Goal: Task Accomplishment & Management: Complete application form

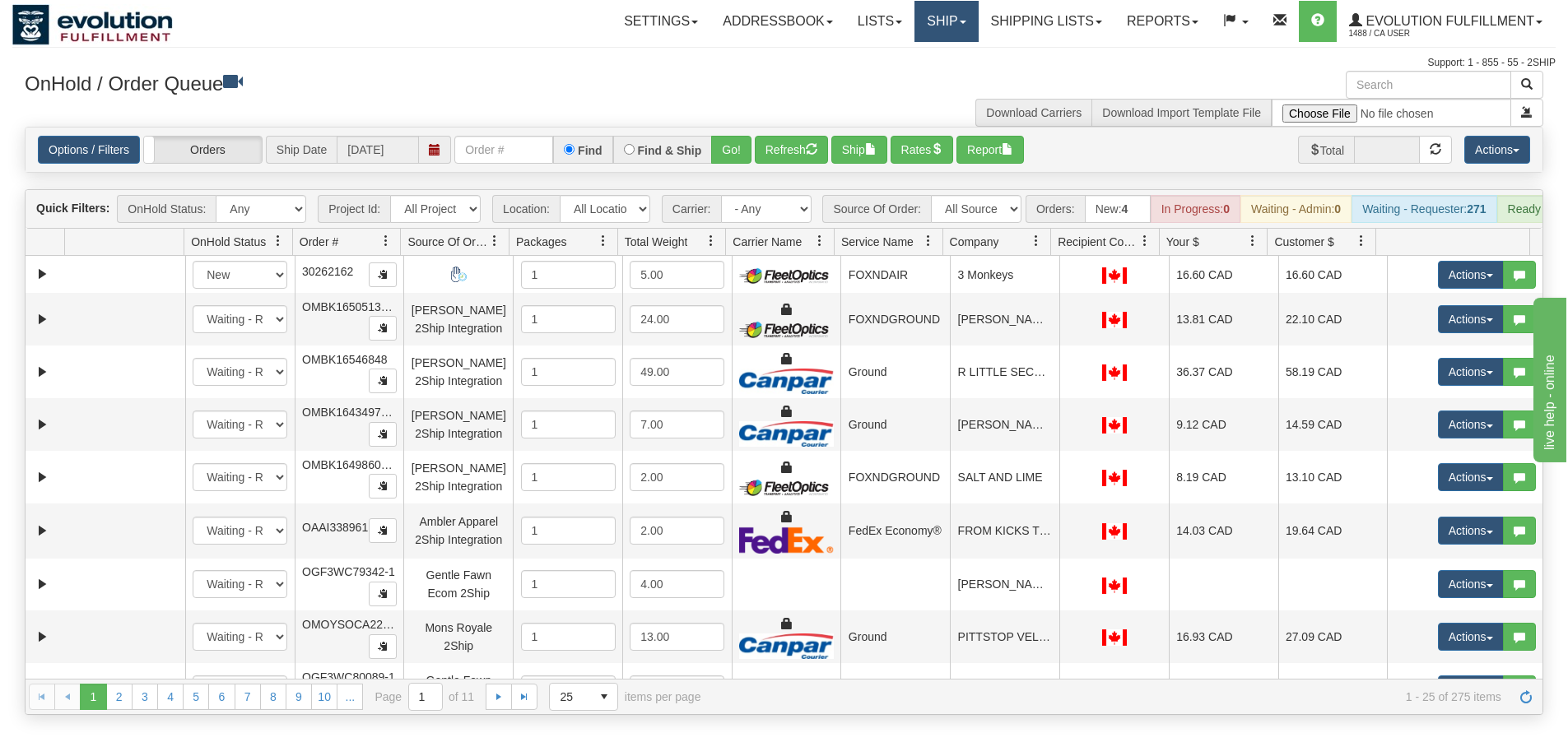
click at [924, 24] on link "Ship" at bounding box center [946, 21] width 63 height 41
click at [917, 57] on link "Ship Screen" at bounding box center [904, 57] width 149 height 22
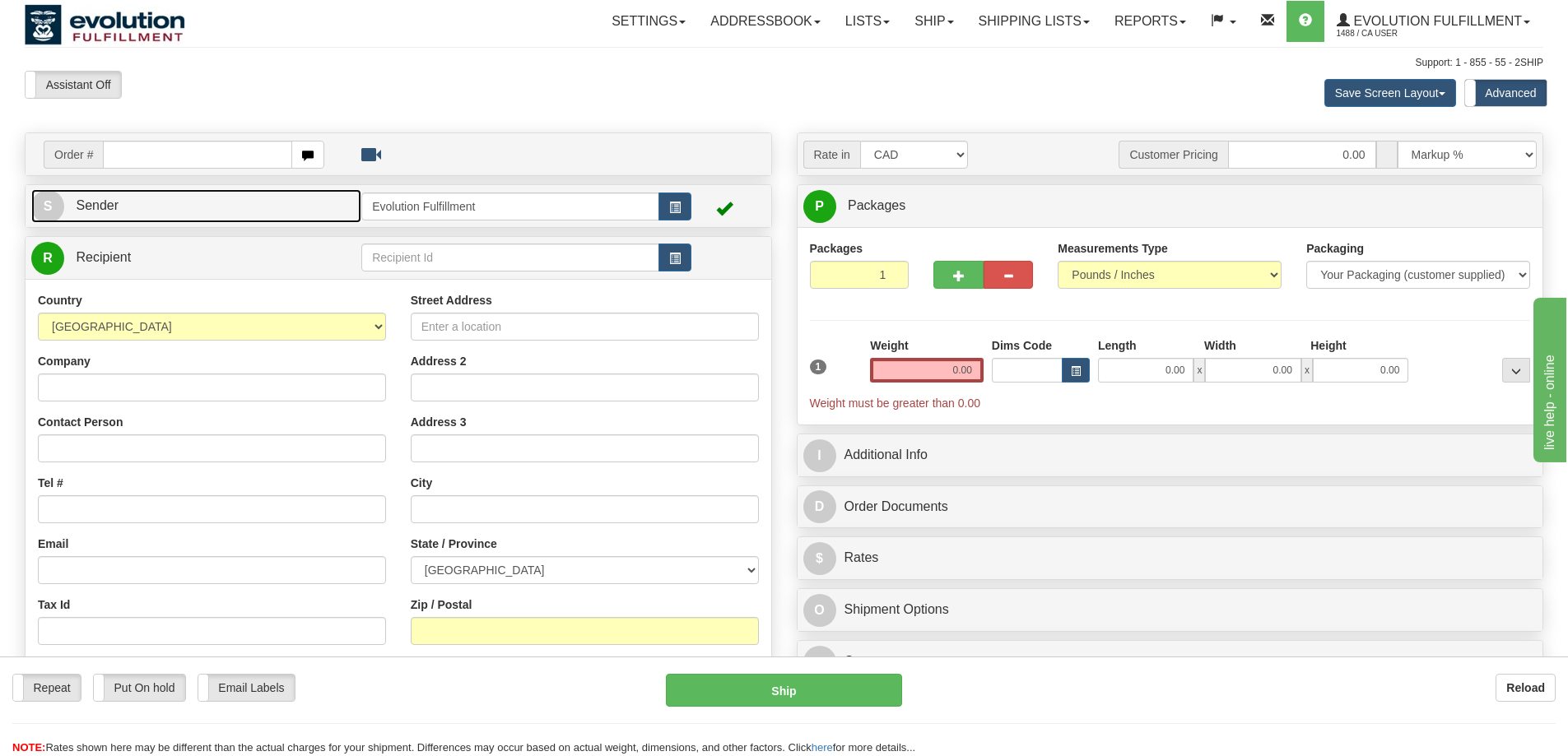
click at [194, 204] on link "S Sender" at bounding box center [196, 206] width 330 height 34
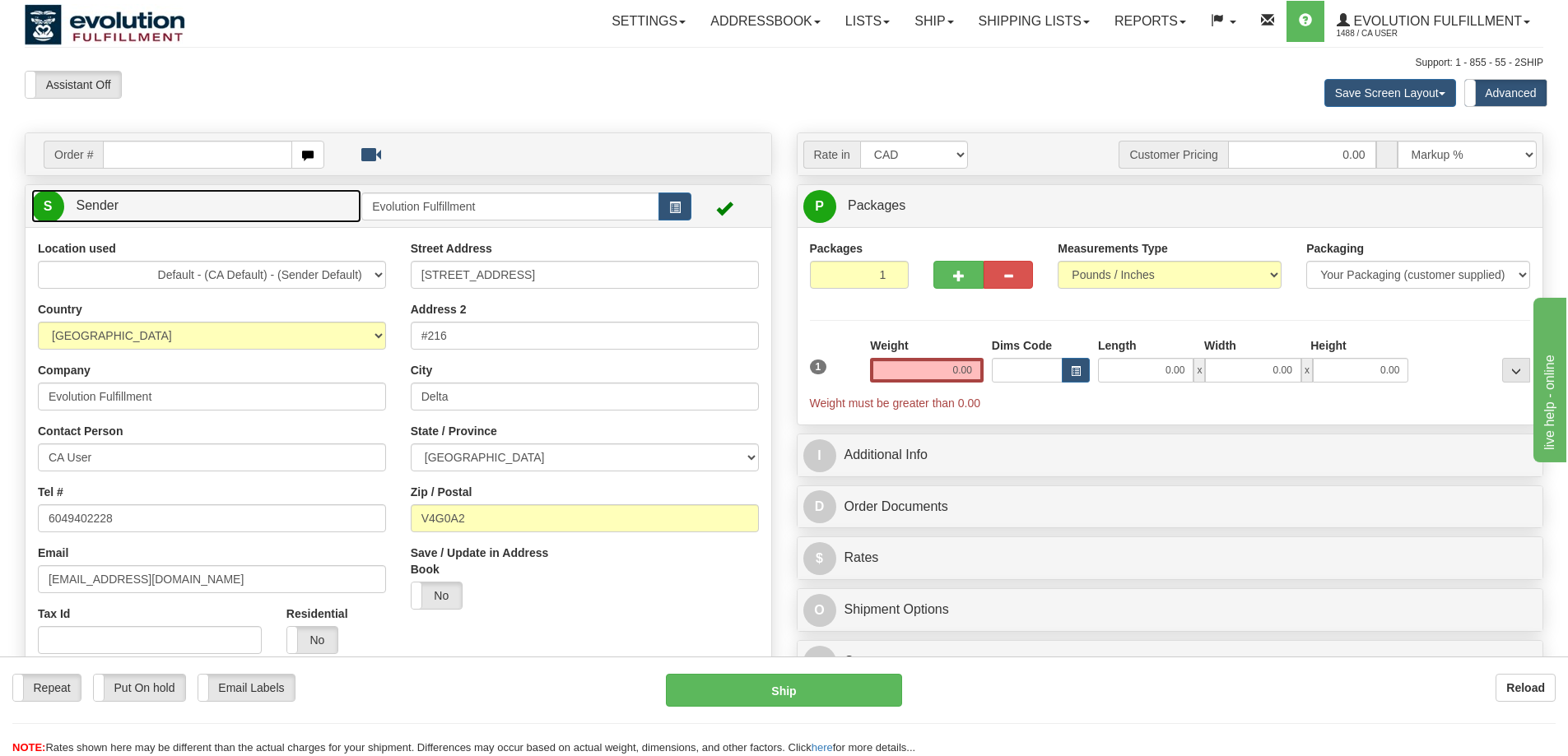
click at [194, 204] on link "S Sender" at bounding box center [196, 206] width 330 height 34
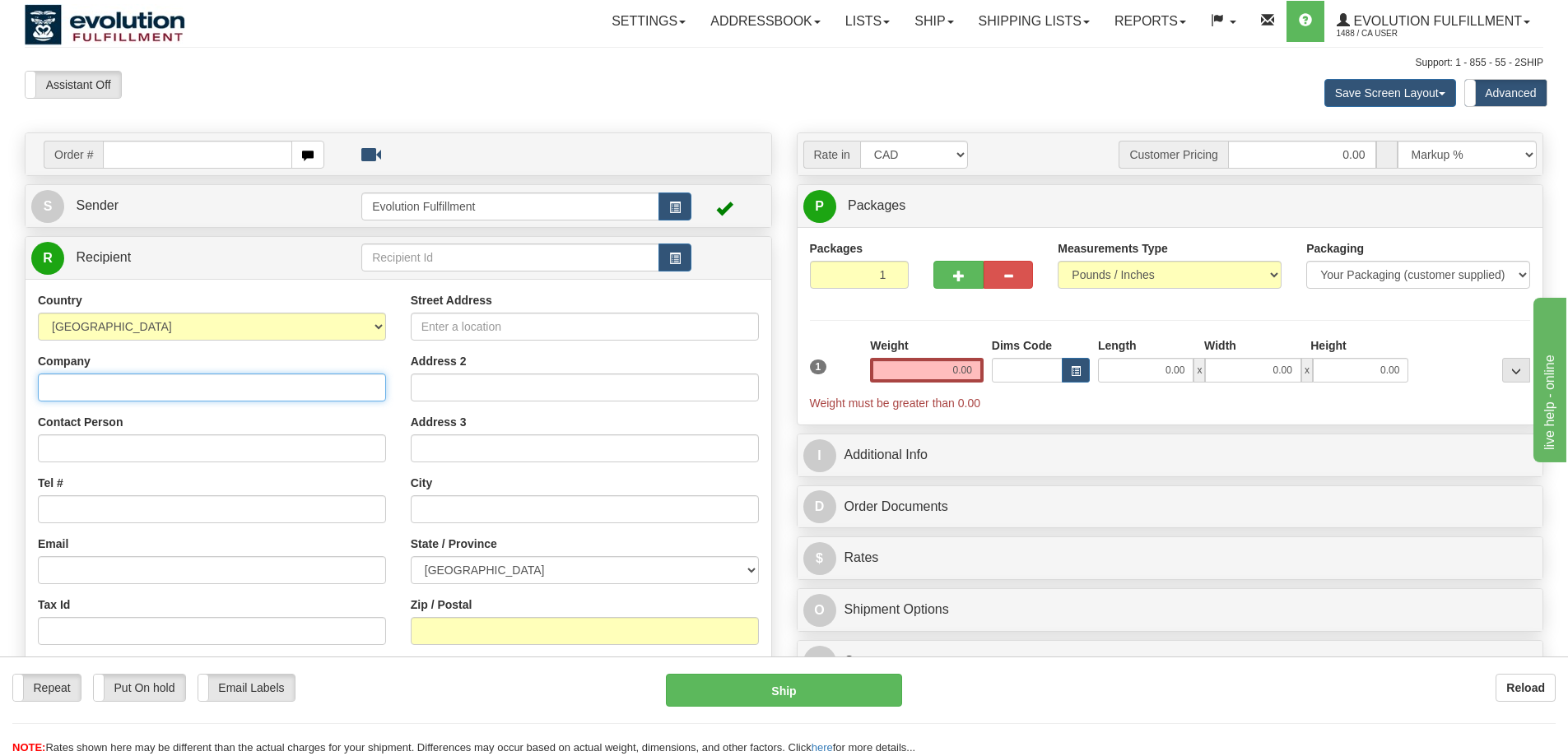
click at [171, 398] on input "Company" at bounding box center [212, 388] width 348 height 28
type input "abc"
select select "US"
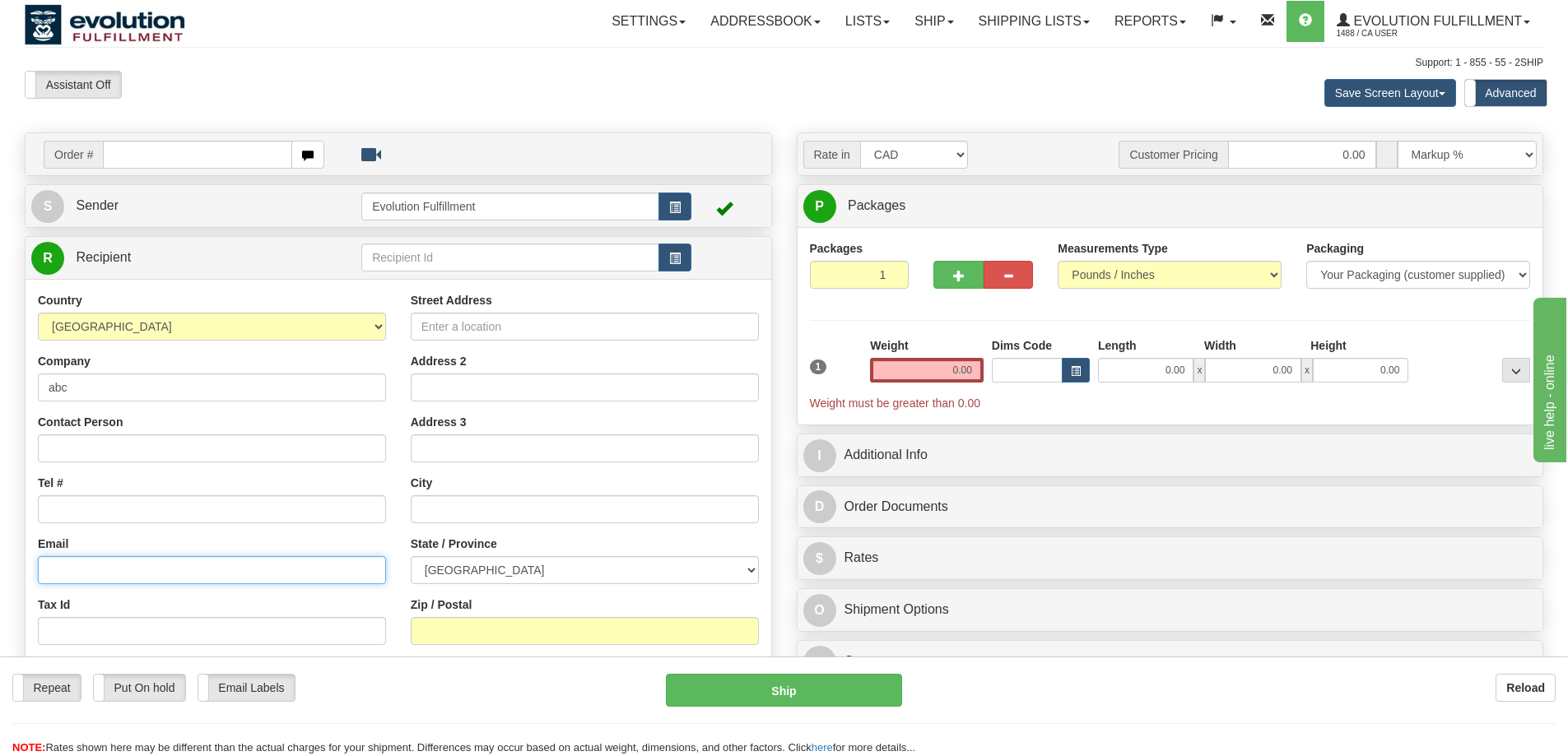
type input "jontchao@shaw.ca"
type input "123 main street"
type input "san francisco"
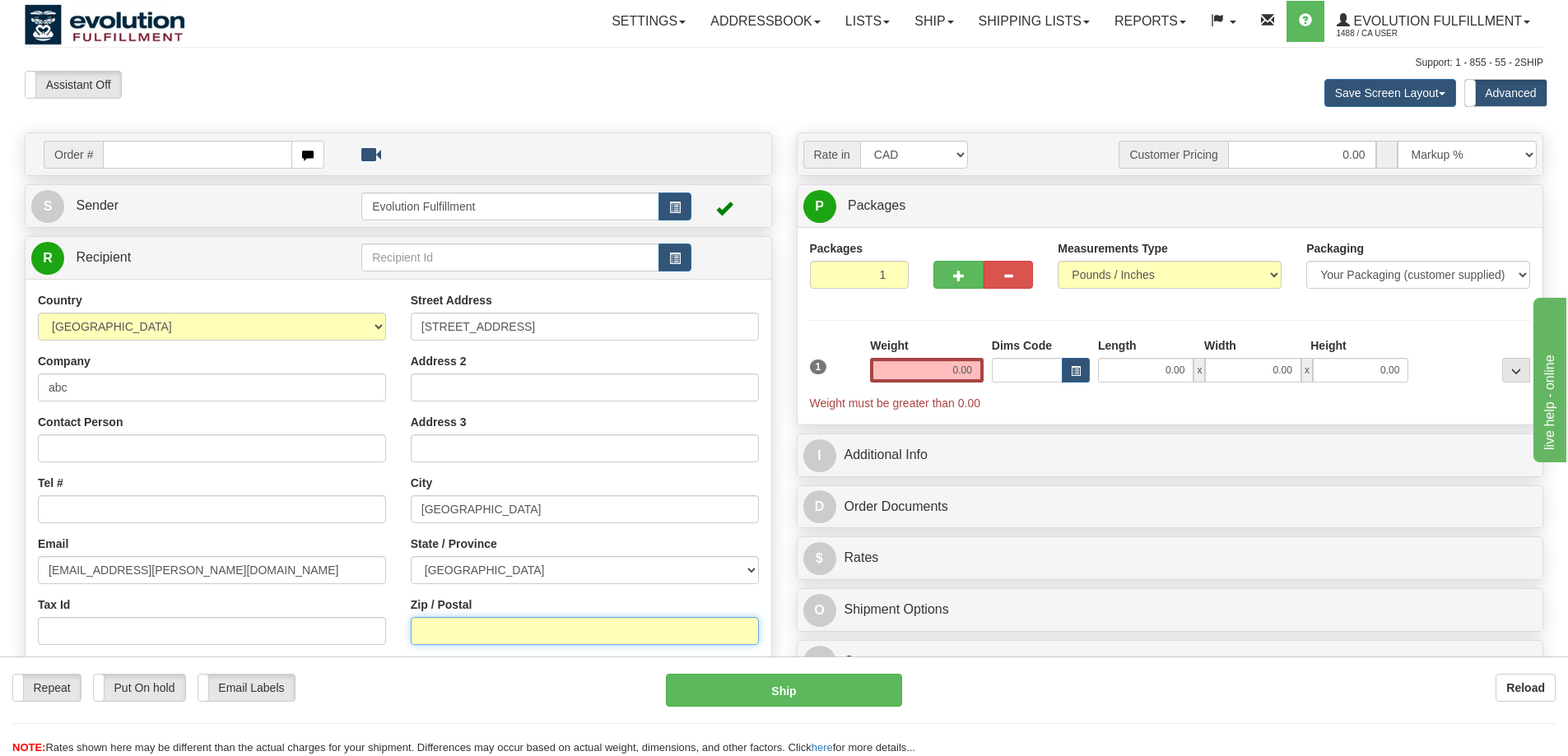
type input "94103"
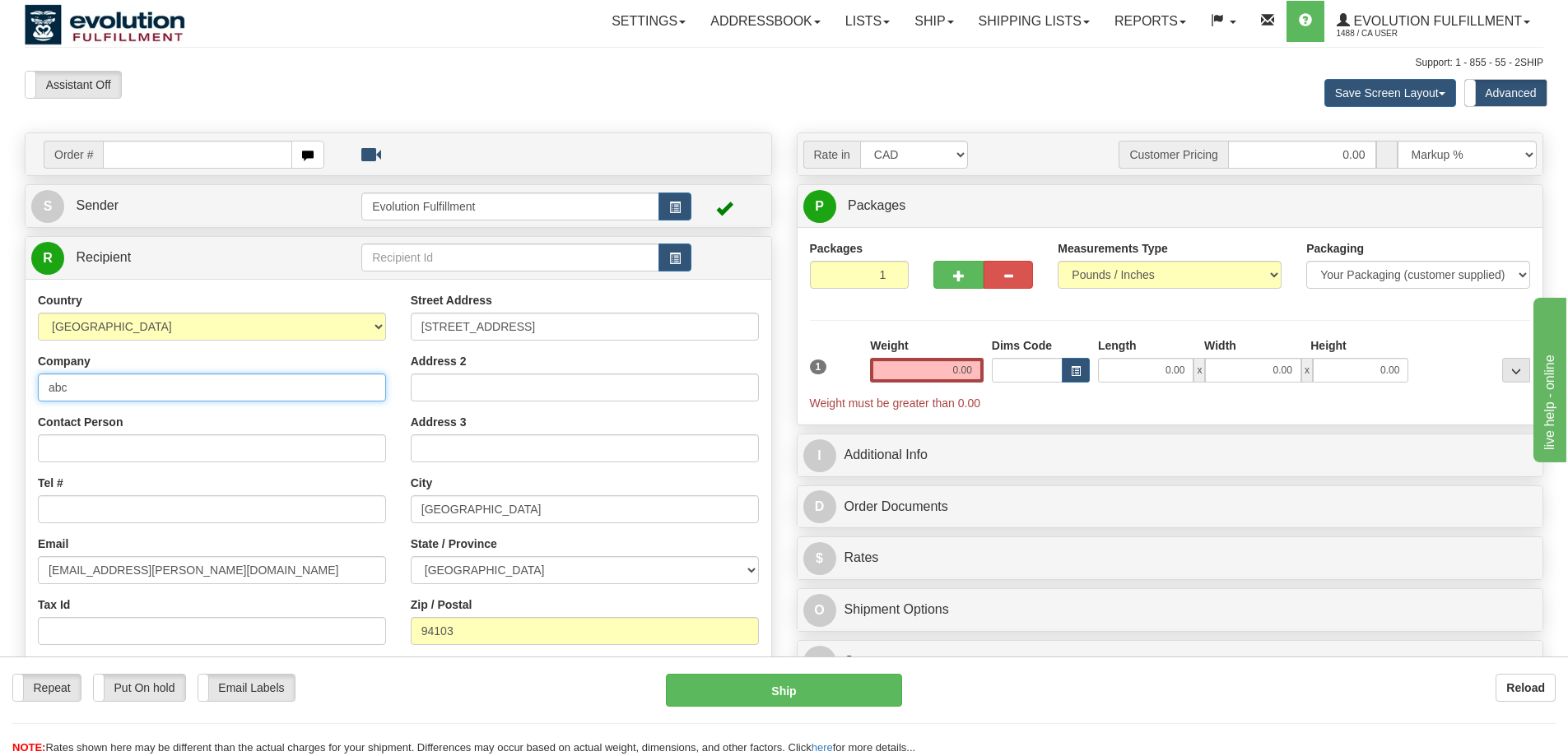
type input "abc"
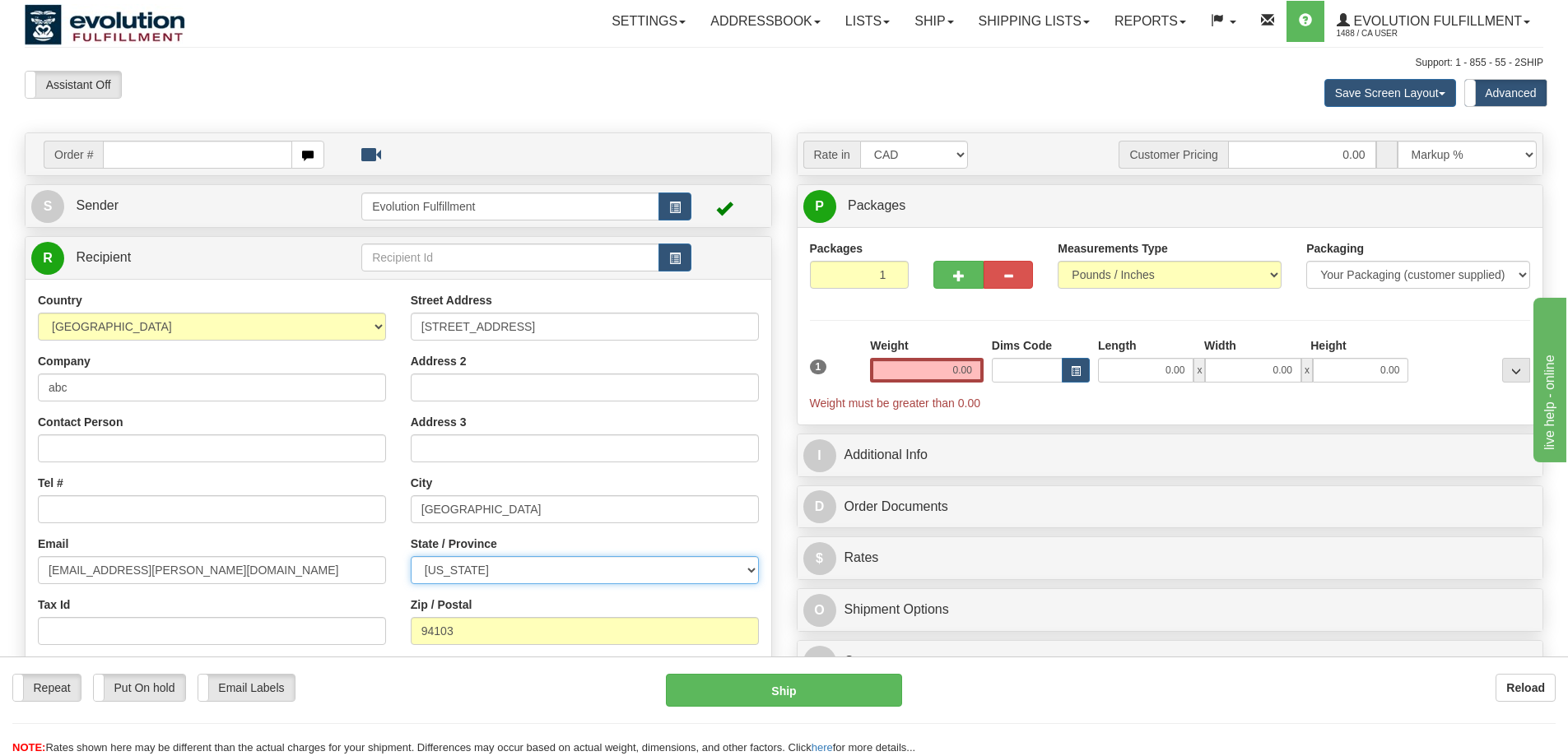
select select "CA"
click at [192, 331] on select "AFGHANISTAN ALAND ISLANDS ALBANIA ALGERIA AMERICAN SAMOA ANDORRA ANGOLA ANGUILL…" at bounding box center [212, 326] width 348 height 28
select select "CA"
click at [38, 312] on select "AFGHANISTAN ALAND ISLANDS ALBANIA ALGERIA AMERICAN SAMOA ANDORRA ANGOLA ANGUILL…" at bounding box center [212, 326] width 348 height 28
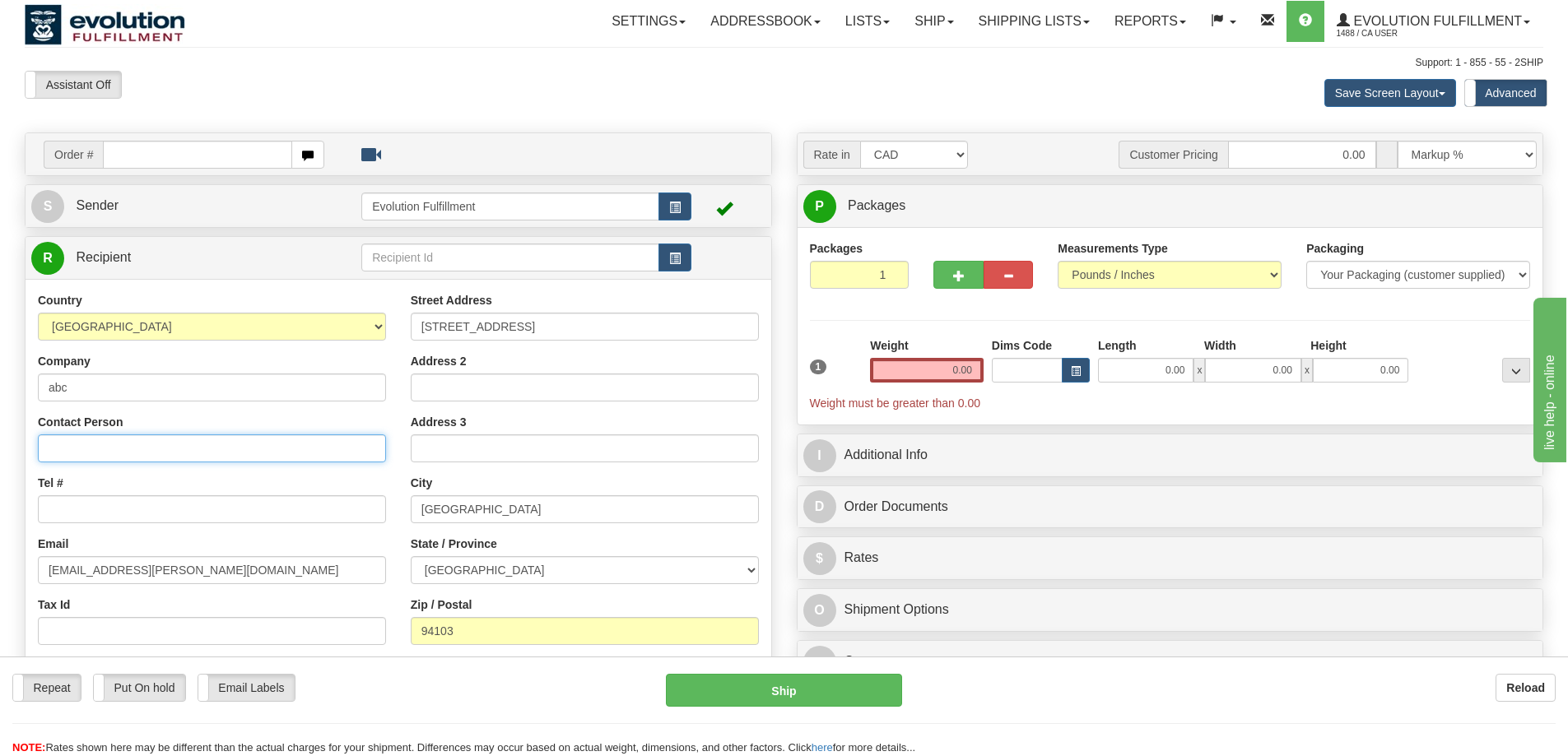
click at [146, 444] on input "Contact Person" at bounding box center [212, 449] width 348 height 28
type input "john smith"
type input "6049402228"
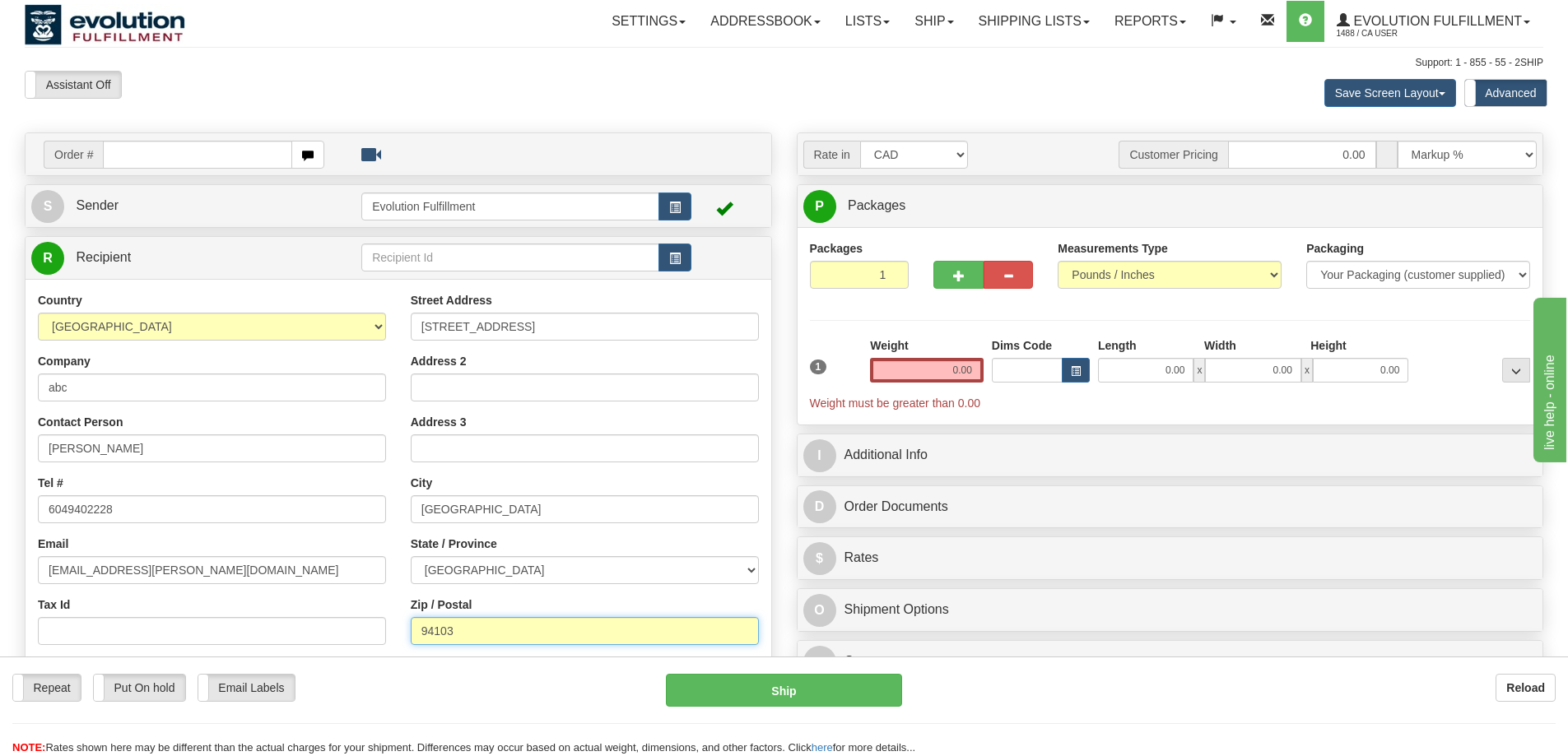
drag, startPoint x: 524, startPoint y: 629, endPoint x: 274, endPoint y: 643, distance: 250.4
click at [274, 643] on div "Country AFGHANISTAN ALAND ISLANDS ALBANIA ALGERIA AMERICAN SAMOA ANDORRA ANGOLA…" at bounding box center [398, 514] width 746 height 443
paste input "T2J5W7"
type input "T2J5W7"
click at [880, 274] on input "1" at bounding box center [860, 275] width 100 height 28
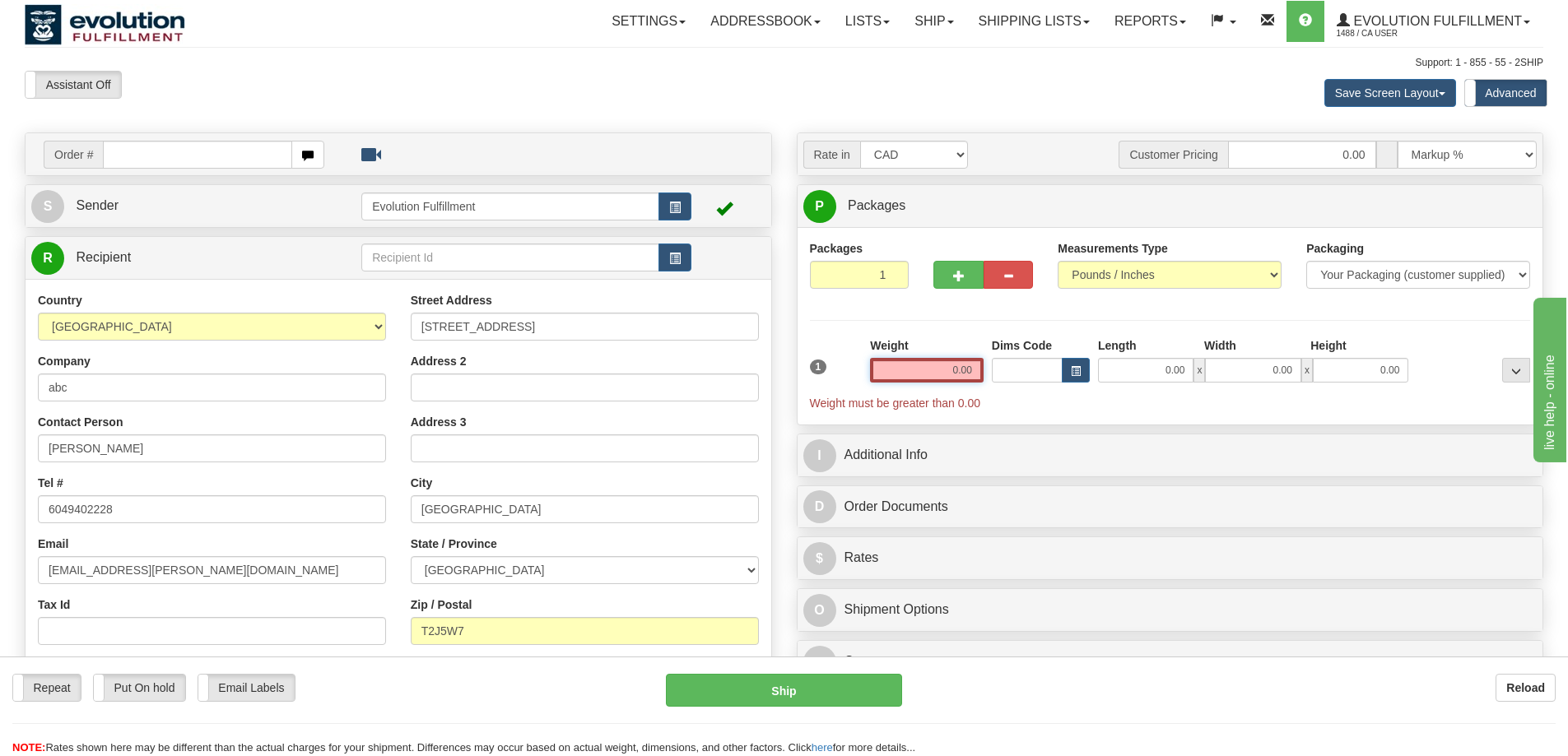
drag, startPoint x: 943, startPoint y: 377, endPoint x: 991, endPoint y: 366, distance: 49.2
click at [991, 366] on div "1 Weight 0.00 Dims Code 0.00" at bounding box center [1170, 374] width 729 height 74
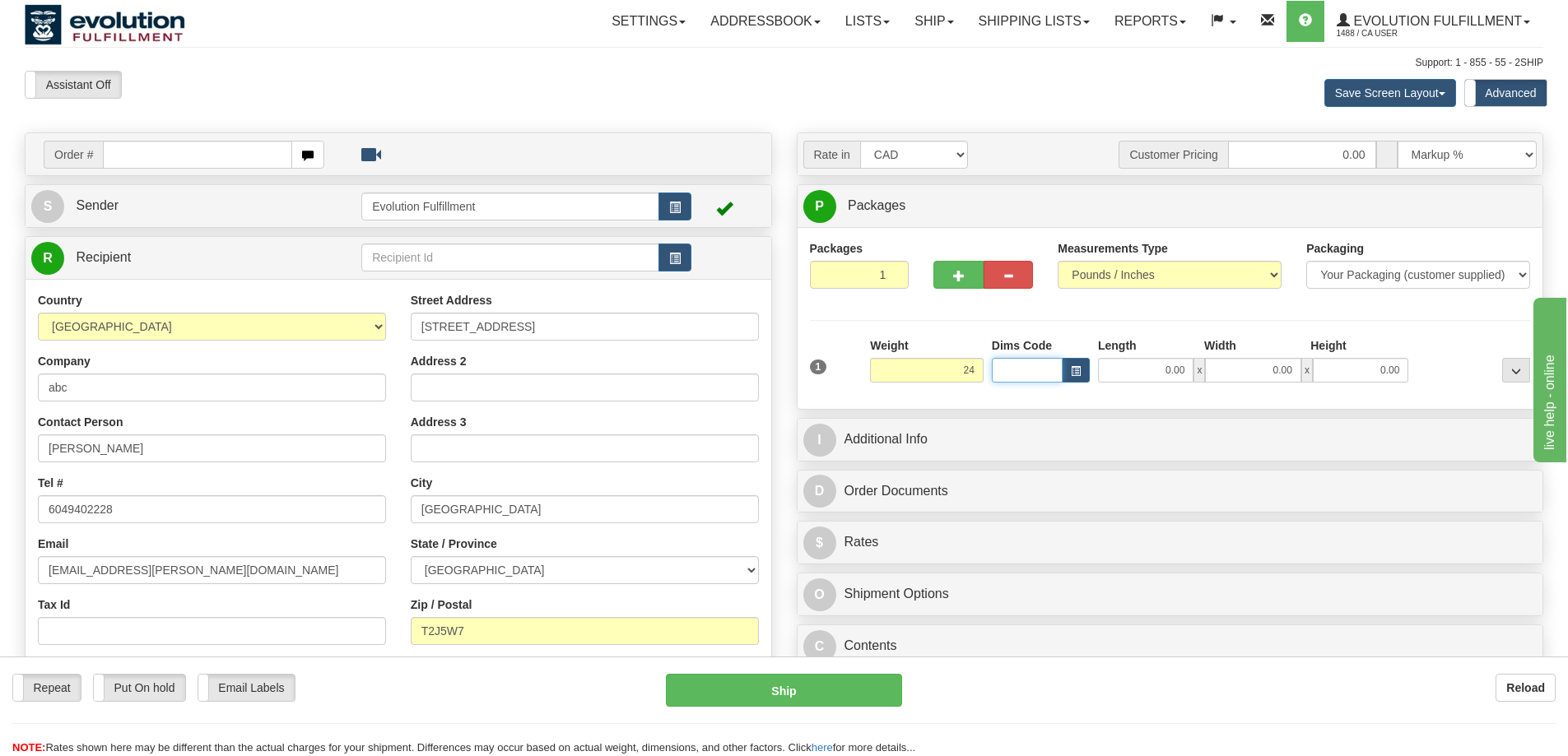
type input "24.00"
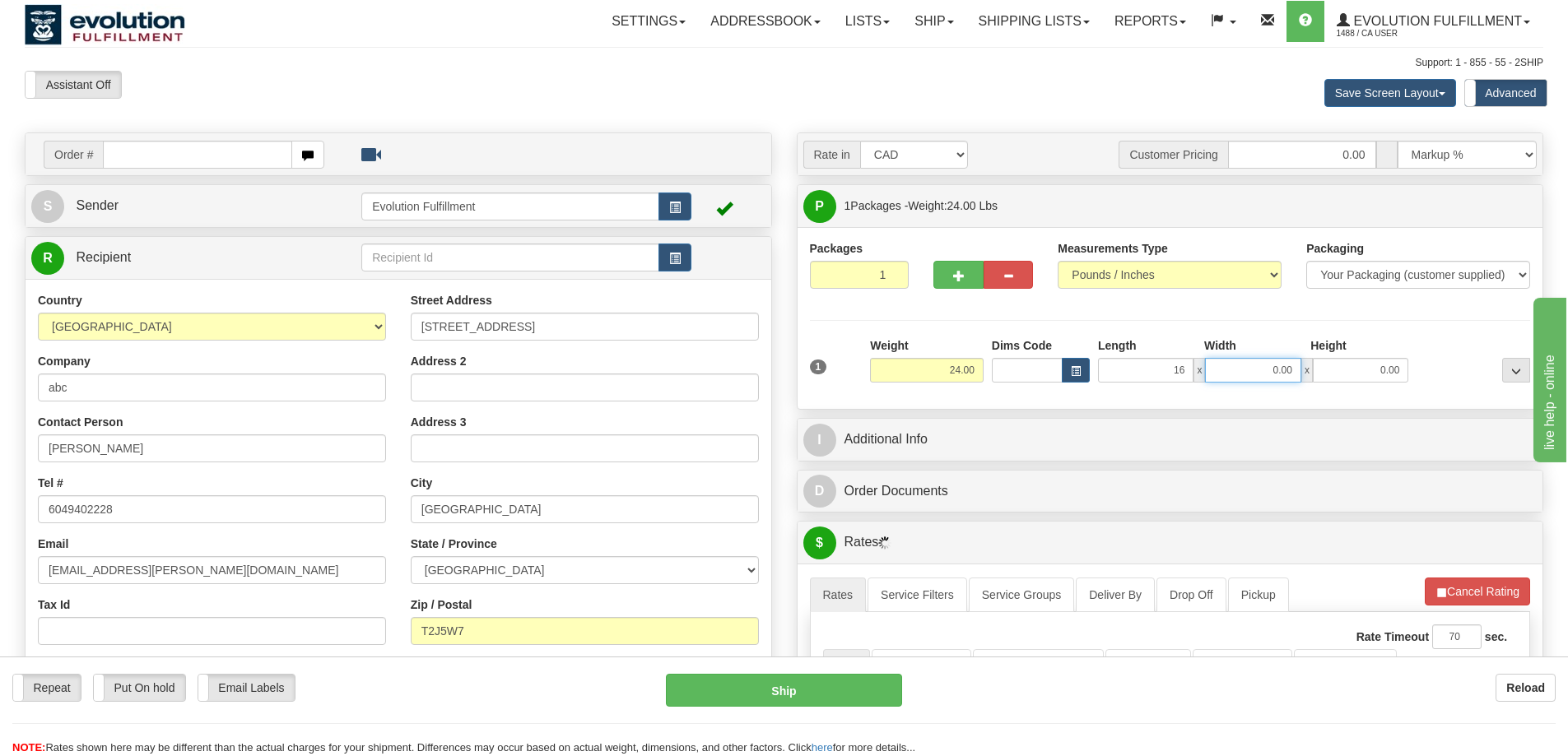
type input "16.00"
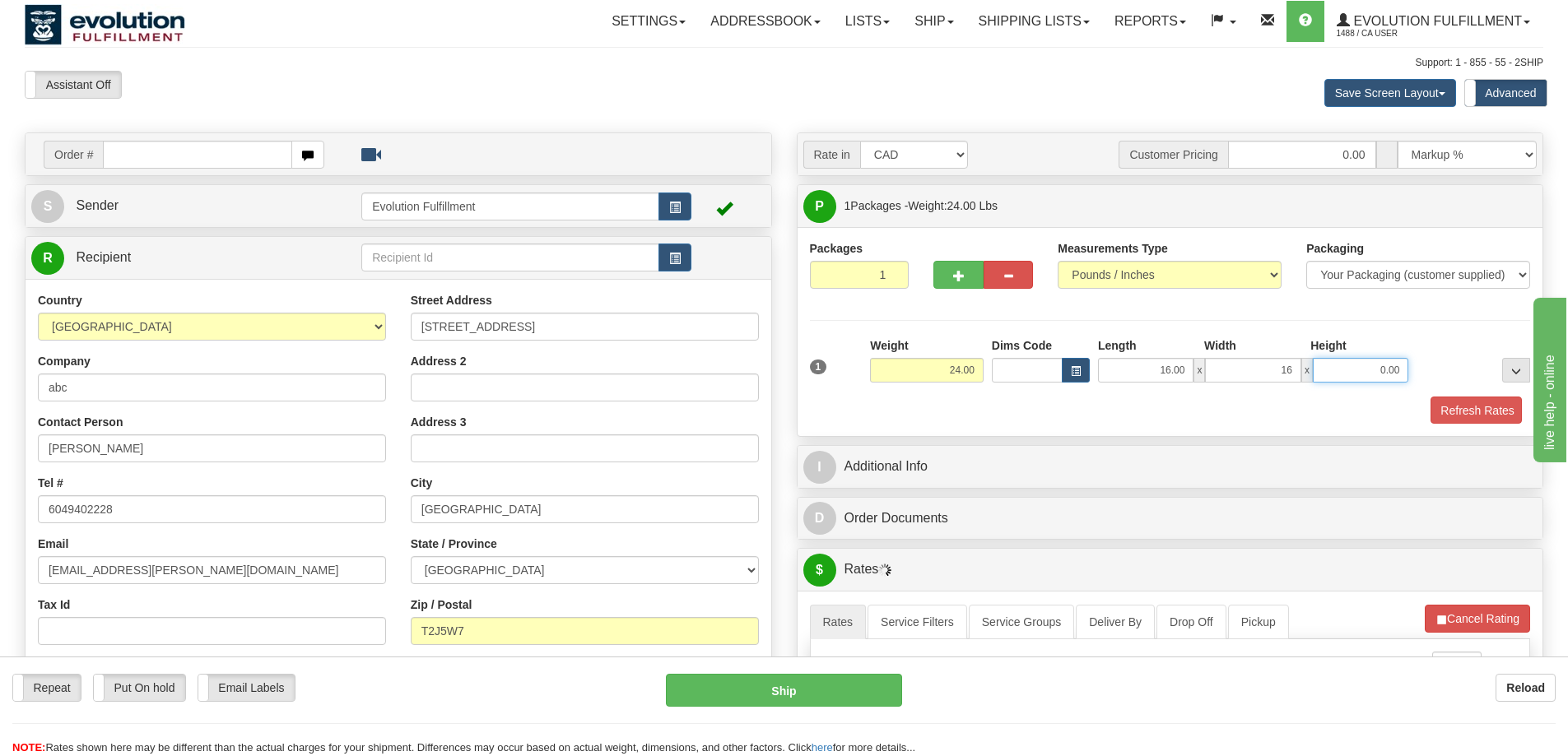
type input "16.00"
click at [963, 272] on span "button" at bounding box center [959, 276] width 11 height 10
radio input "true"
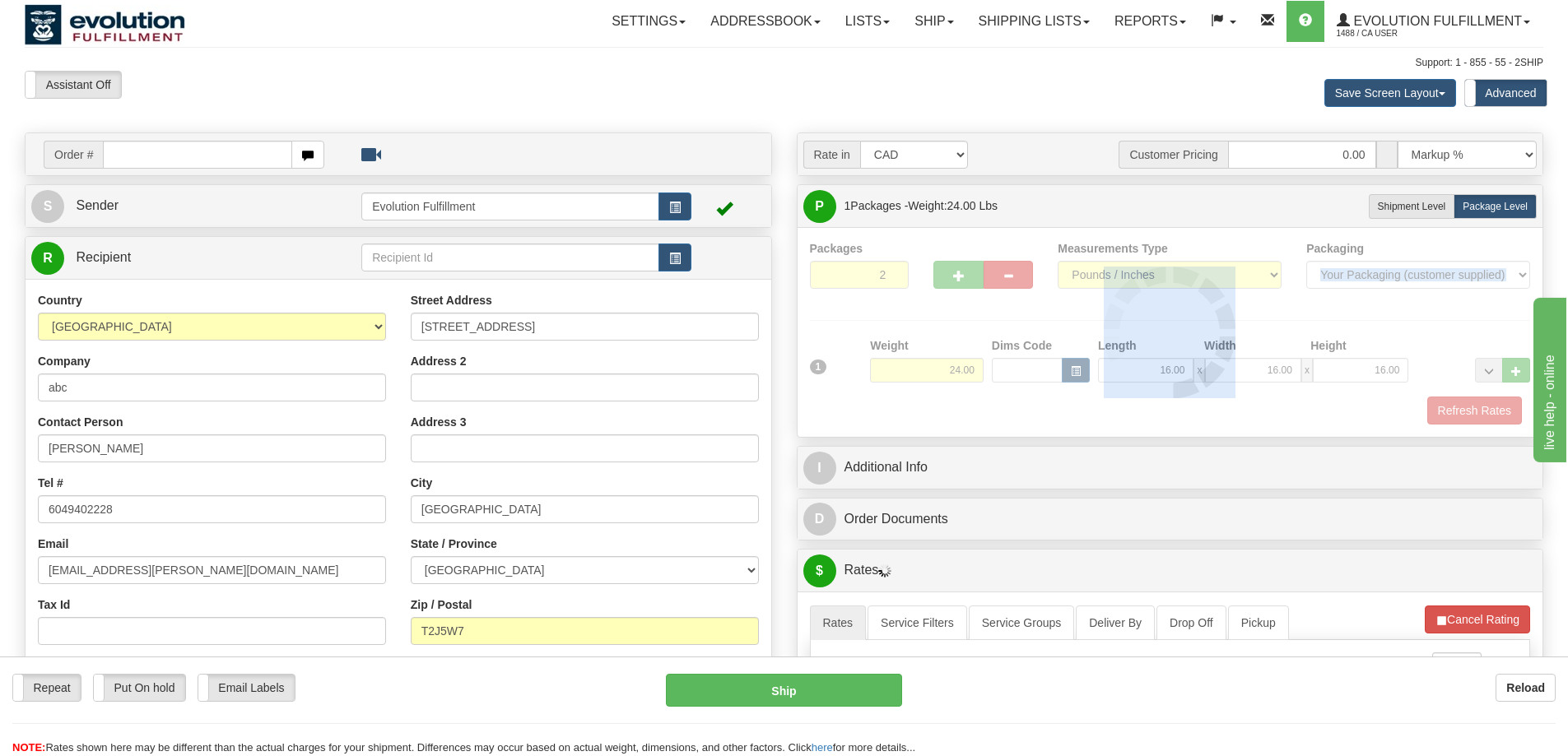
click at [963, 272] on div at bounding box center [1170, 332] width 721 height 184
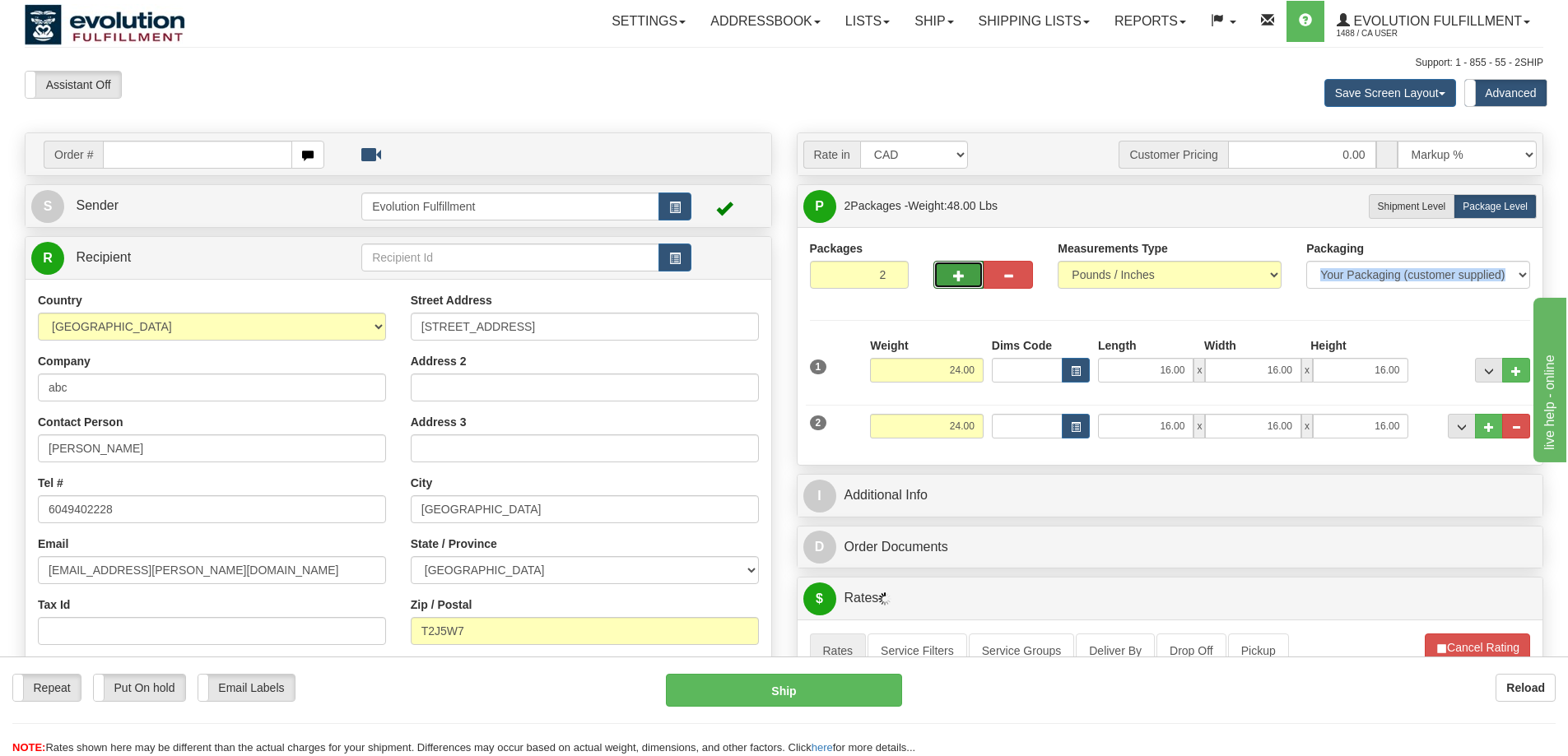
click at [947, 268] on button "button" at bounding box center [958, 275] width 49 height 28
type input "3"
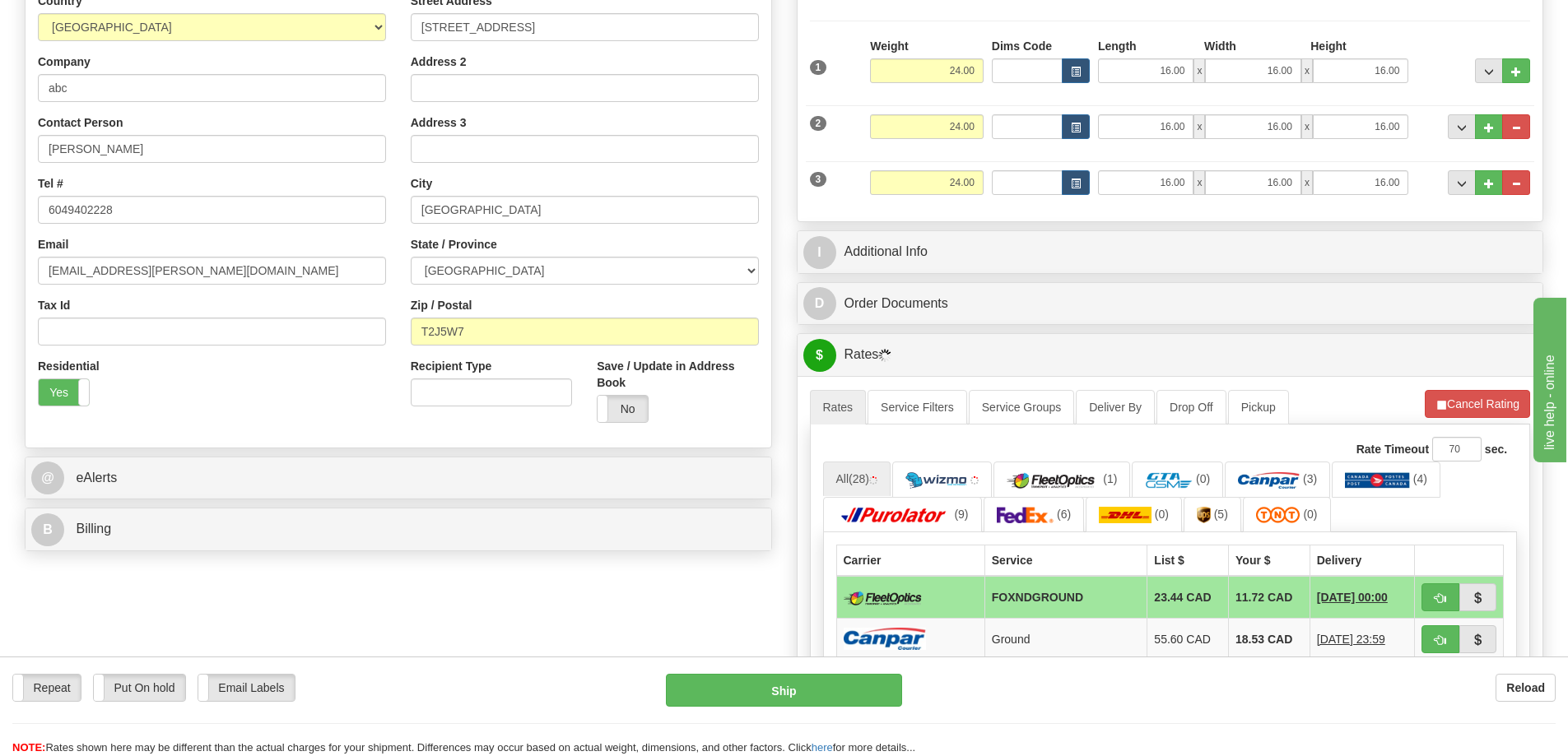
scroll to position [350, 0]
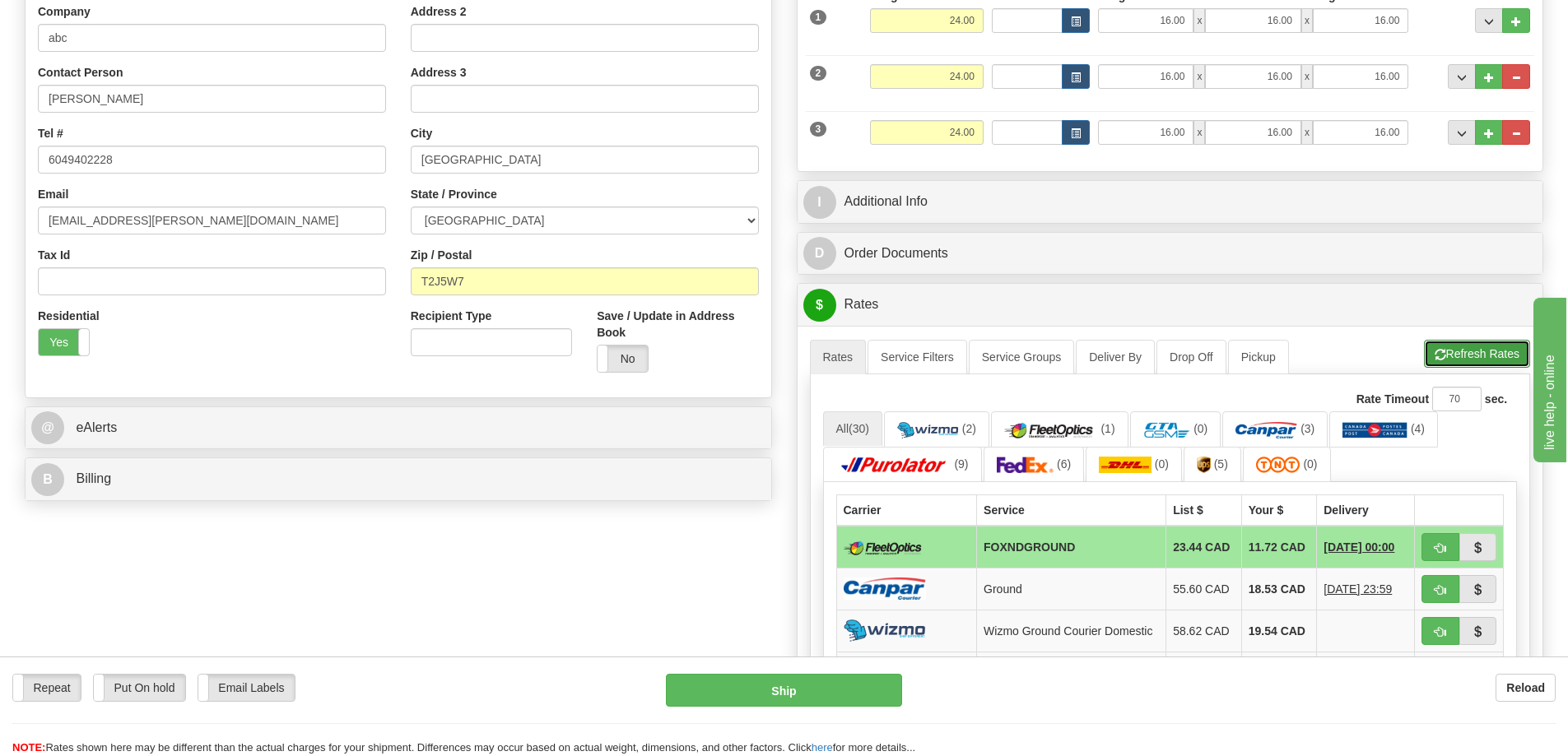
click at [1470, 357] on button "Refresh Rates" at bounding box center [1478, 354] width 106 height 28
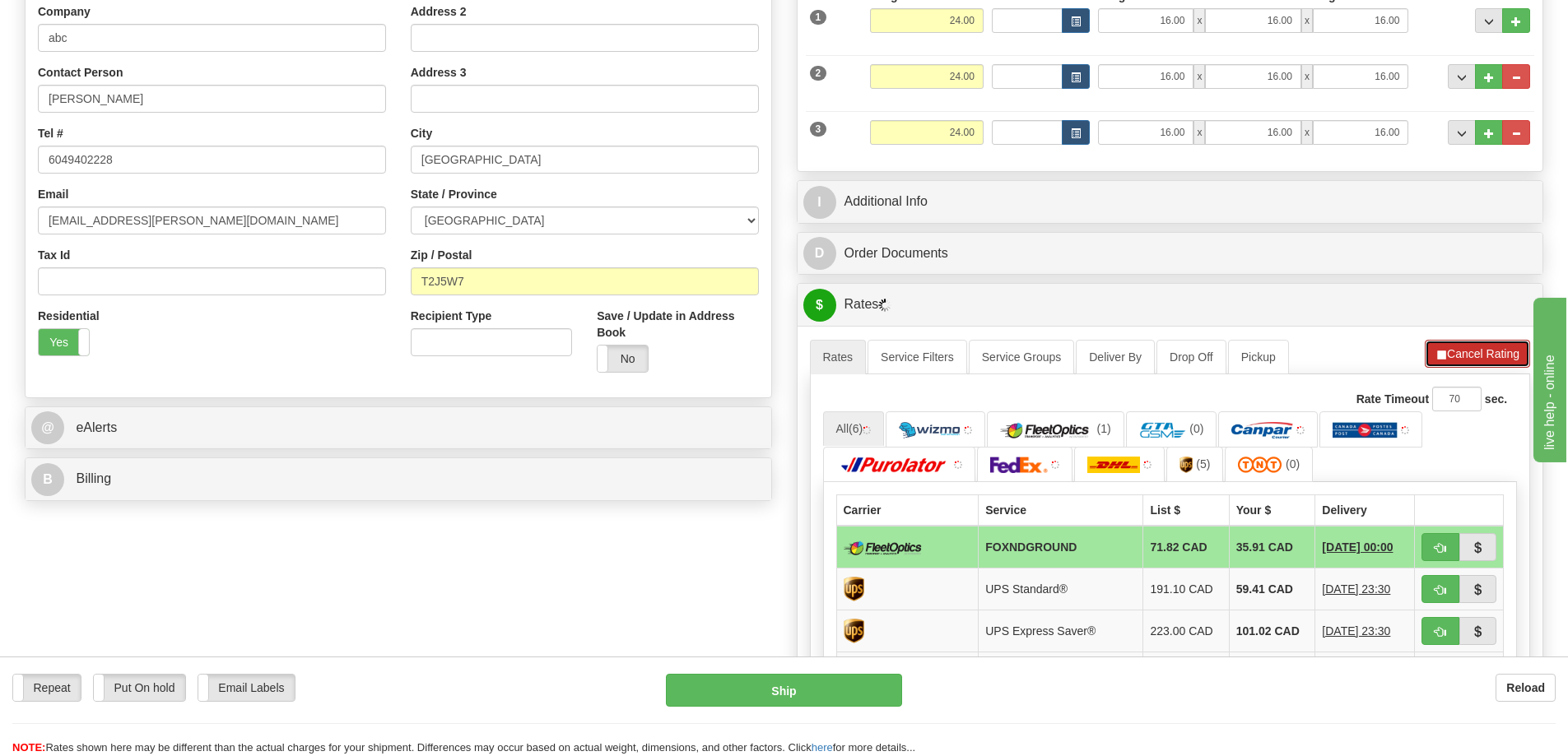
click at [1481, 351] on button "Cancel Rating" at bounding box center [1477, 354] width 105 height 28
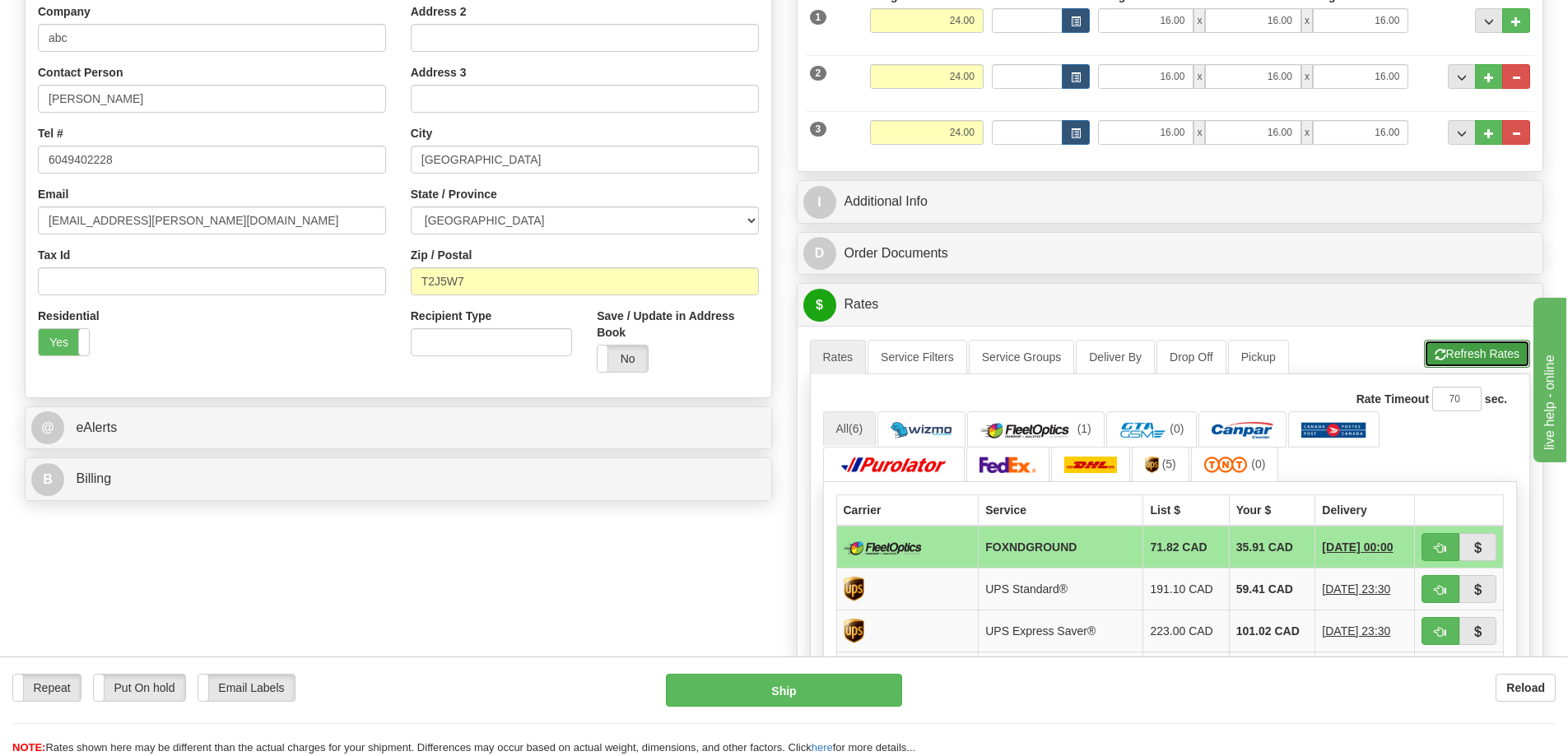
click at [1479, 353] on button "Refresh Rates" at bounding box center [1478, 354] width 106 height 28
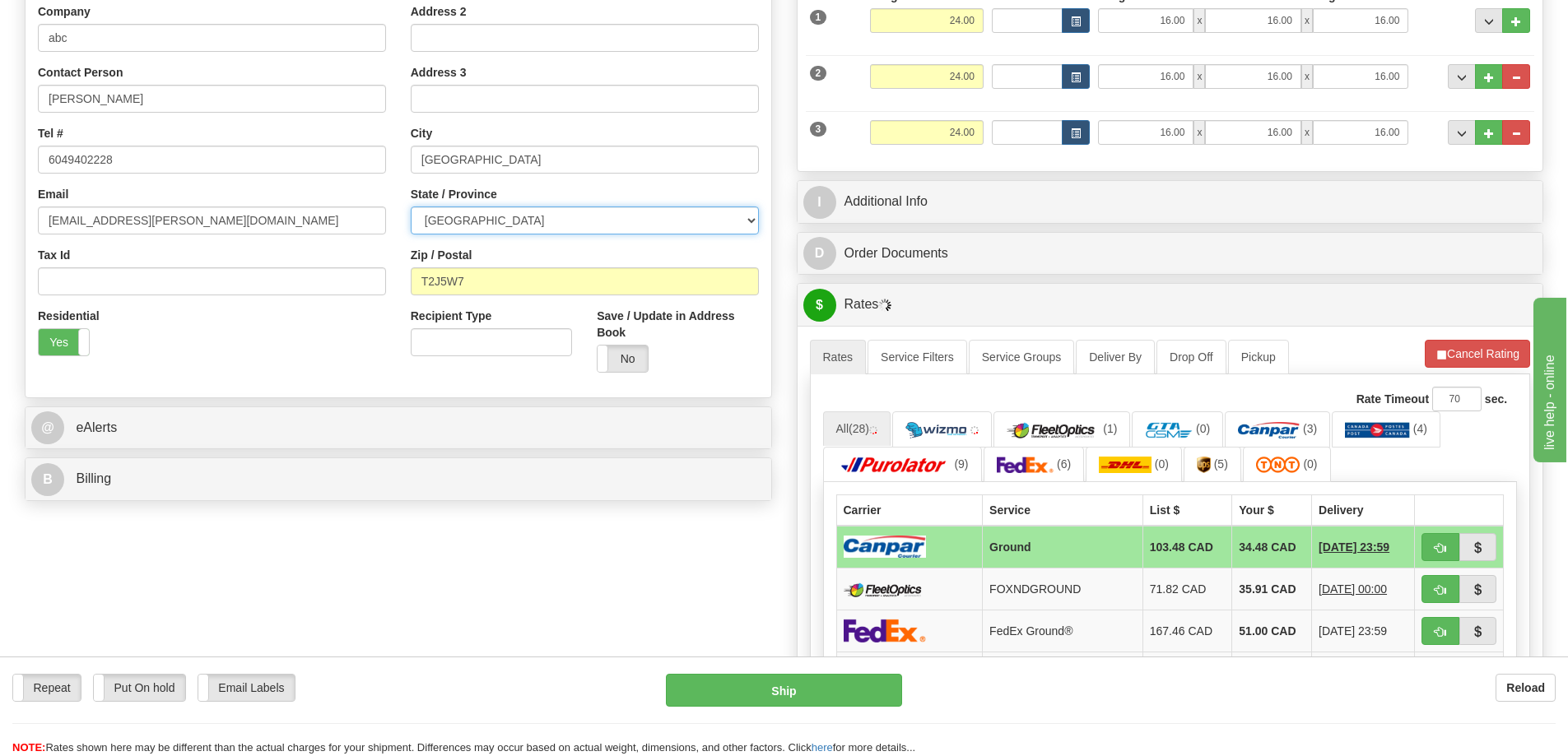
click at [613, 222] on select "ALBERTA BRITISH COLUMBIA MANITOBA NEW BRUNSWICK NEWFOUNDLAND NOVA SCOTIA NUNAVU…" at bounding box center [584, 220] width 348 height 28
select select "SK"
click at [411, 207] on select "ALBERTA BRITISH COLUMBIA MANITOBA NEW BRUNSWICK NEWFOUNDLAND NOVA SCOTIA NUNAVU…" at bounding box center [584, 220] width 348 height 28
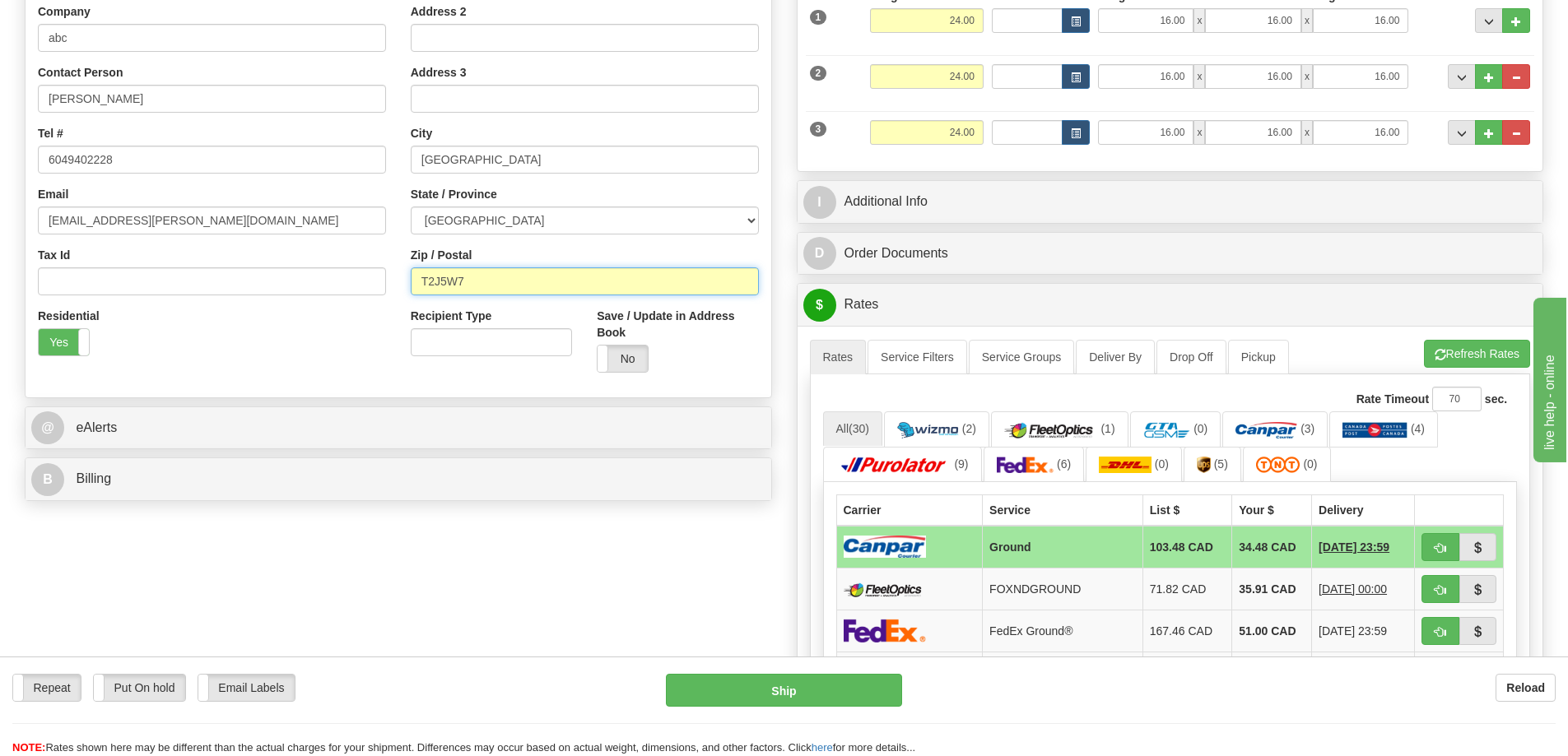
drag, startPoint x: 489, startPoint y: 279, endPoint x: 338, endPoint y: 293, distance: 151.6
click at [338, 293] on div "Country AFGHANISTAN ALAND ISLANDS ALBANIA ALGERIA AMERICAN SAMOA ANDORRA ANGOLA…" at bounding box center [398, 164] width 746 height 443
paste input "S4H3R2"
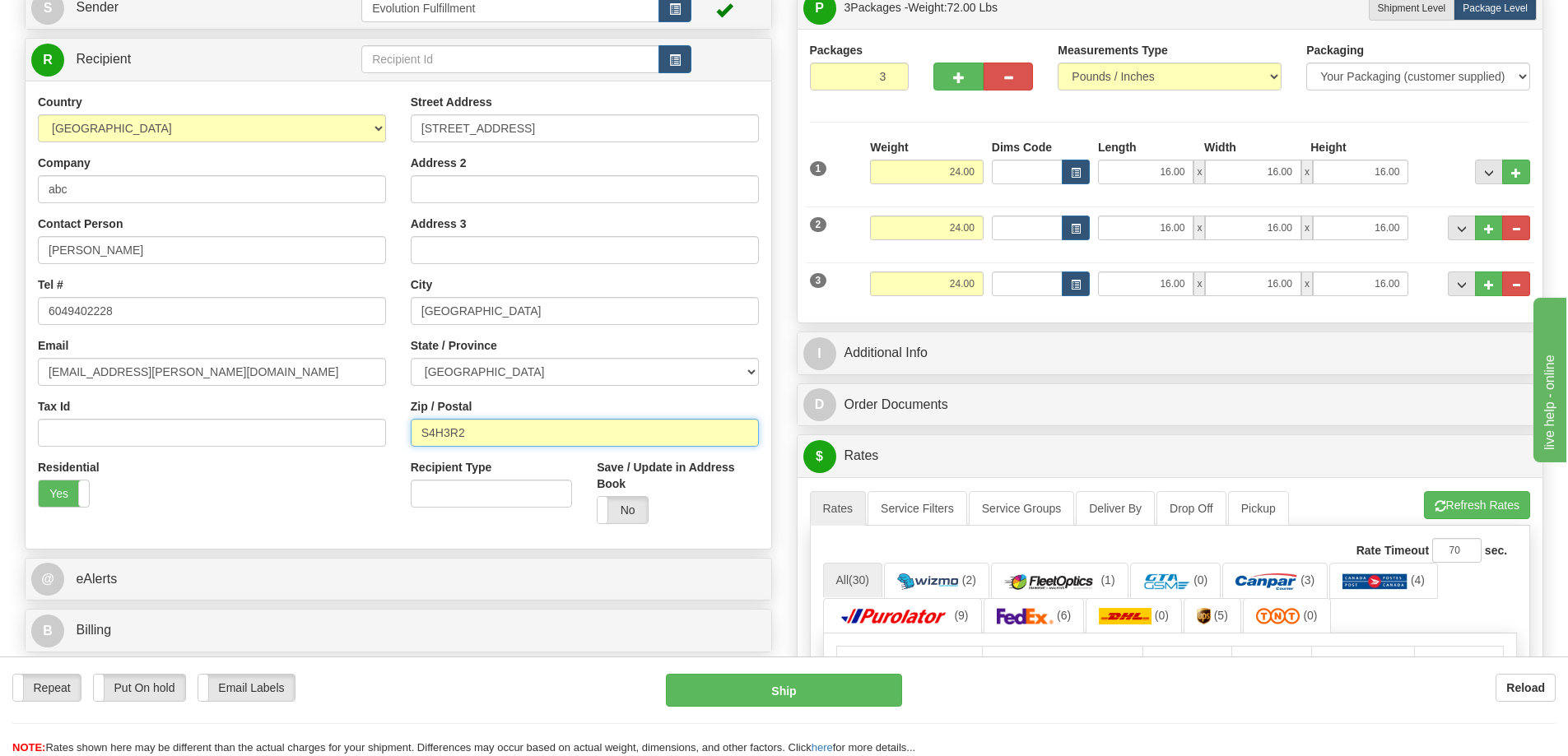
scroll to position [165, 0]
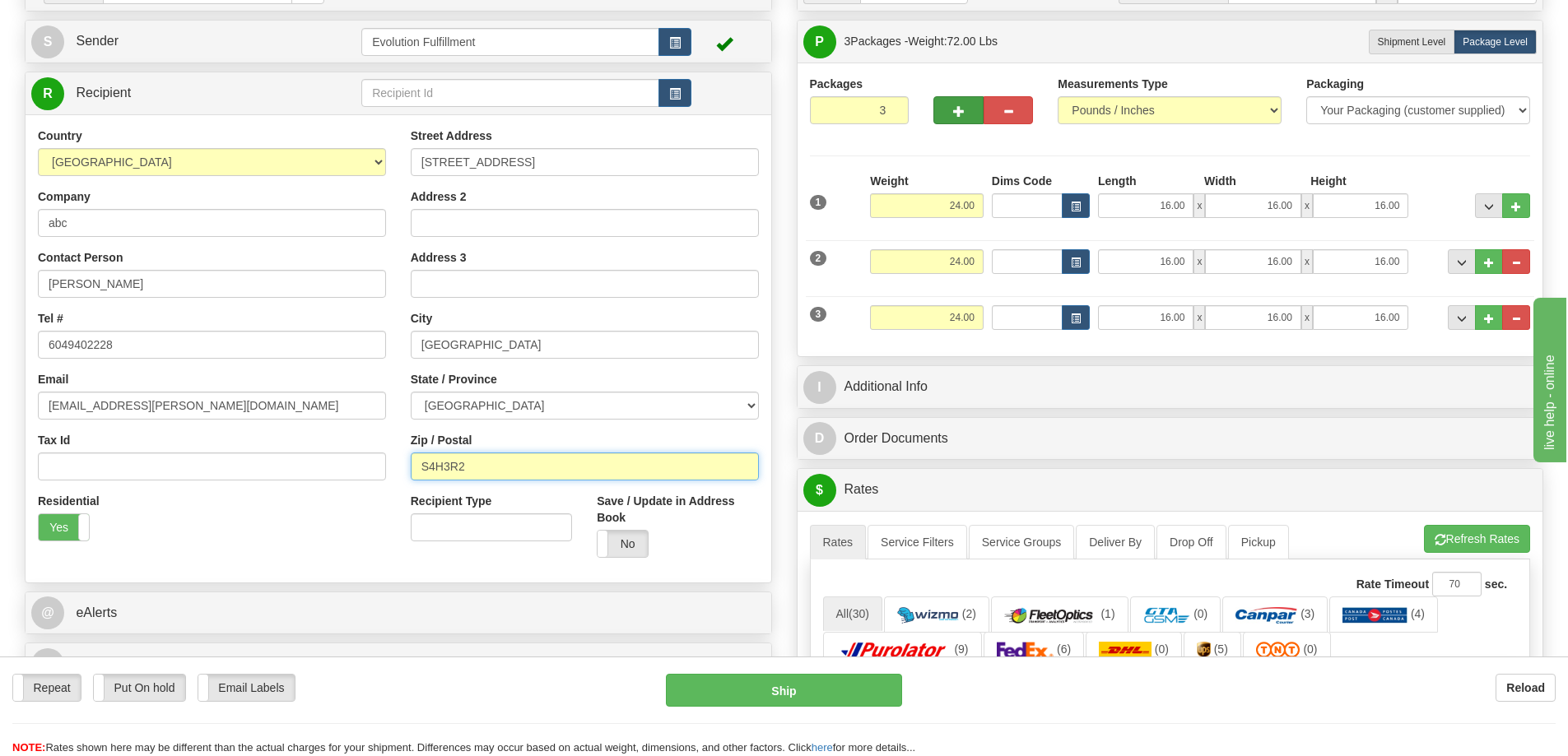
type input "S4H3R2"
click at [967, 109] on button "button" at bounding box center [958, 110] width 49 height 28
type input "4"
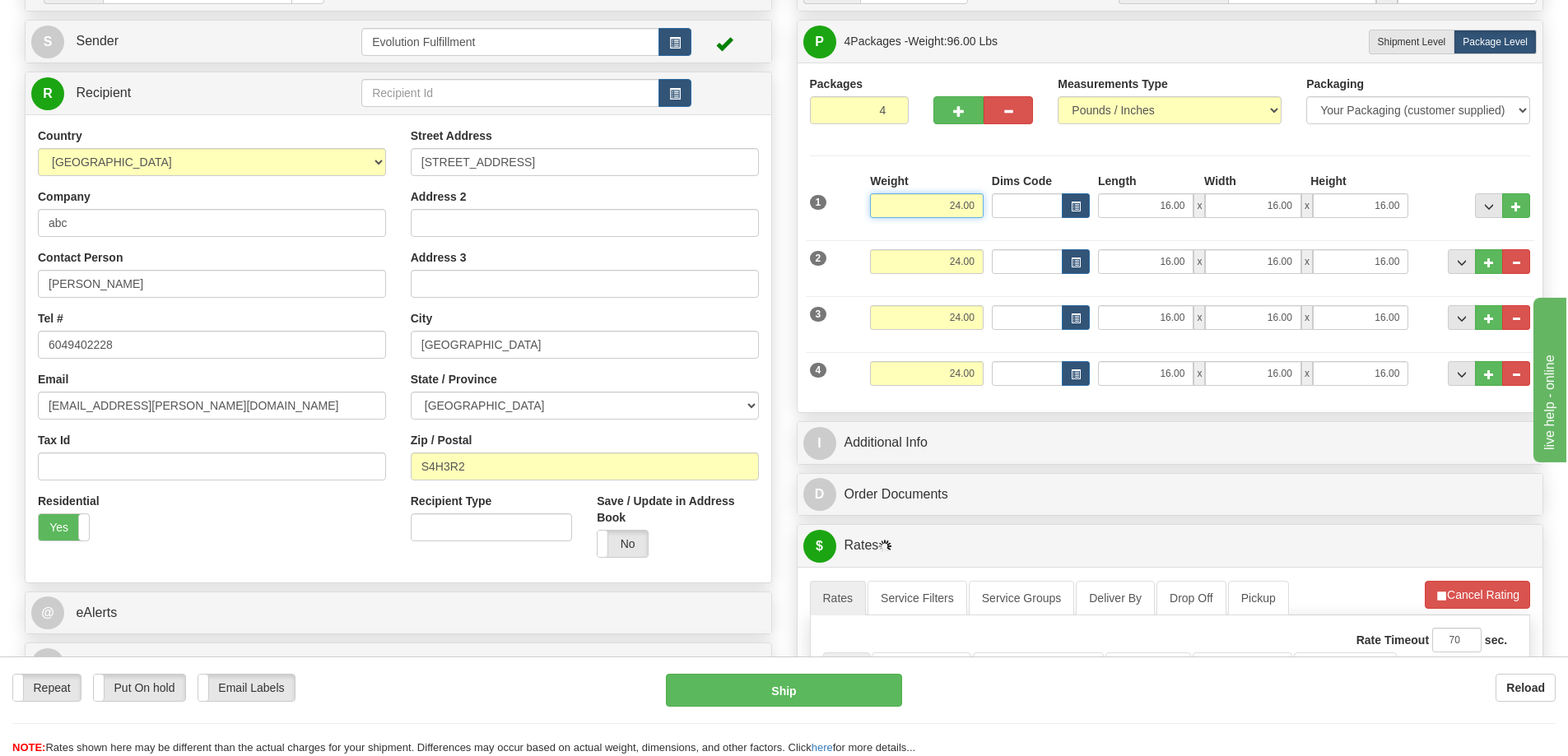
drag, startPoint x: 945, startPoint y: 201, endPoint x: 1009, endPoint y: 206, distance: 64.2
click at [1009, 206] on div "1 Weight 24.00 Dims Code x x" at bounding box center [1170, 201] width 729 height 58
type input "23.00"
drag, startPoint x: 953, startPoint y: 261, endPoint x: 999, endPoint y: 260, distance: 46.0
click at [999, 260] on div "2 Weight 24.00 Dims Code Length Width Height" at bounding box center [1170, 260] width 729 height 56
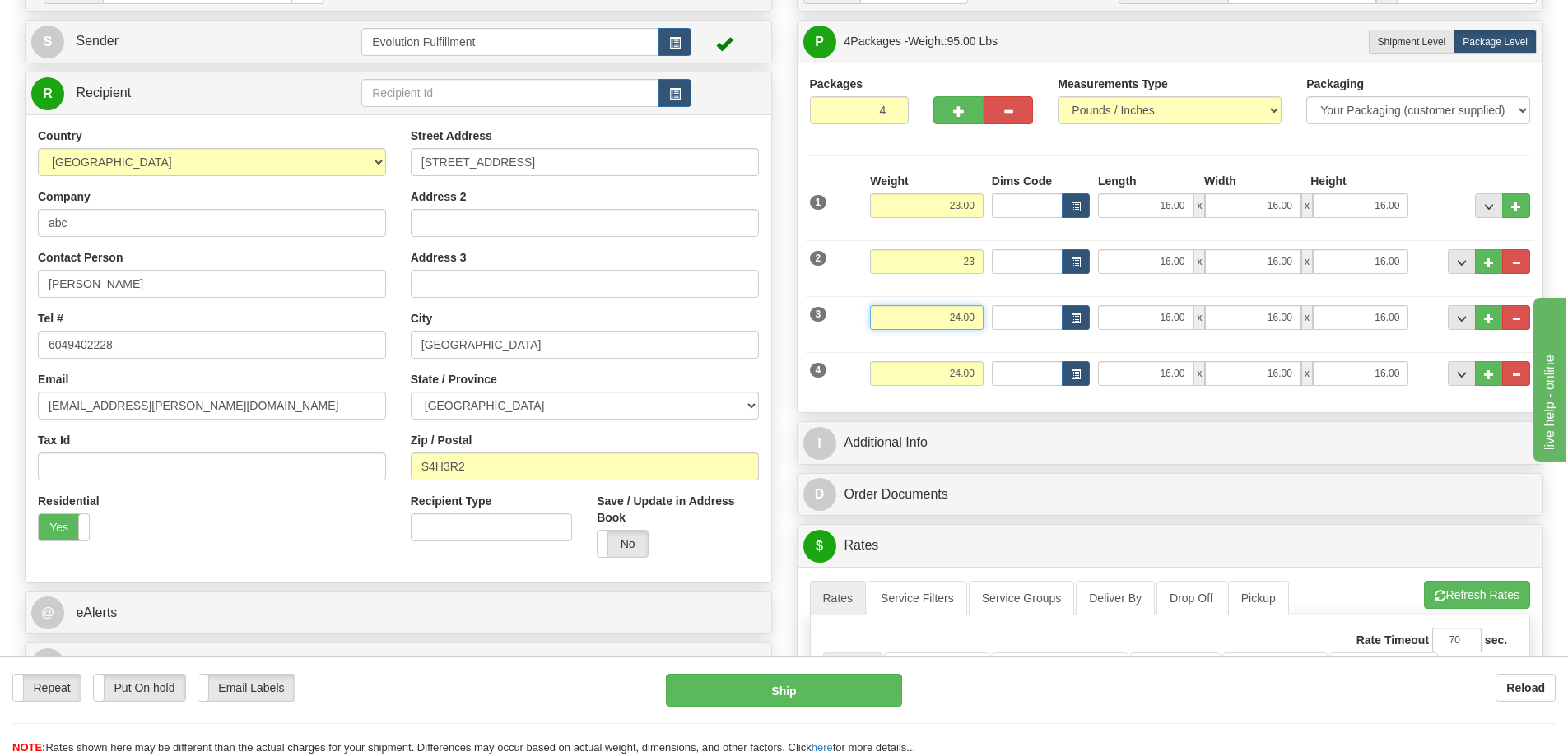
type input "23.00"
drag, startPoint x: 957, startPoint y: 318, endPoint x: 987, endPoint y: 320, distance: 30.1
click at [987, 320] on div "3 Weight 24.00 Dims Code Length Width Height" at bounding box center [1170, 316] width 729 height 56
type input "23.00"
drag, startPoint x: 955, startPoint y: 375, endPoint x: 1004, endPoint y: 374, distance: 49.0
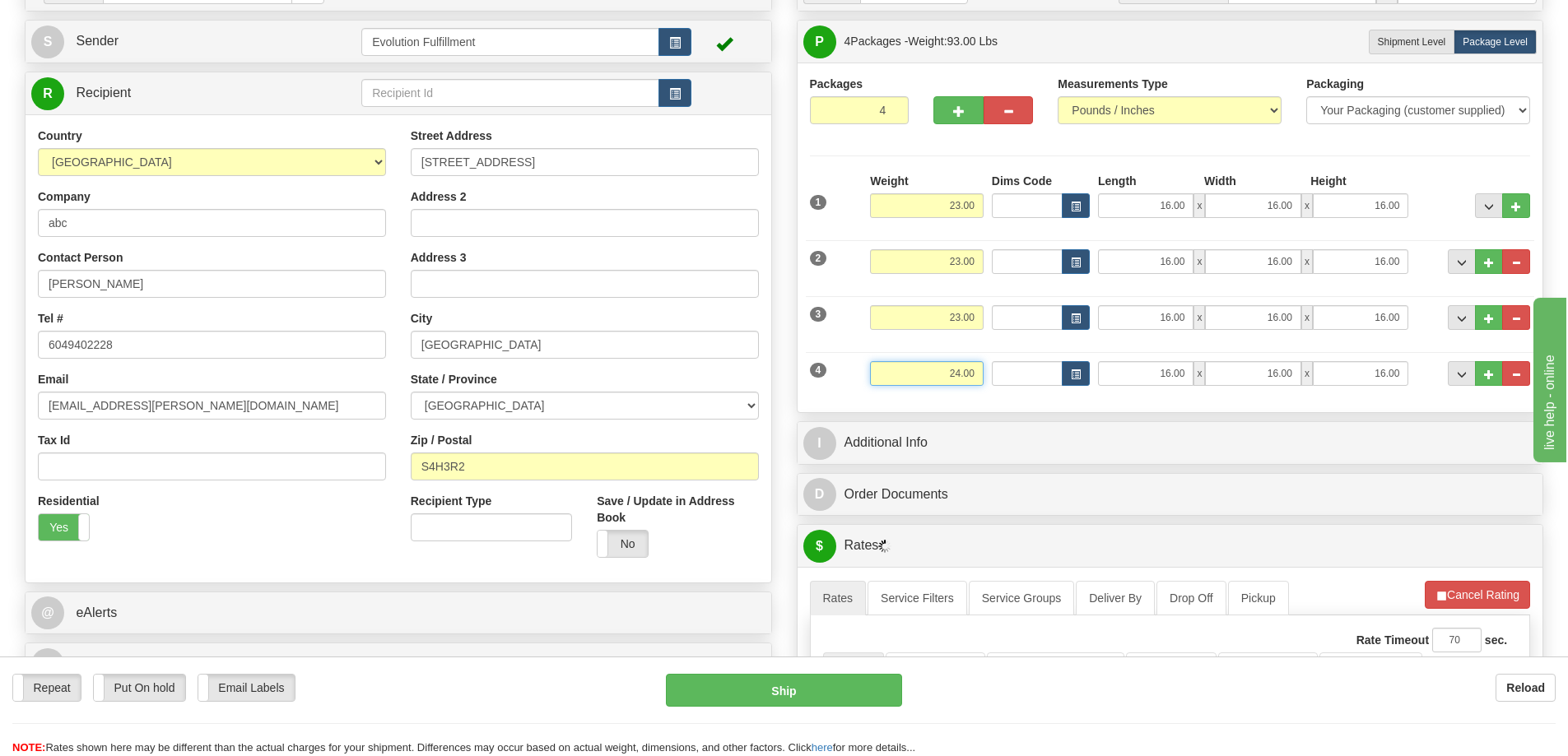
click at [1004, 374] on div "4 Weight 24.00 Dims Code Length Width Height" at bounding box center [1170, 371] width 729 height 56
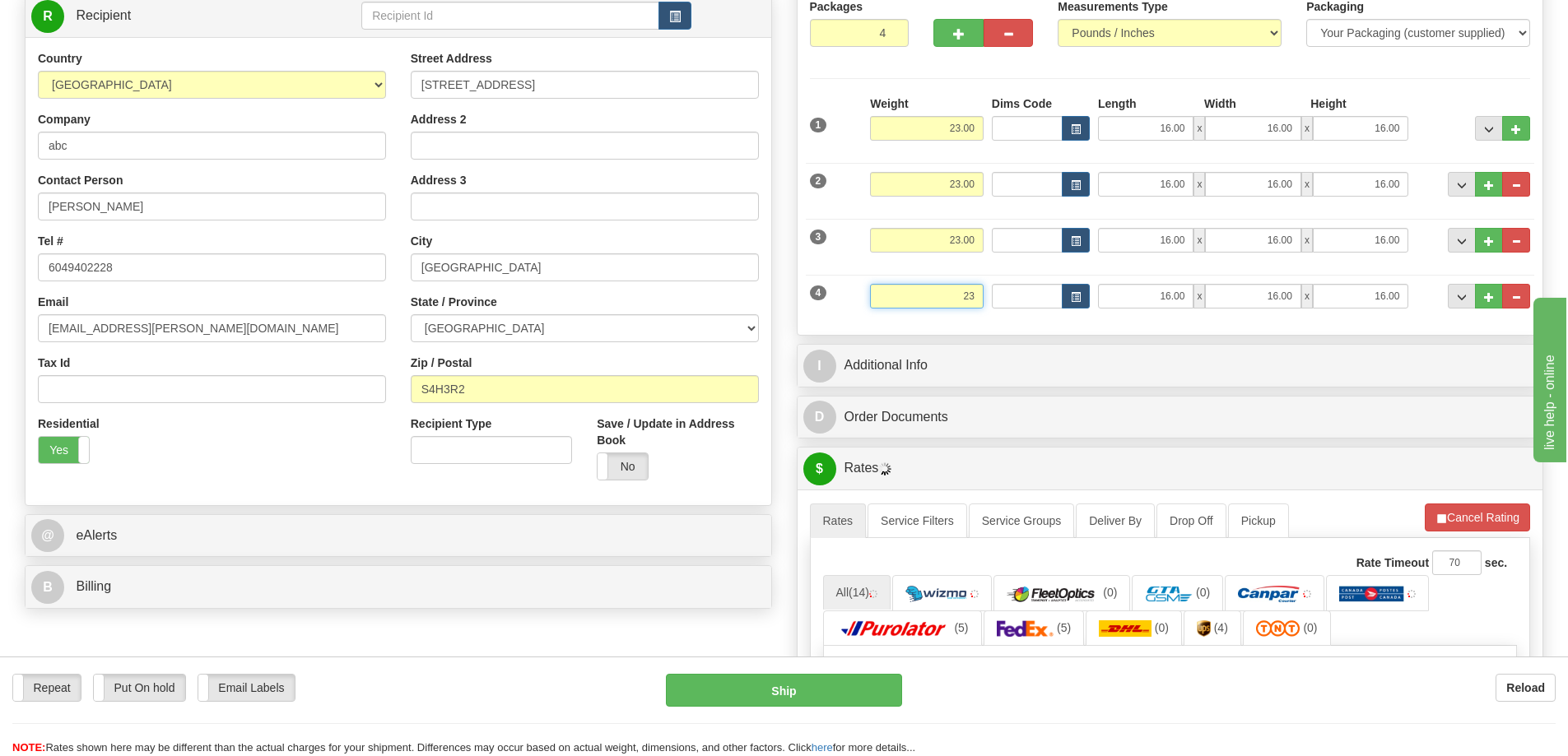
scroll to position [411, 0]
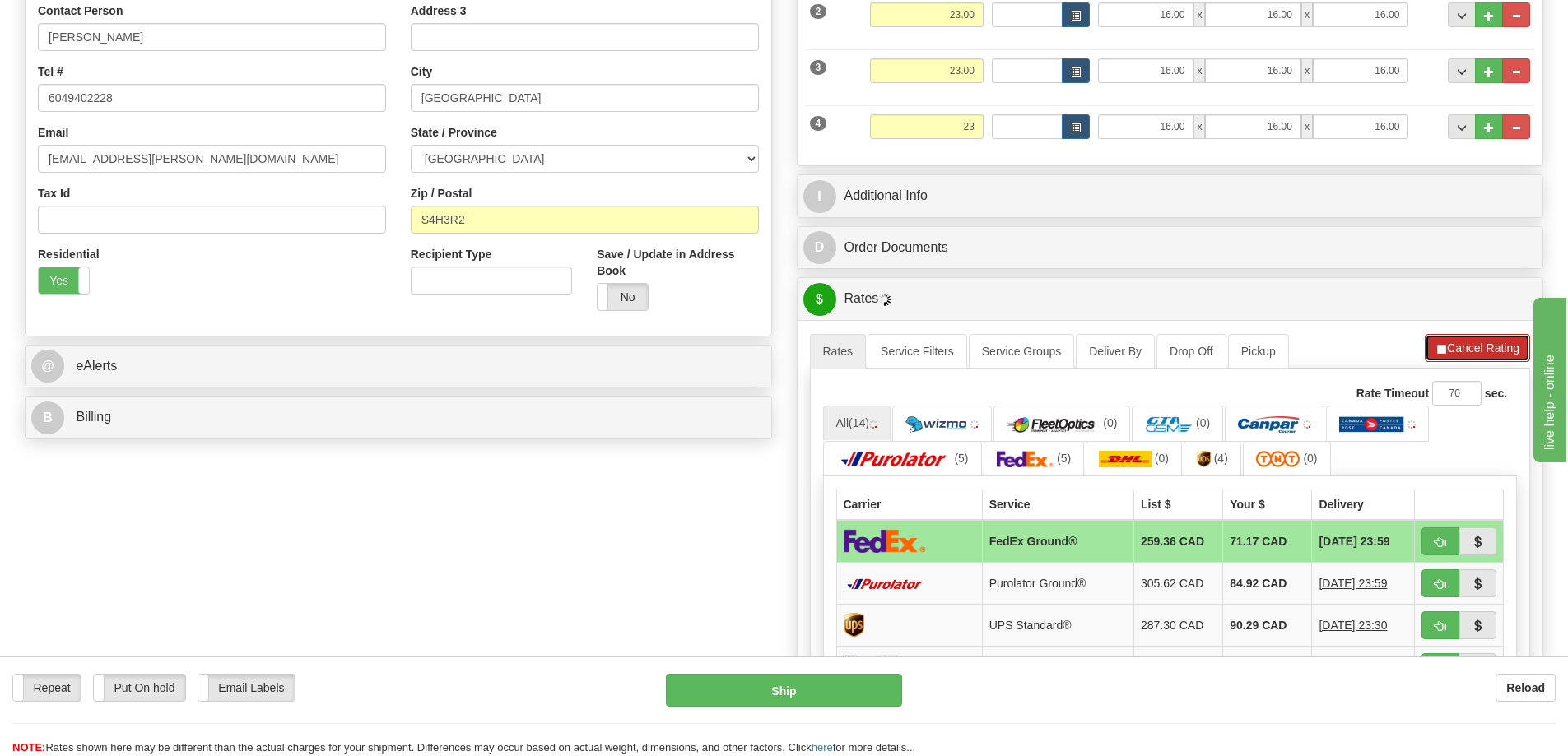
type input "23.00"
click at [1489, 352] on button "Cancel Rating" at bounding box center [1477, 348] width 105 height 28
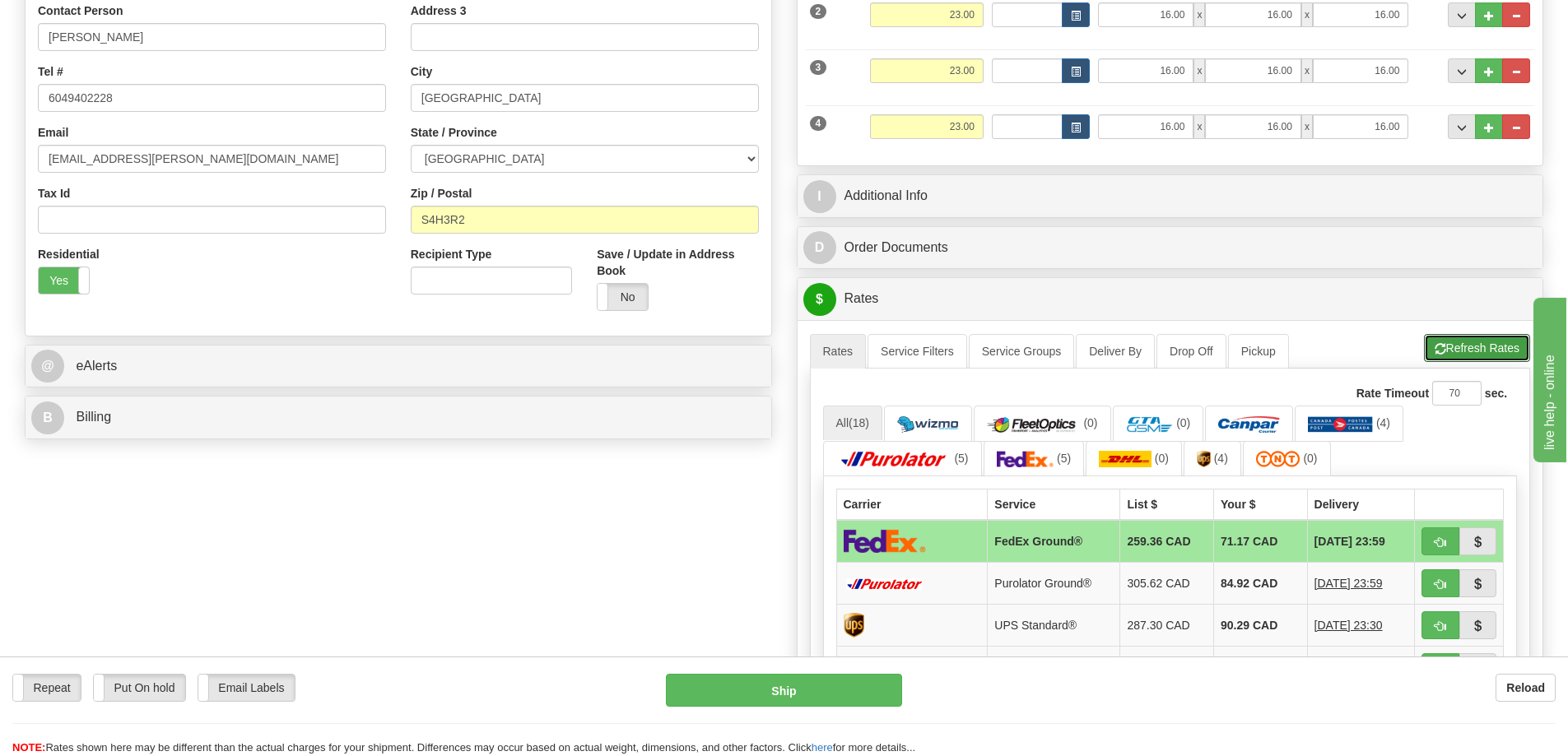
click at [1489, 352] on button "Refresh Rates" at bounding box center [1478, 348] width 106 height 28
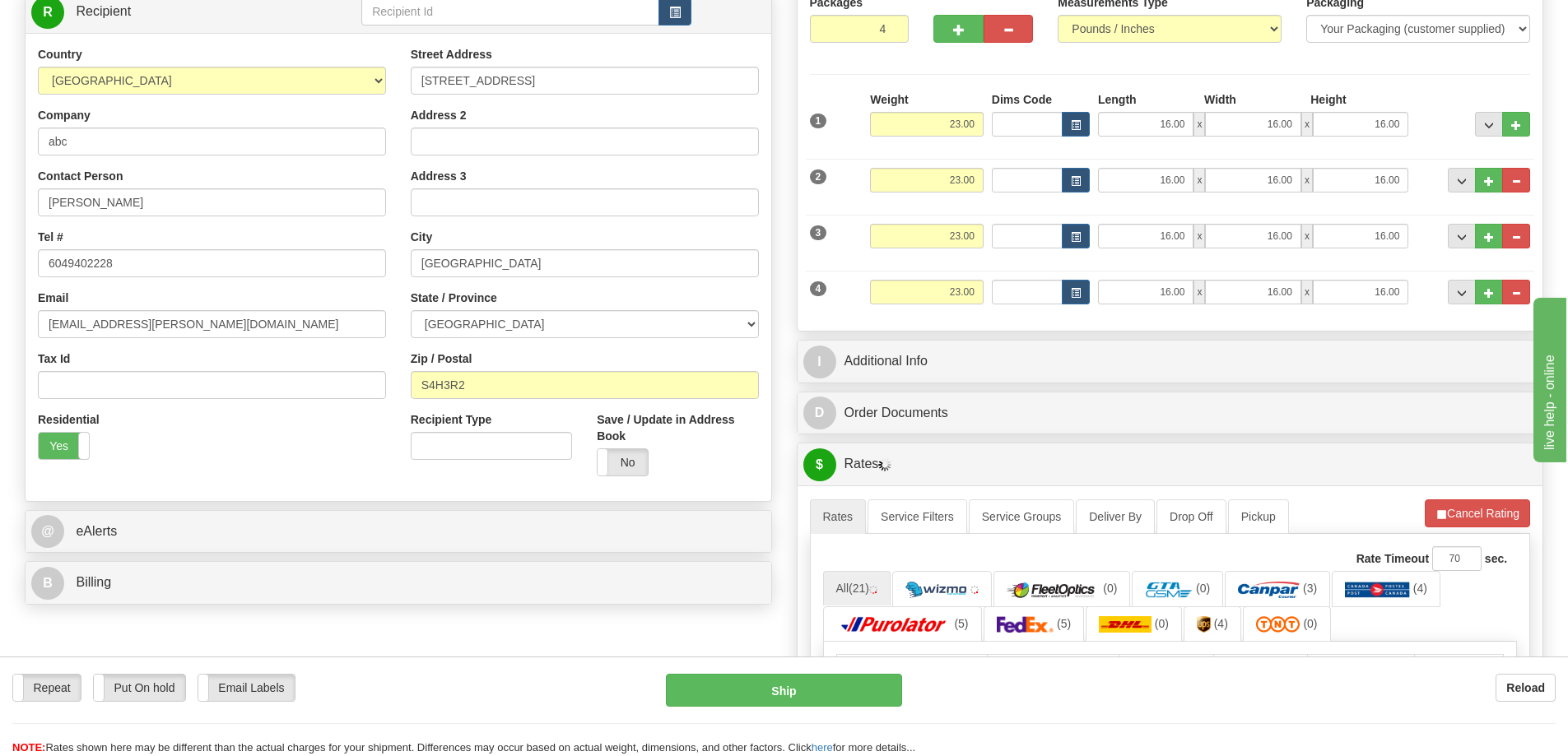
scroll to position [227, 0]
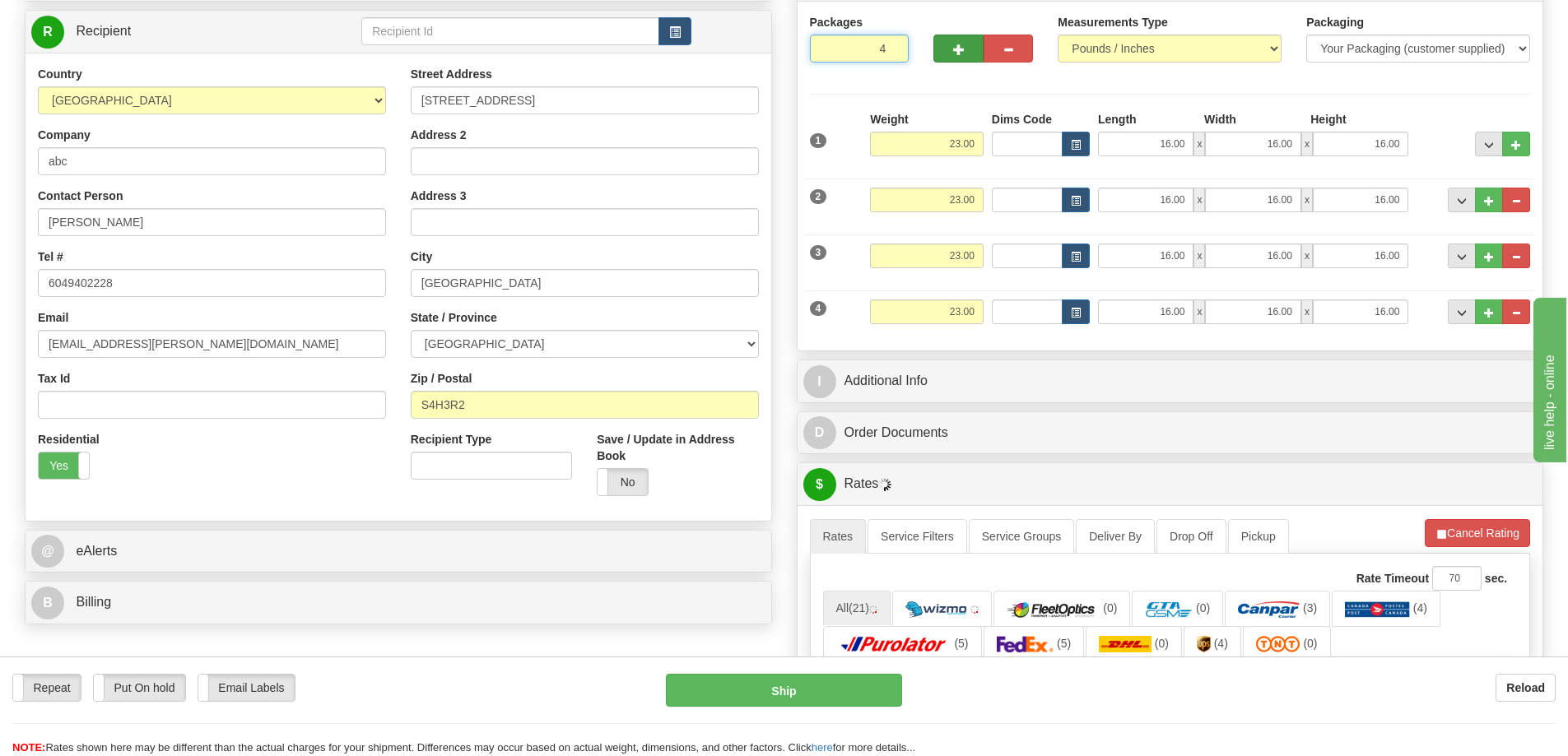
drag, startPoint x: 871, startPoint y: 50, endPoint x: 945, endPoint y: 51, distance: 74.0
click at [945, 51] on div "Packages 4 4" at bounding box center [1170, 45] width 746 height 63
type input "1"
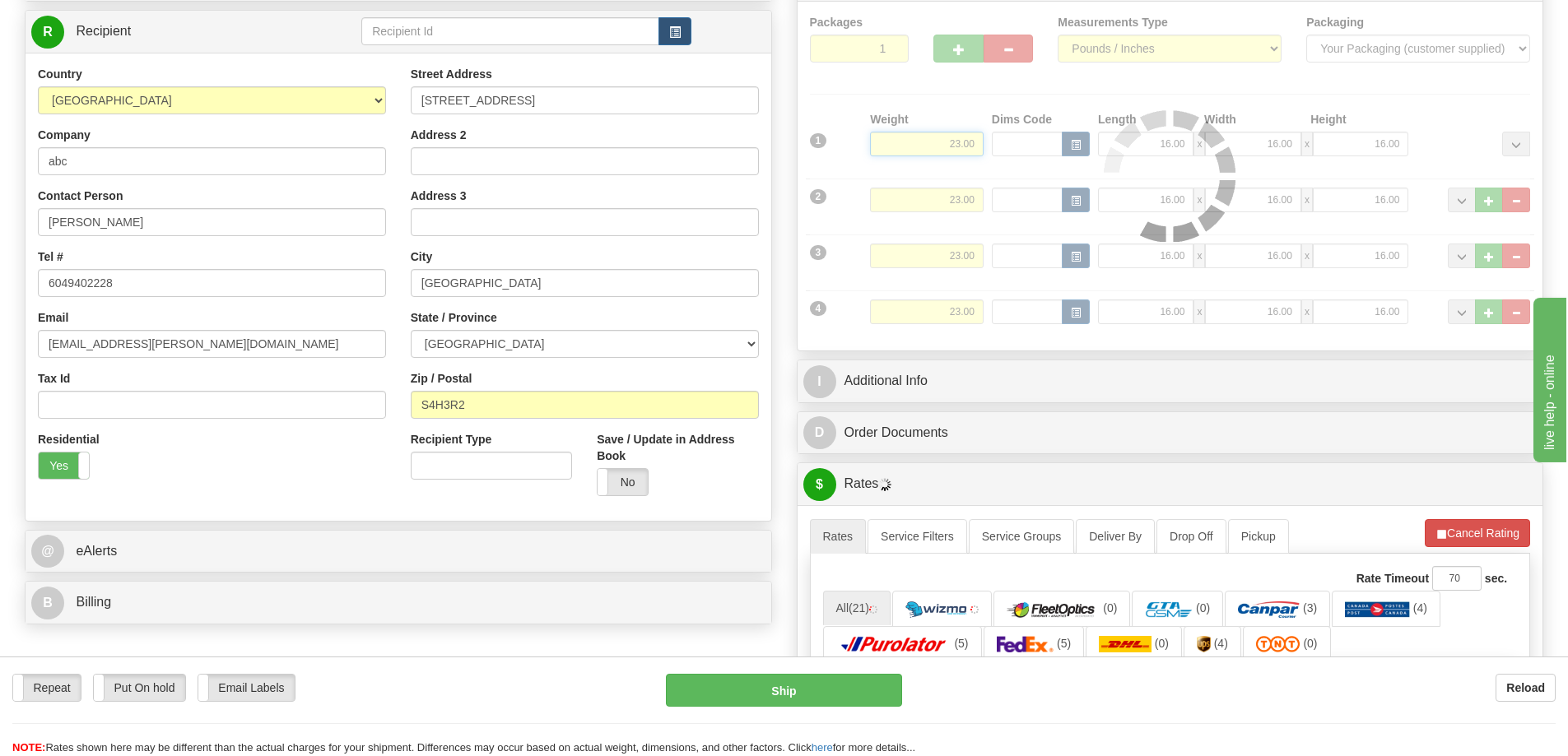
drag, startPoint x: 936, startPoint y: 144, endPoint x: 1032, endPoint y: 144, distance: 96.0
click at [1032, 144] on div "Packages 1 4 Measurements Type" at bounding box center [1170, 176] width 721 height 325
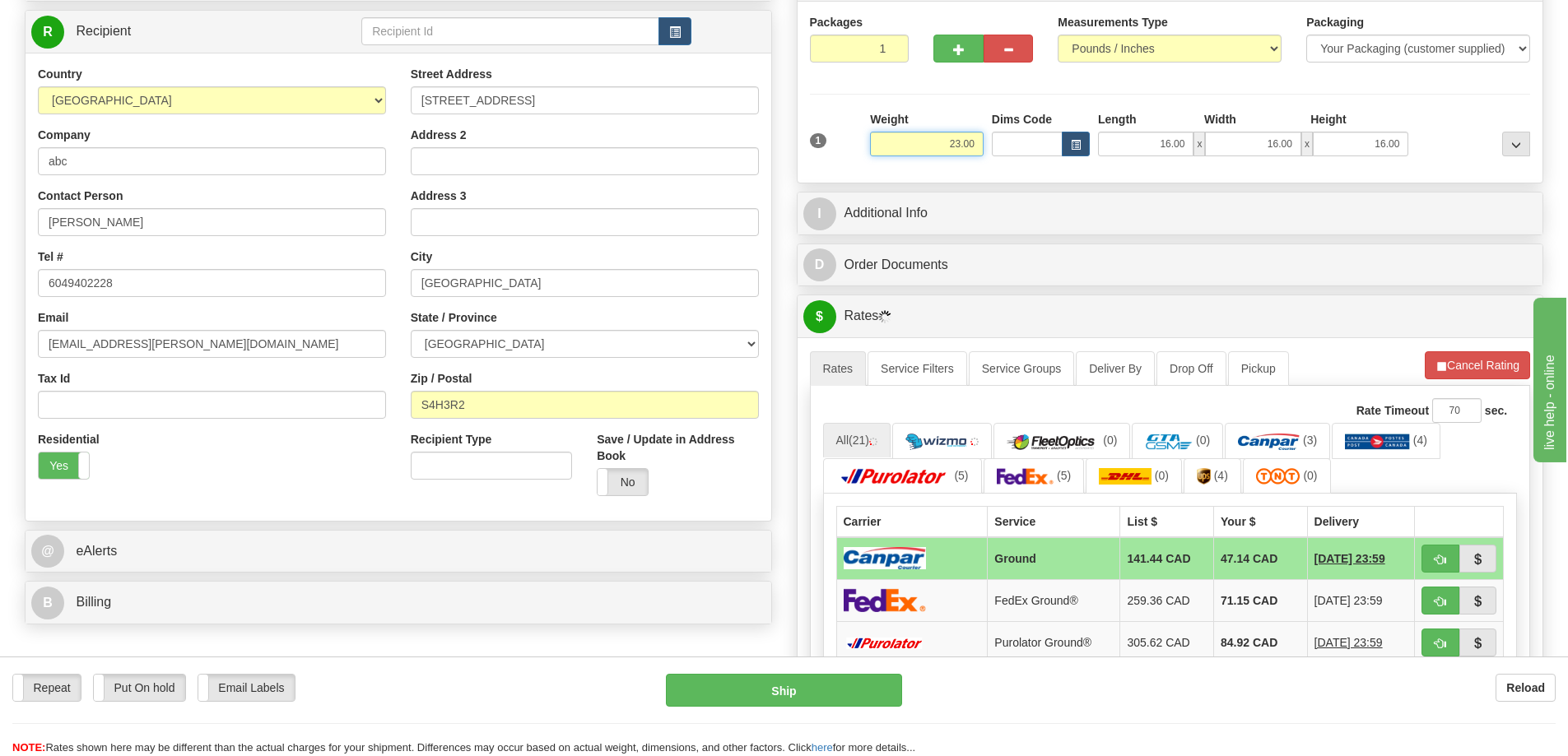
drag, startPoint x: 950, startPoint y: 147, endPoint x: 1025, endPoint y: 142, distance: 75.2
click at [1025, 142] on div "1 Weight 23.00 Dims Code x x" at bounding box center [1170, 140] width 729 height 58
type input "7.00"
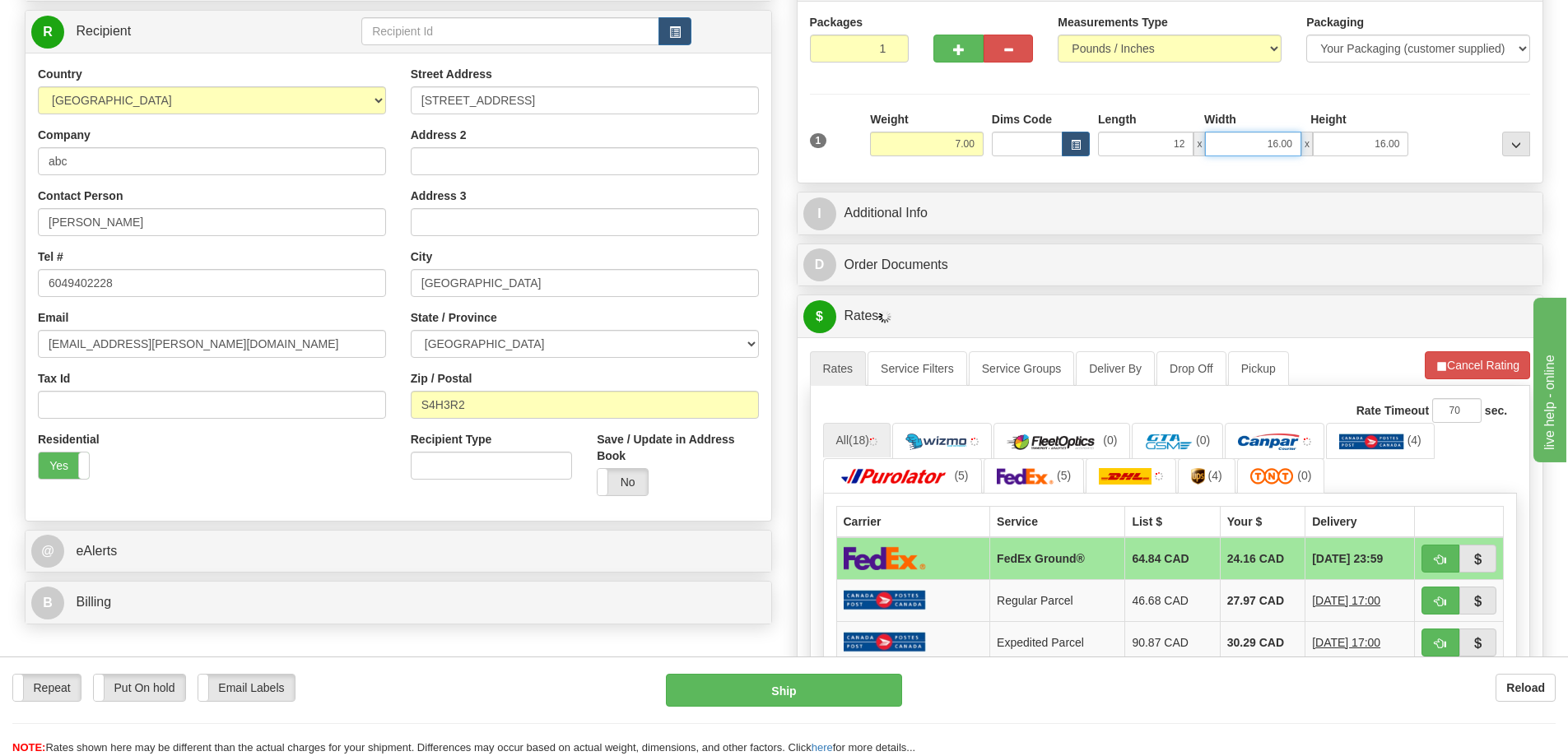
type input "12.00"
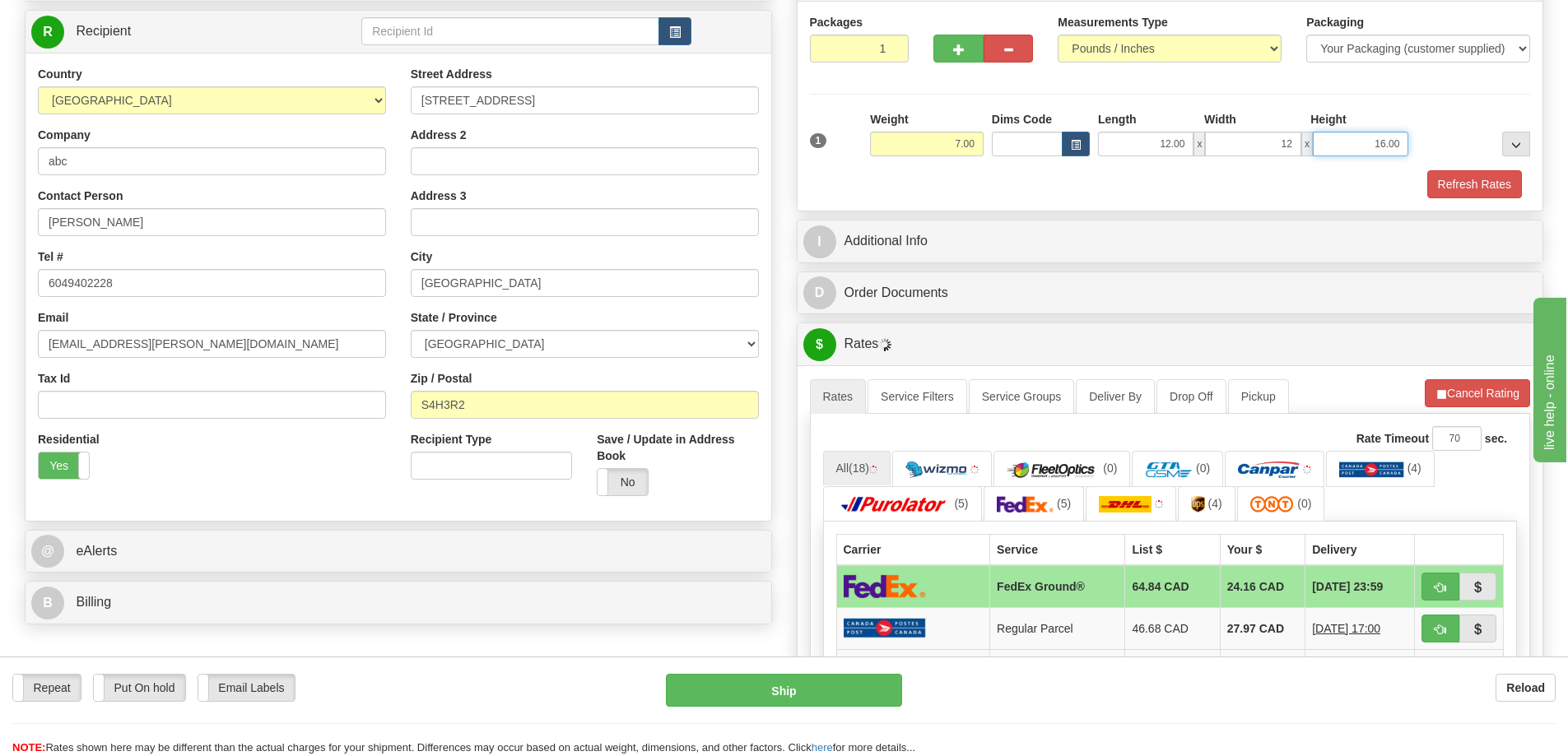
type input "12.00"
type input "8.00"
click at [1484, 186] on button "Refresh Rates" at bounding box center [1474, 184] width 95 height 28
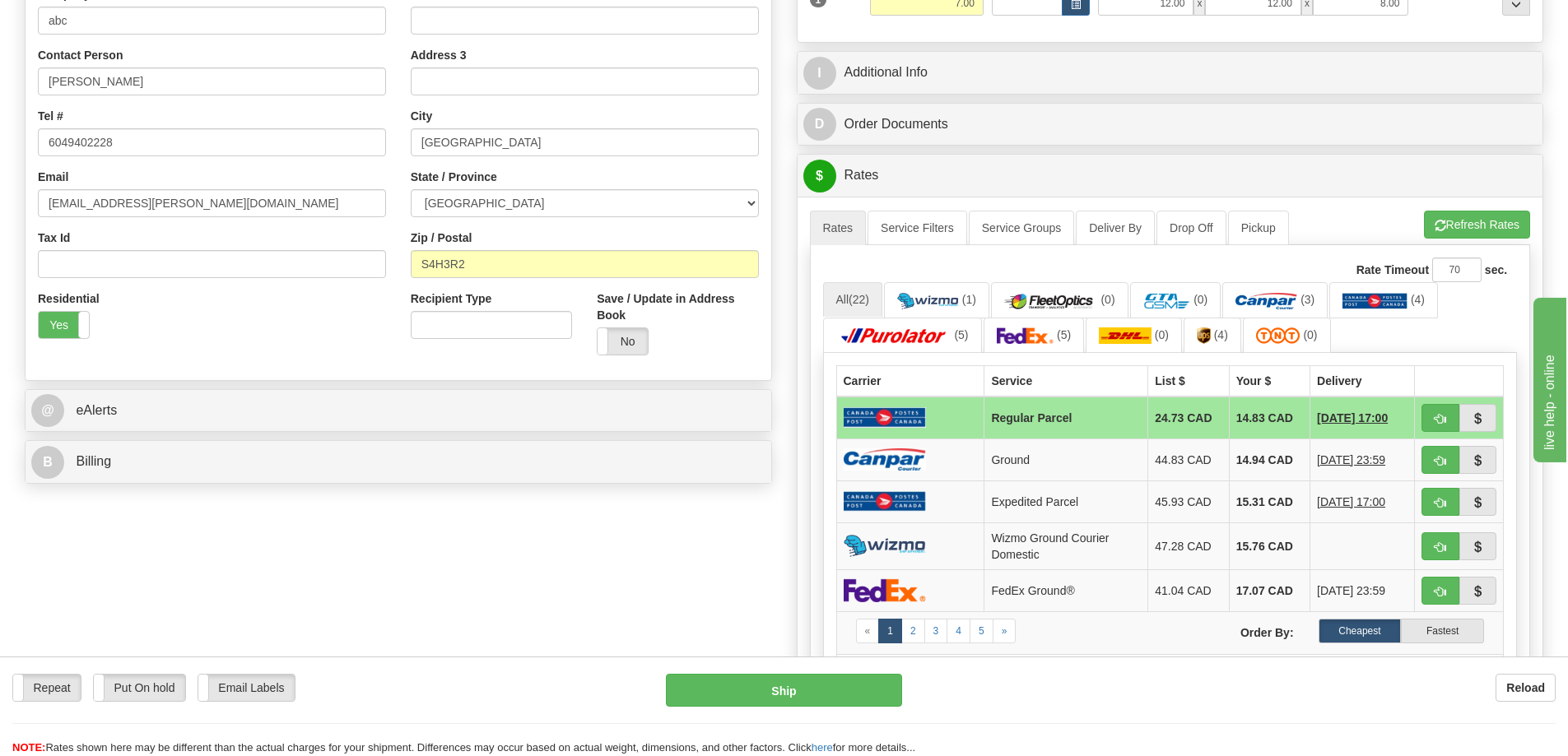
scroll to position [391, 0]
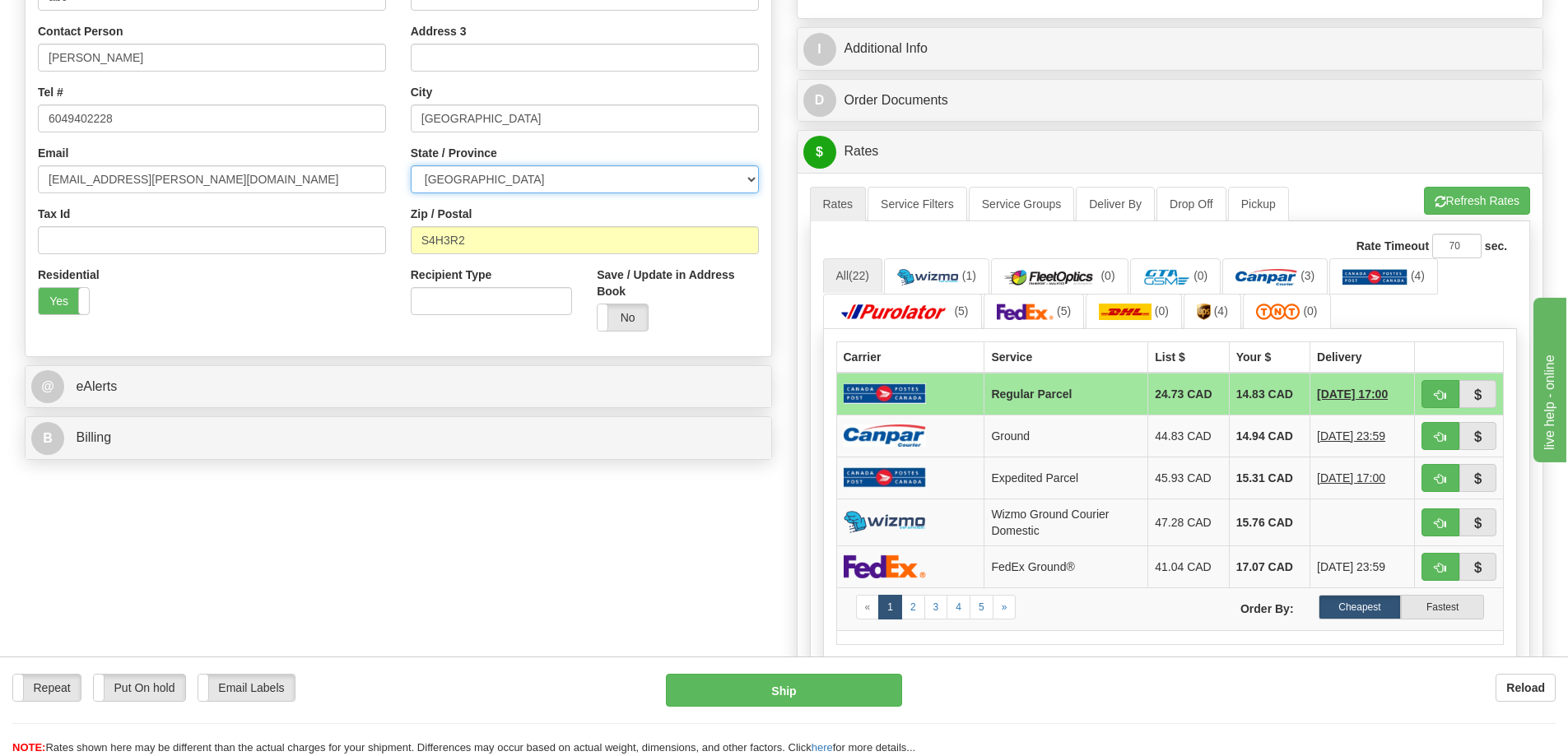
click at [508, 178] on select "ALBERTA BRITISH COLUMBIA MANITOBA NEW BRUNSWICK NEWFOUNDLAND NOVA SCOTIA NUNAVU…" at bounding box center [584, 180] width 348 height 28
select select "ON"
click at [411, 166] on select "ALBERTA BRITISH COLUMBIA MANITOBA NEW BRUNSWICK NEWFOUNDLAND NOVA SCOTIA NUNAVU…" at bounding box center [584, 180] width 348 height 28
drag, startPoint x: 453, startPoint y: 242, endPoint x: 348, endPoint y: 241, distance: 105.0
click at [348, 241] on div "Country AFGHANISTAN ALAND ISLANDS ALBANIA ALGERIA AMERICAN SAMOA ANDORRA ANGOLA…" at bounding box center [398, 122] width 746 height 443
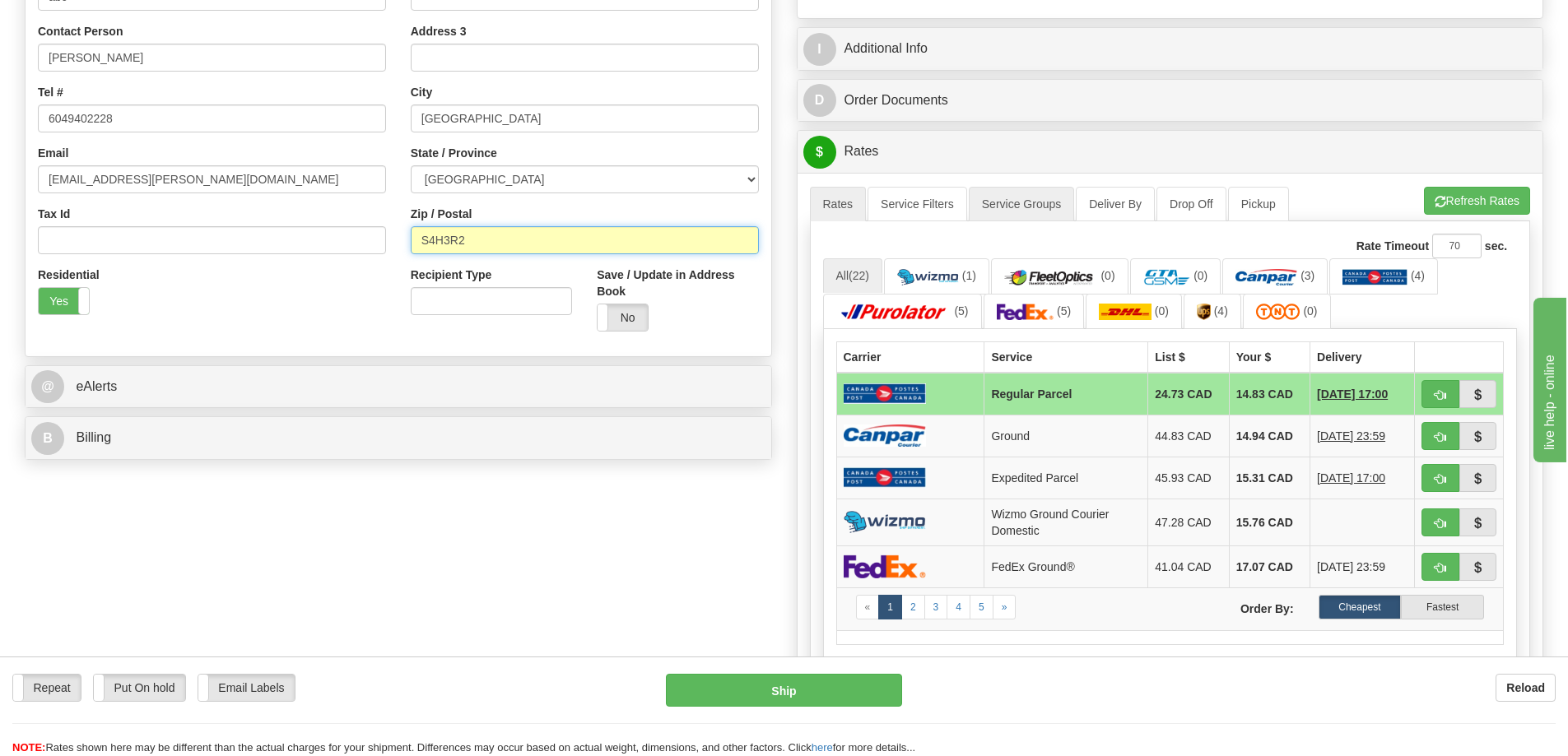
paste input "16 X 16 X 16"
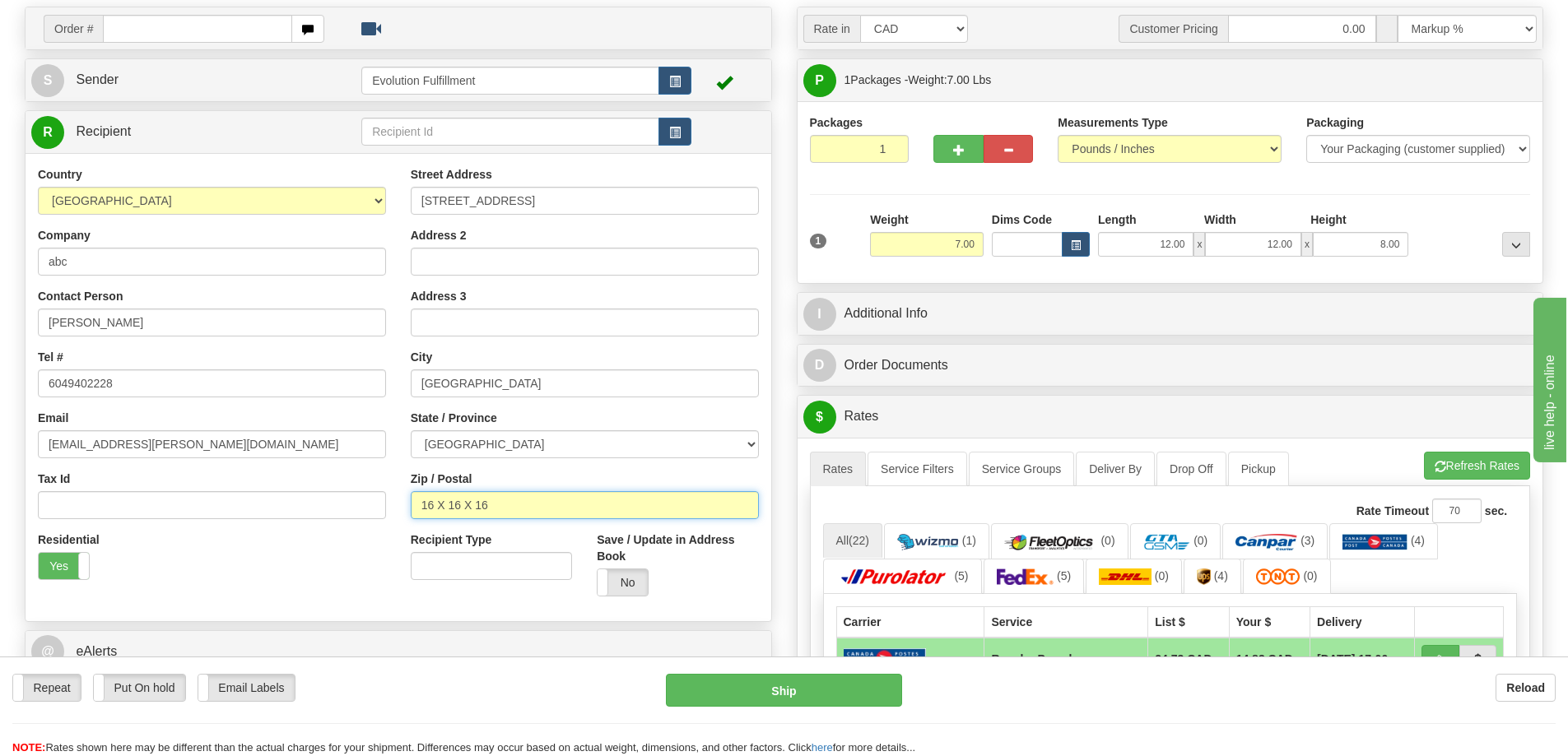
scroll to position [82, 0]
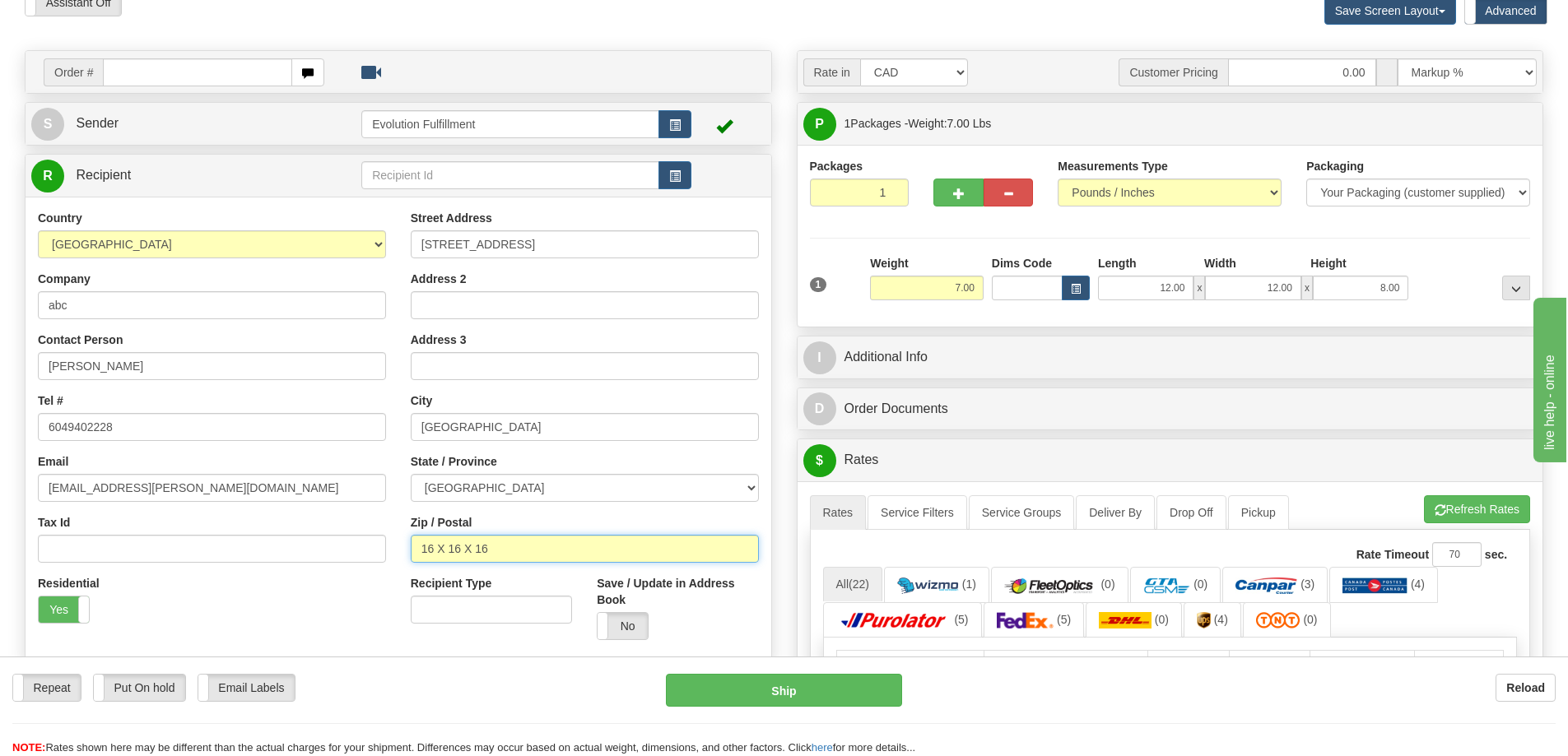
type input "16 X 16 X 16"
drag, startPoint x: 939, startPoint y: 289, endPoint x: 1099, endPoint y: 294, distance: 160.1
click at [1090, 293] on div "1 Weight 7.00 Dims Code x x" at bounding box center [1170, 284] width 729 height 58
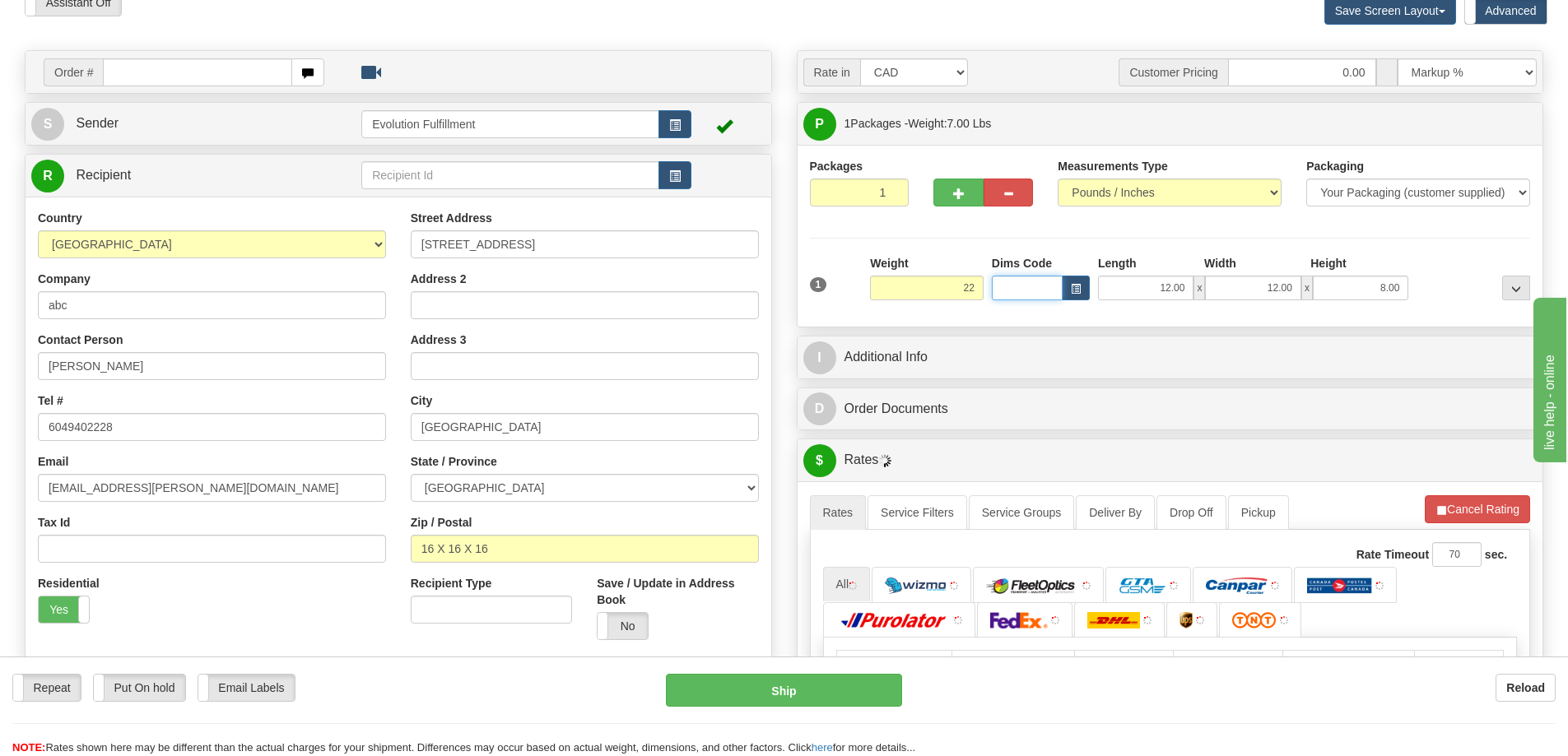
type input "22.00"
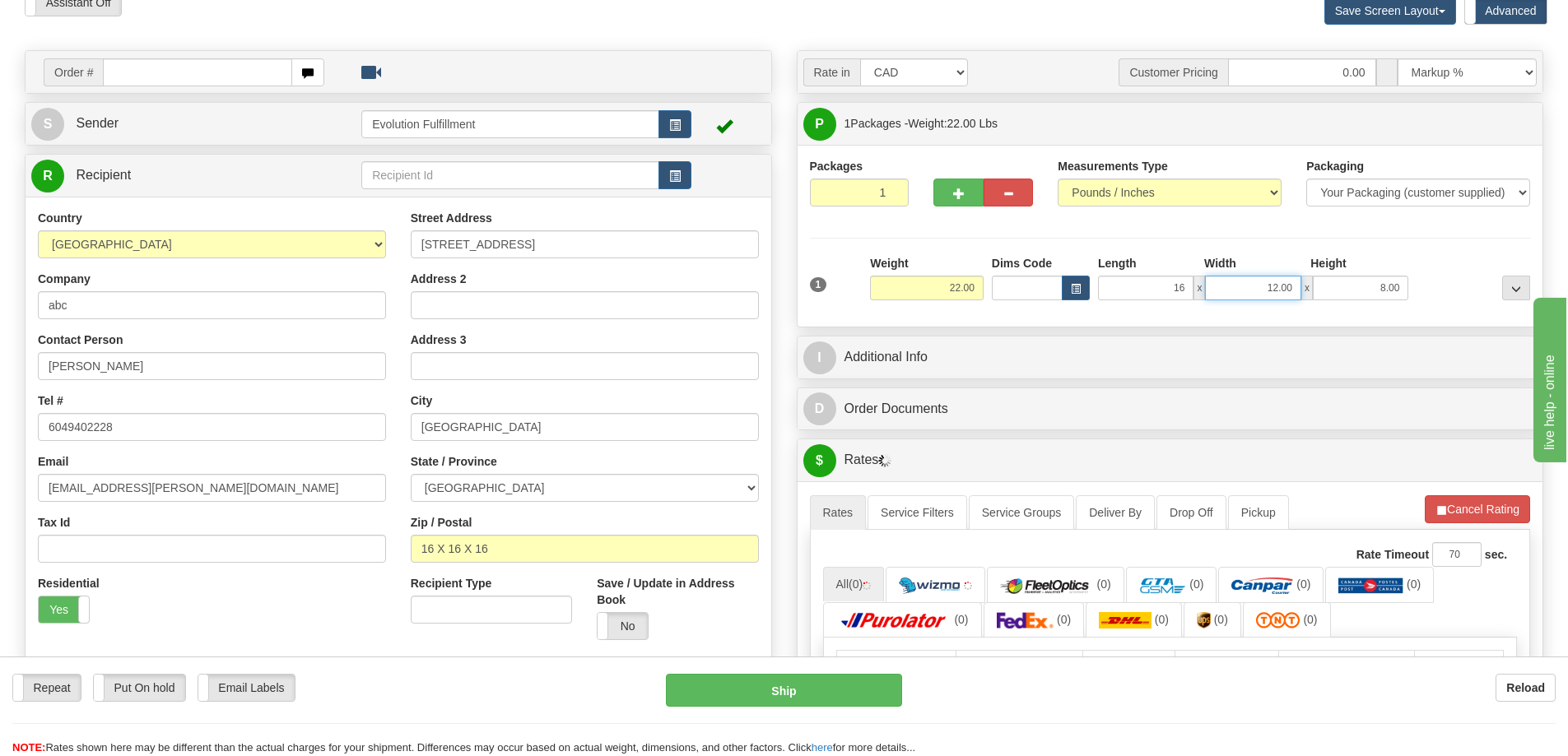
type input "16.00"
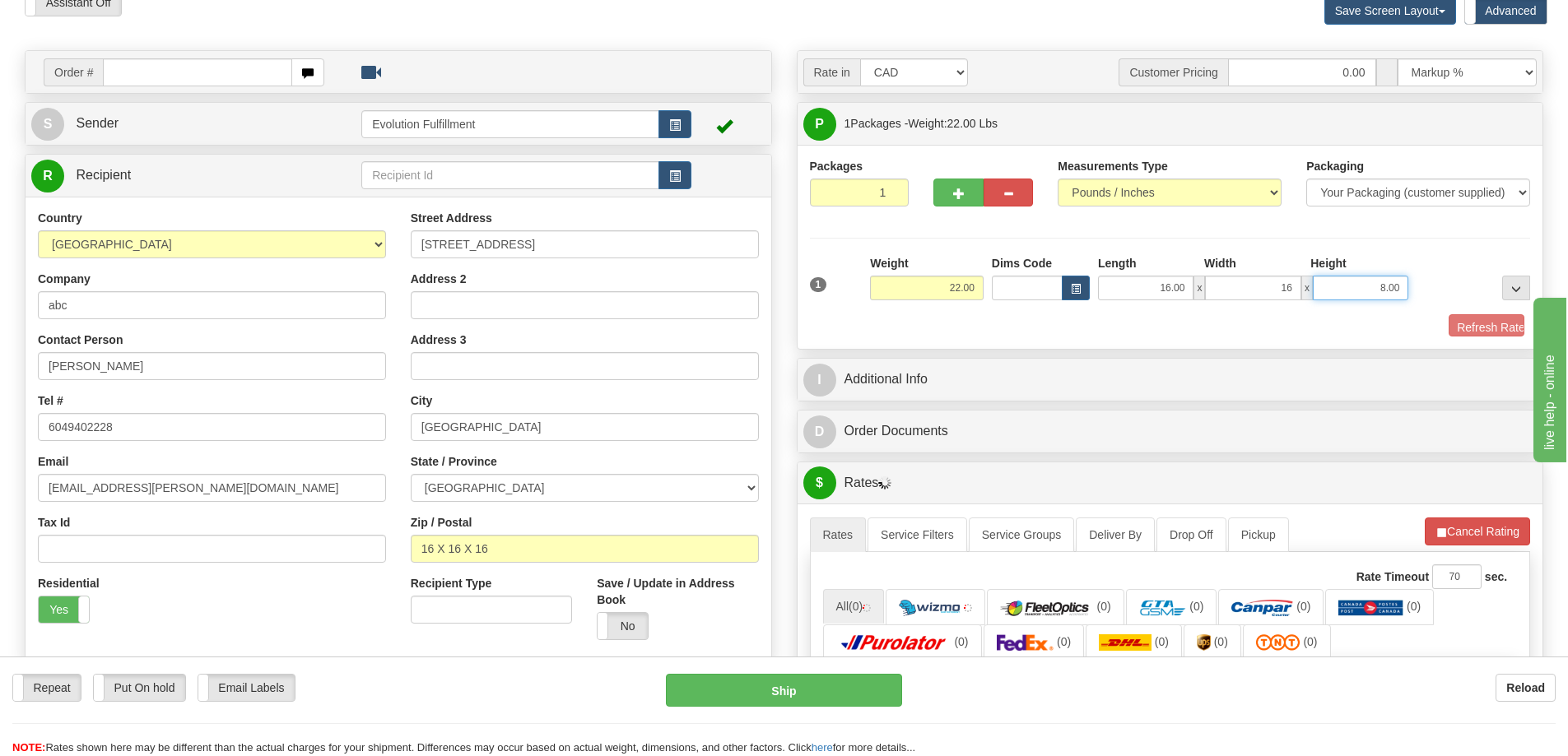
type input "16.00"
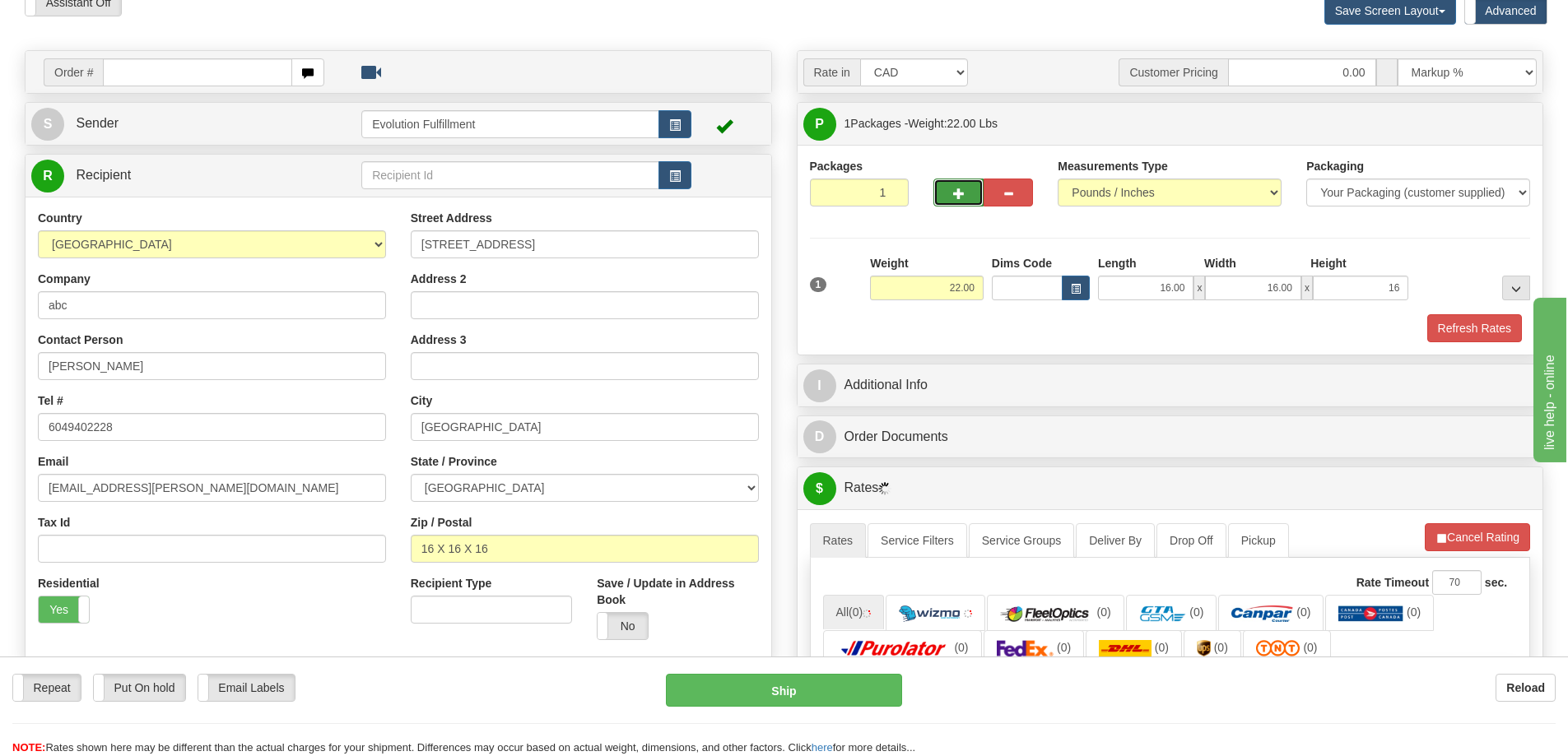
type input "16.00"
click at [953, 190] on span "button" at bounding box center [959, 194] width 11 height 10
radio input "true"
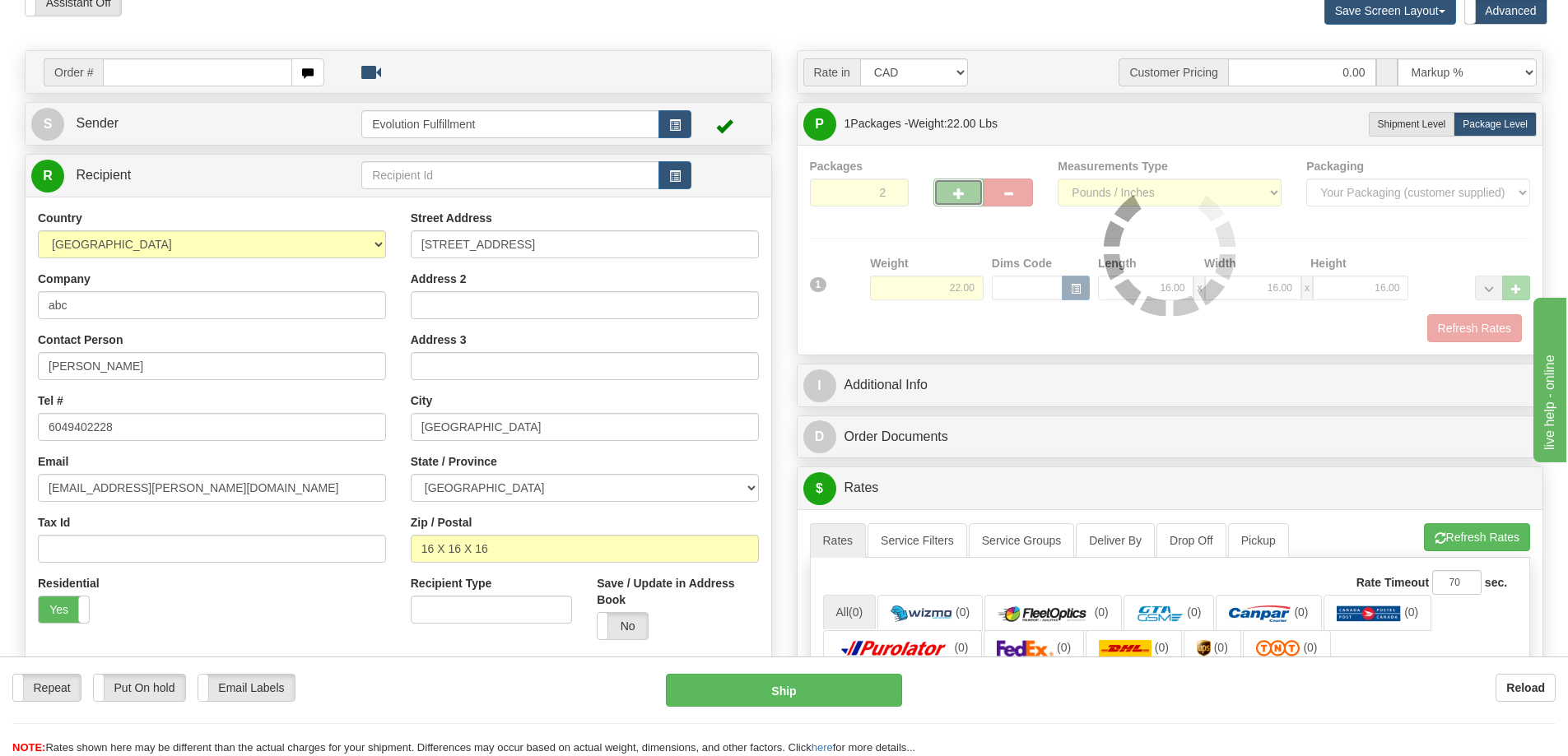
click at [953, 190] on span "button" at bounding box center [959, 194] width 11 height 10
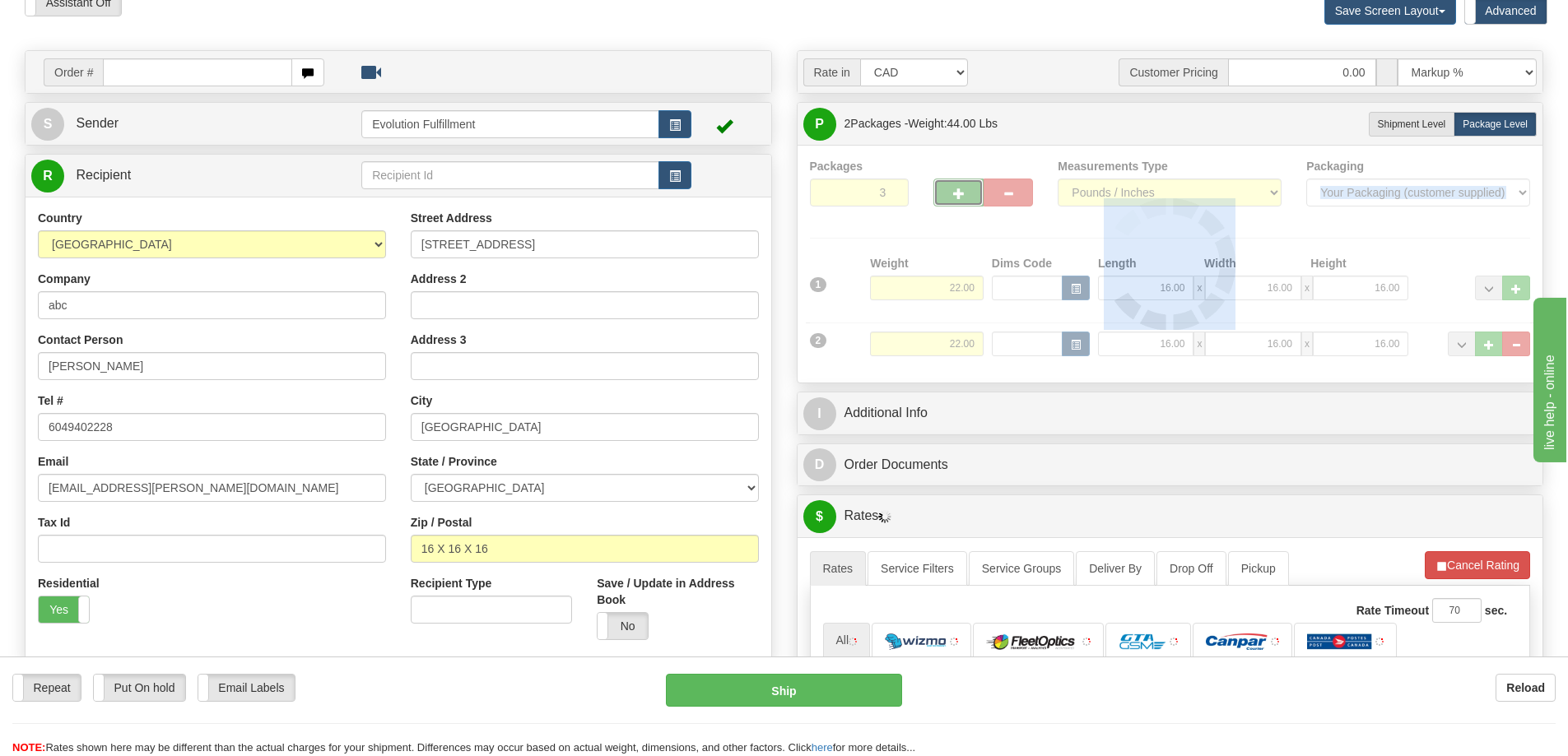
click at [953, 190] on div at bounding box center [1170, 264] width 721 height 213
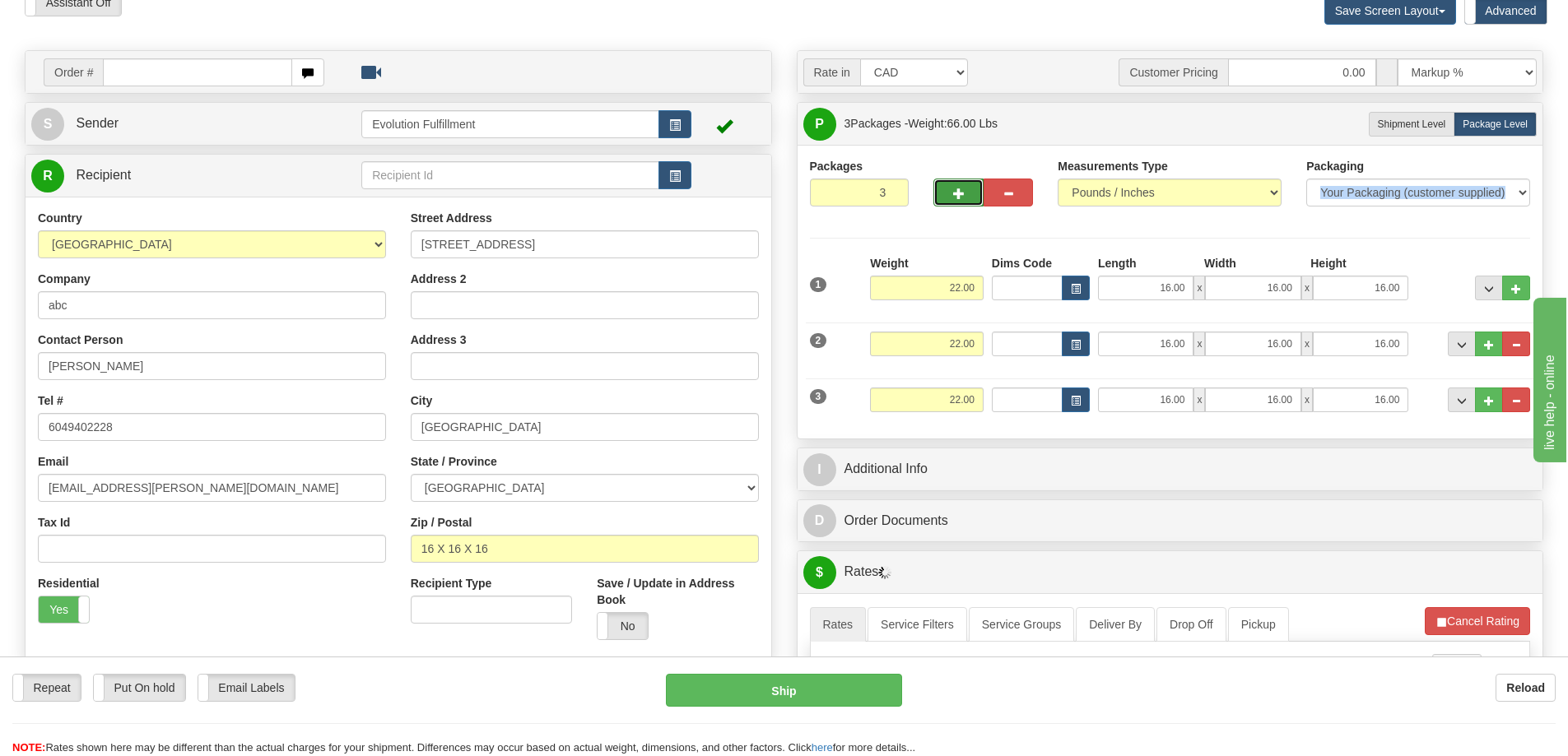
click at [953, 190] on span "button" at bounding box center [959, 194] width 11 height 10
type input "4"
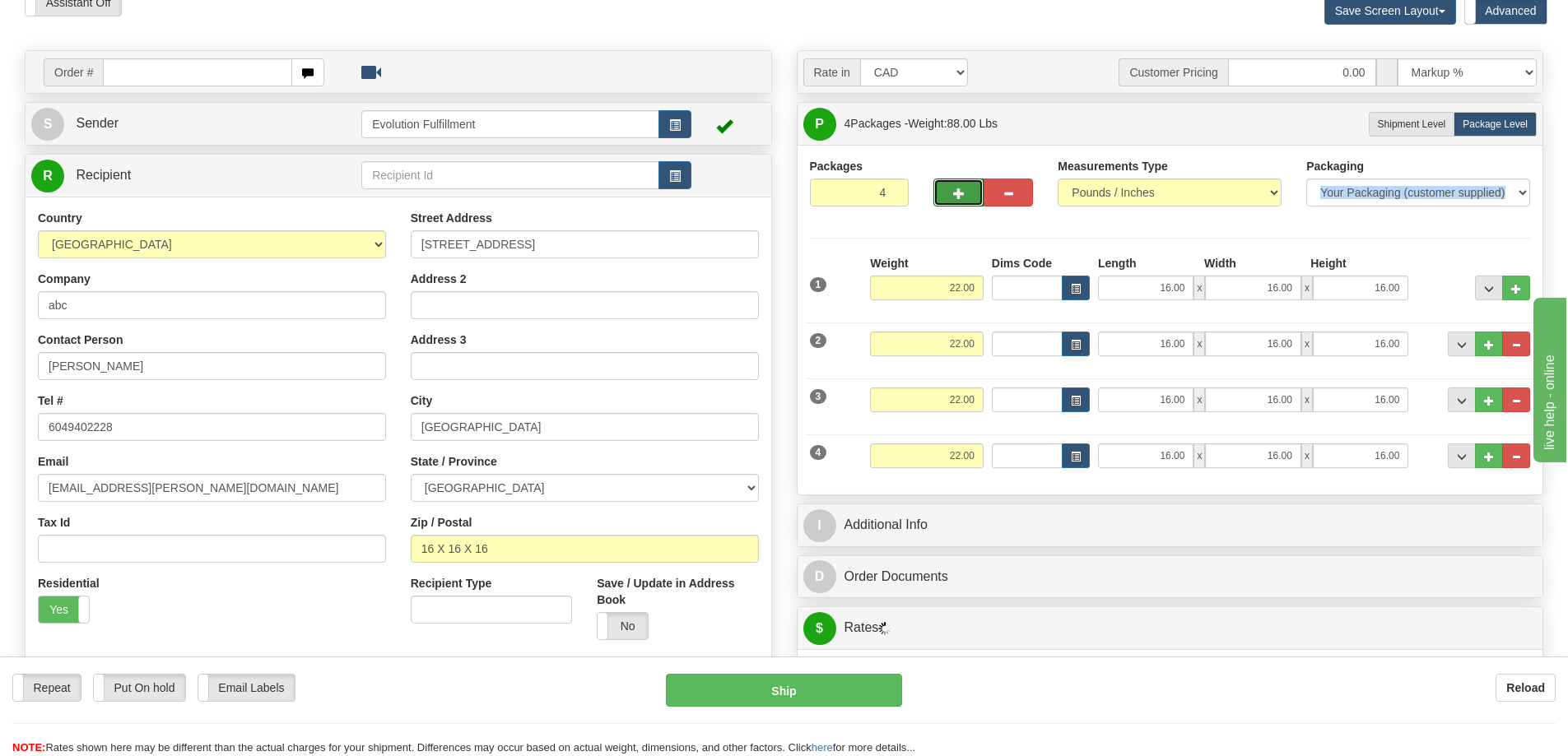
scroll to position [329, 0]
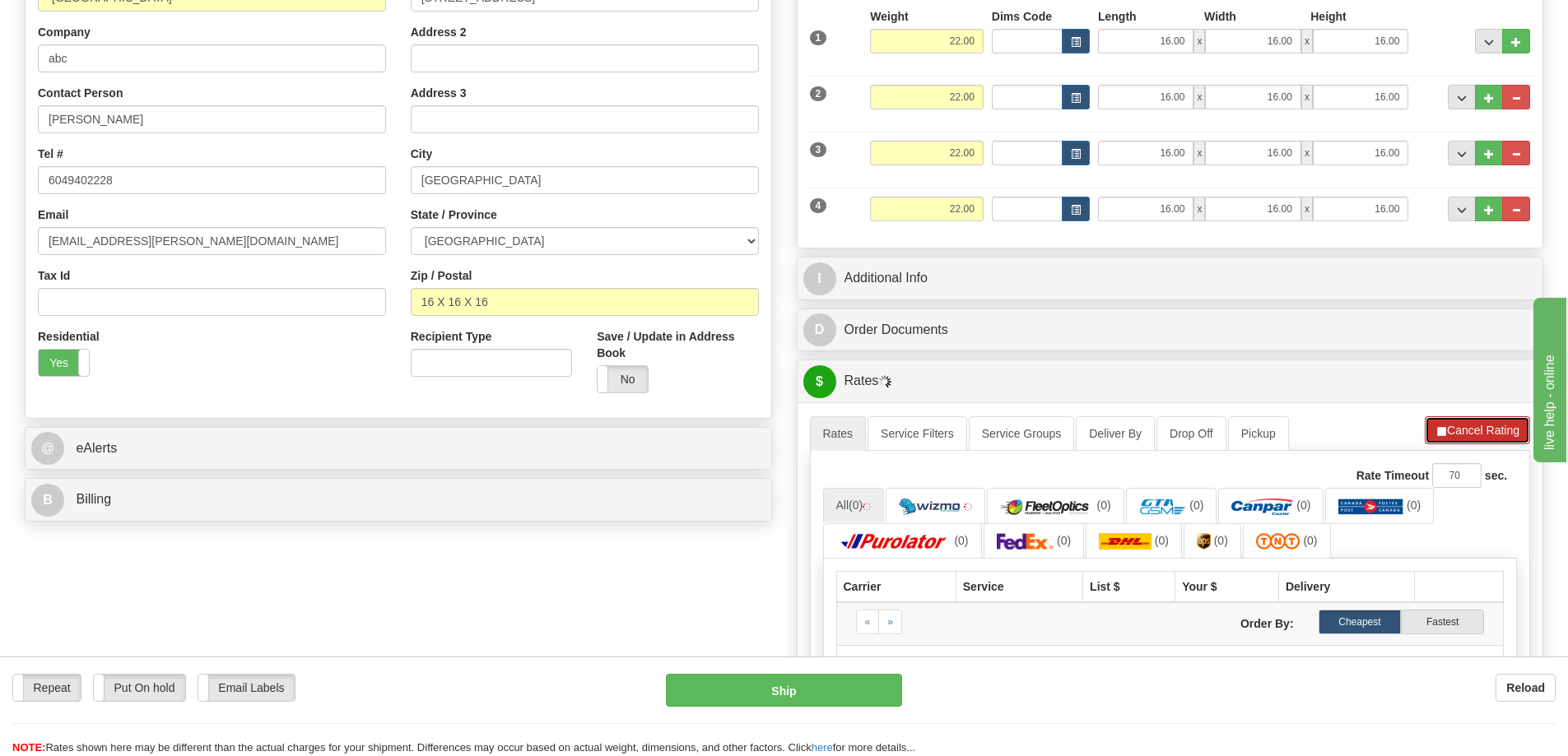
click at [1438, 427] on span "button" at bounding box center [1441, 431] width 11 height 10
click at [1447, 432] on button "Refresh Rates" at bounding box center [1478, 431] width 106 height 28
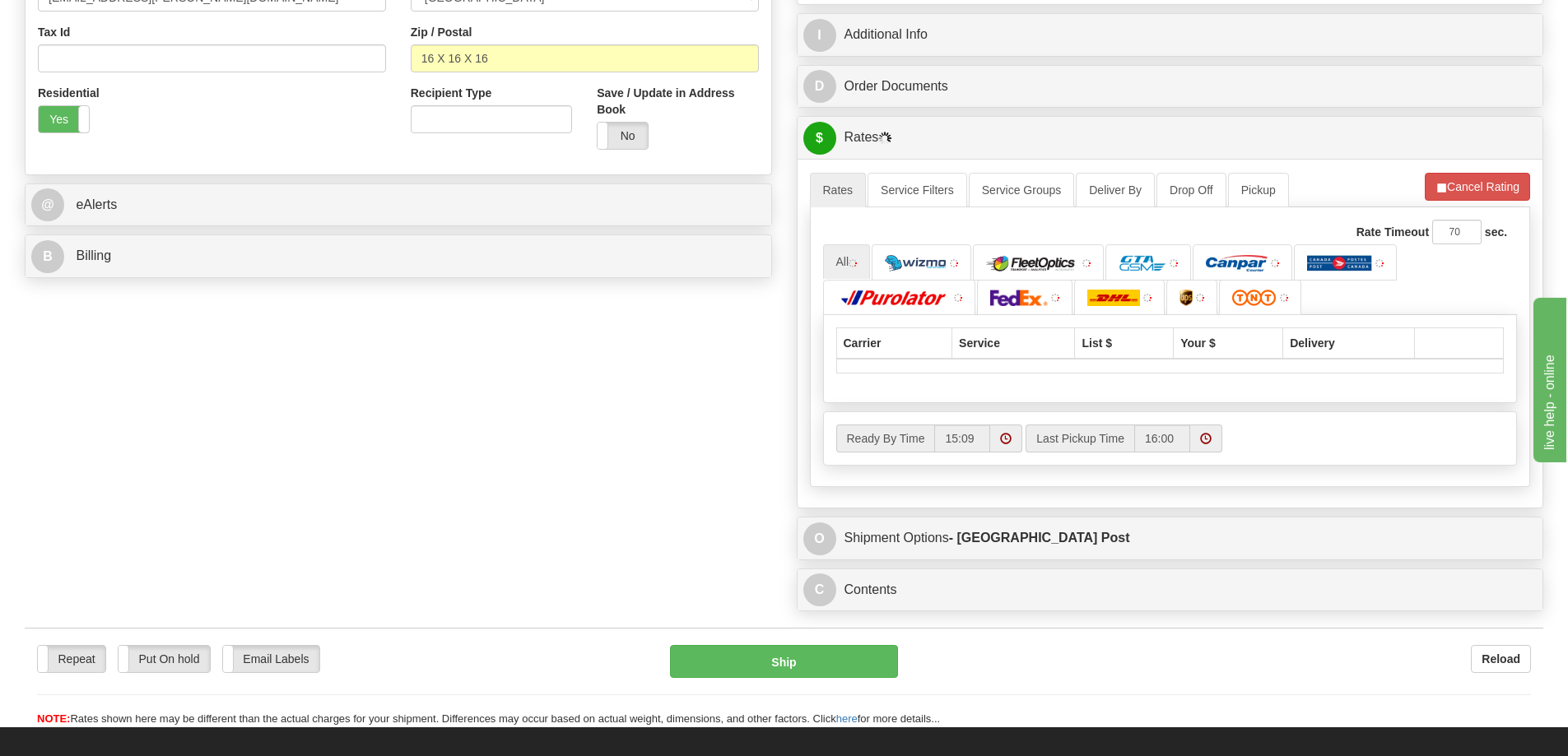
scroll to position [576, 0]
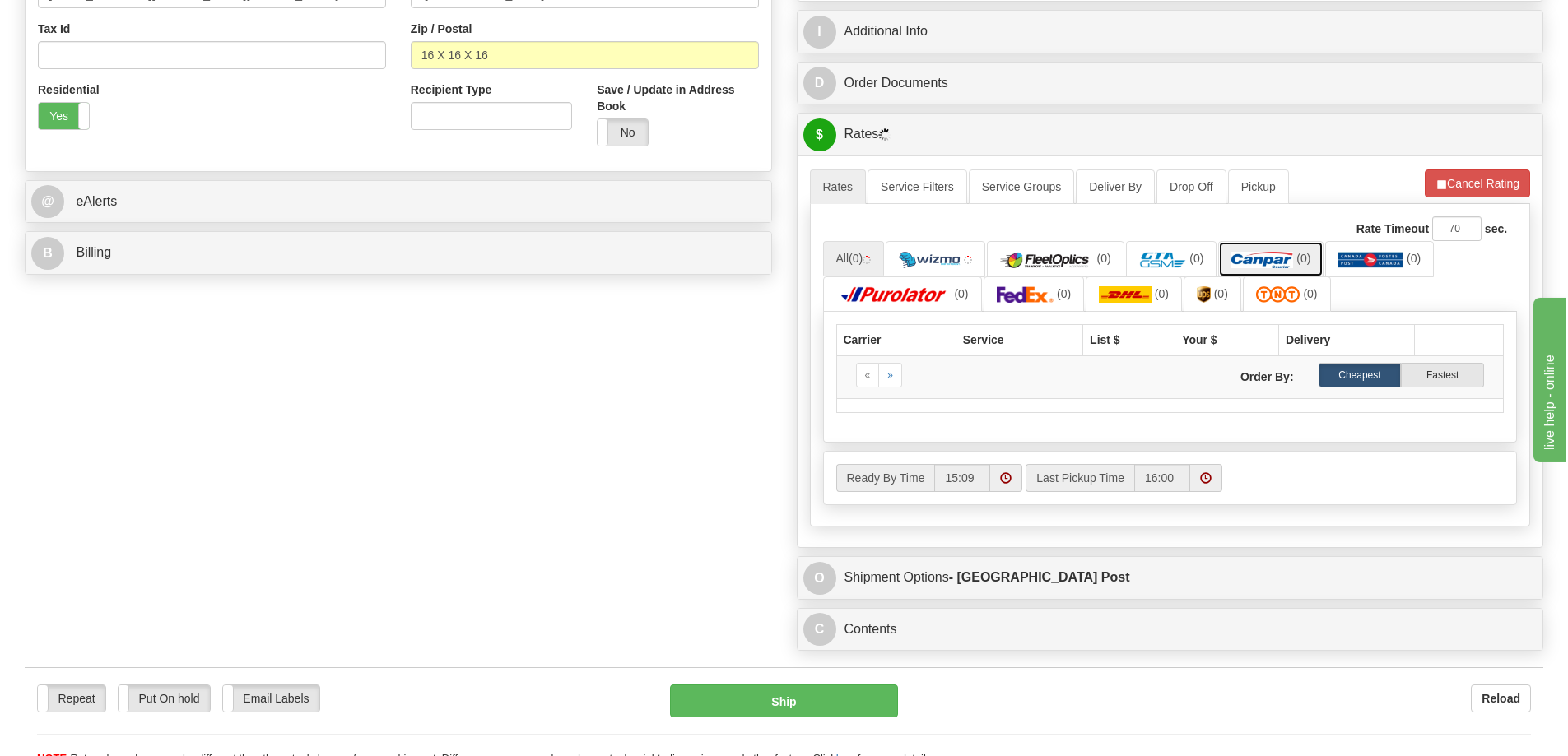
click at [1280, 250] on link "(0)" at bounding box center [1270, 259] width 105 height 36
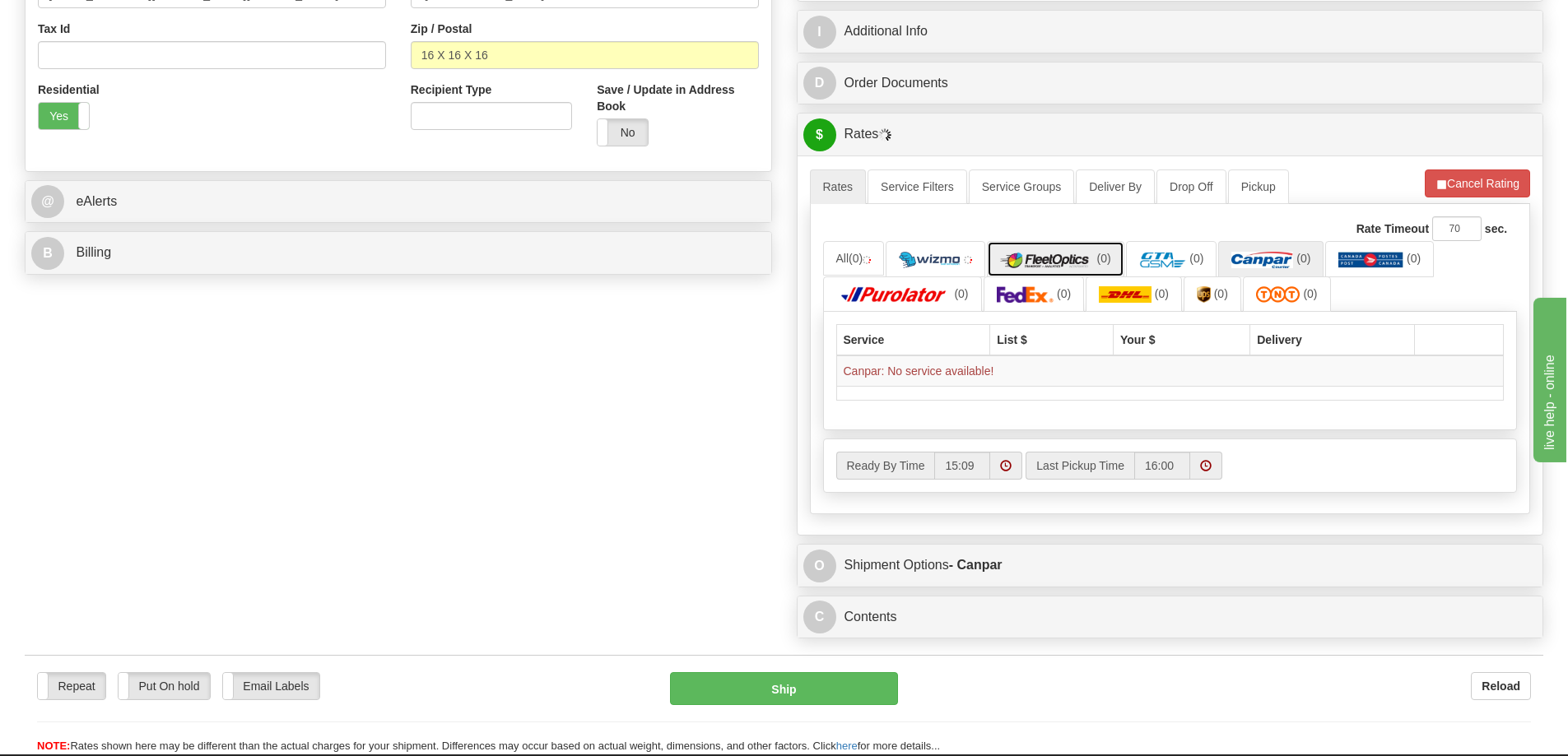
click at [1072, 255] on img at bounding box center [1047, 260] width 94 height 16
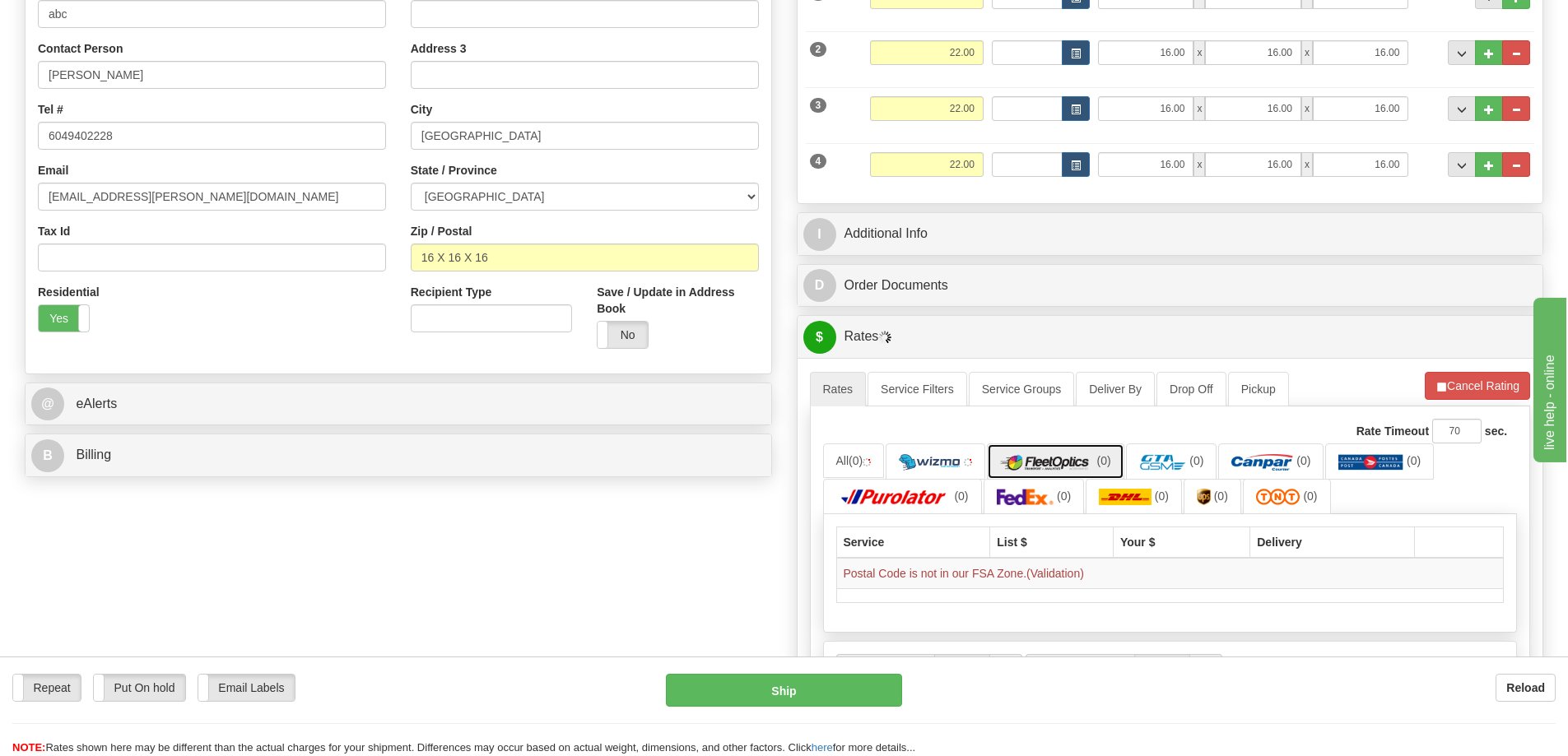
scroll to position [371, 0]
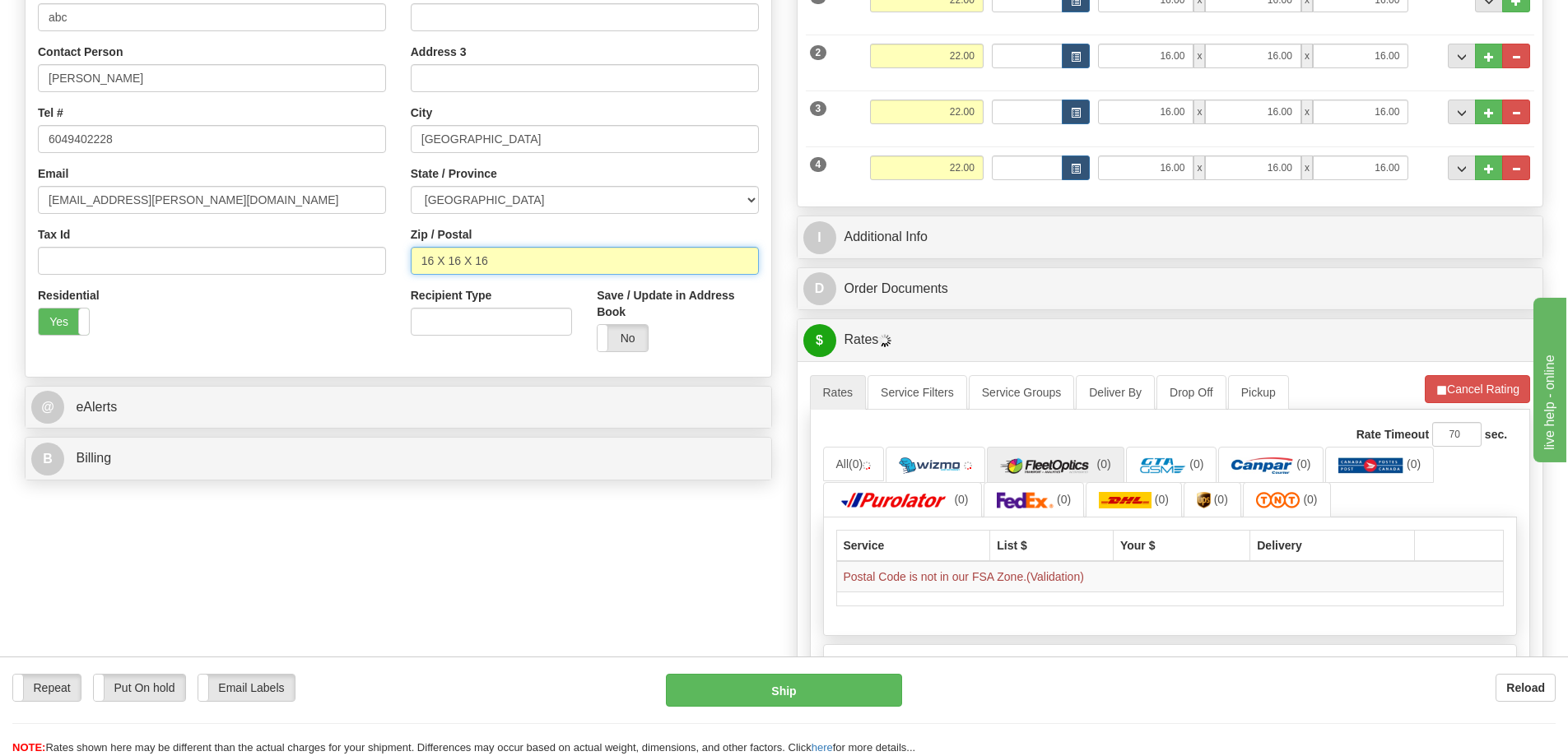
drag, startPoint x: 500, startPoint y: 261, endPoint x: 309, endPoint y: 270, distance: 191.2
click at [309, 270] on div "Country AFGHANISTAN ALAND ISLANDS ALBANIA ALGERIA AMERICAN SAMOA ANDORRA ANGOLA…" at bounding box center [398, 143] width 746 height 443
paste input "M6K3R9"
type input "M6K3R9"
click at [1460, 390] on button "Refresh Rates" at bounding box center [1478, 389] width 106 height 28
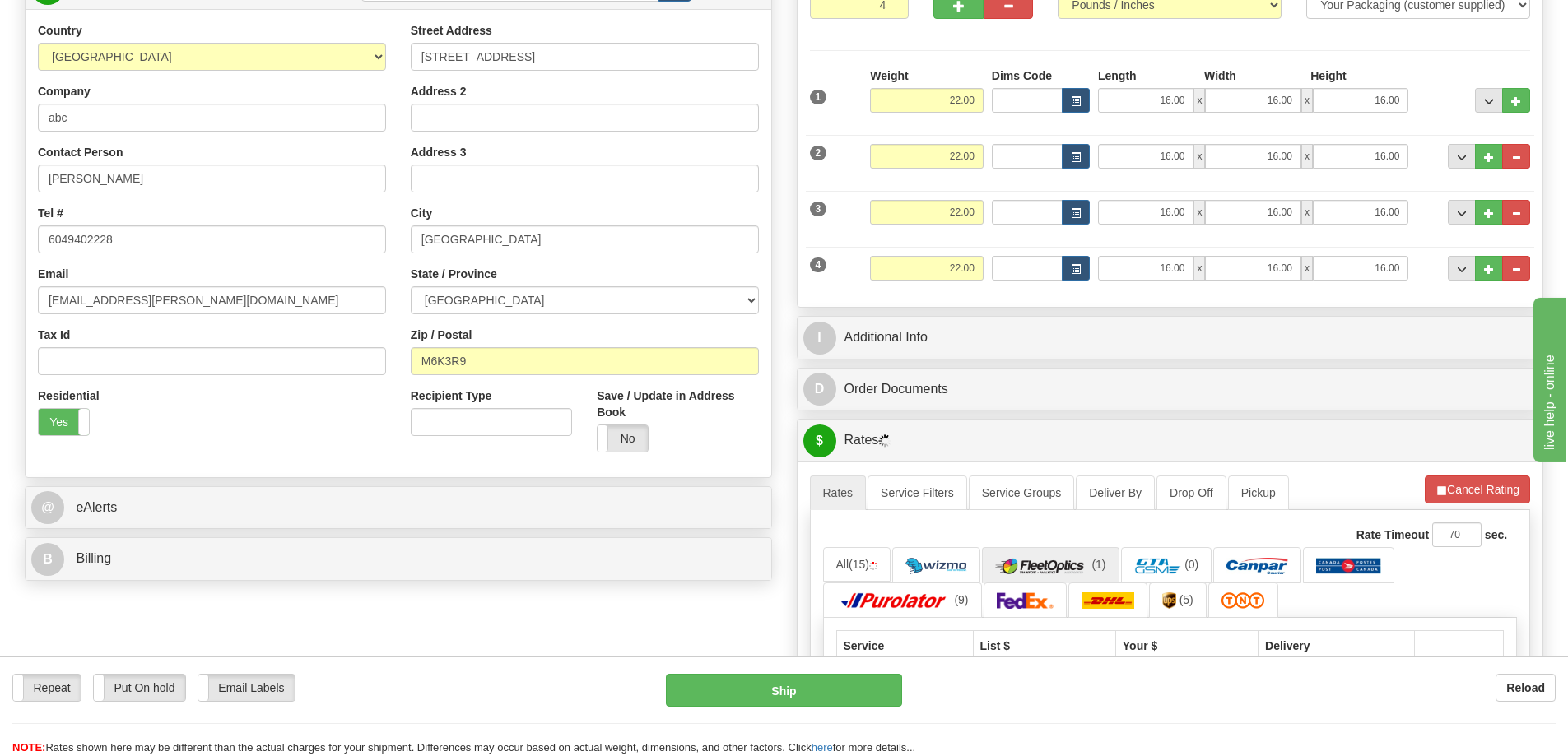
scroll to position [494, 0]
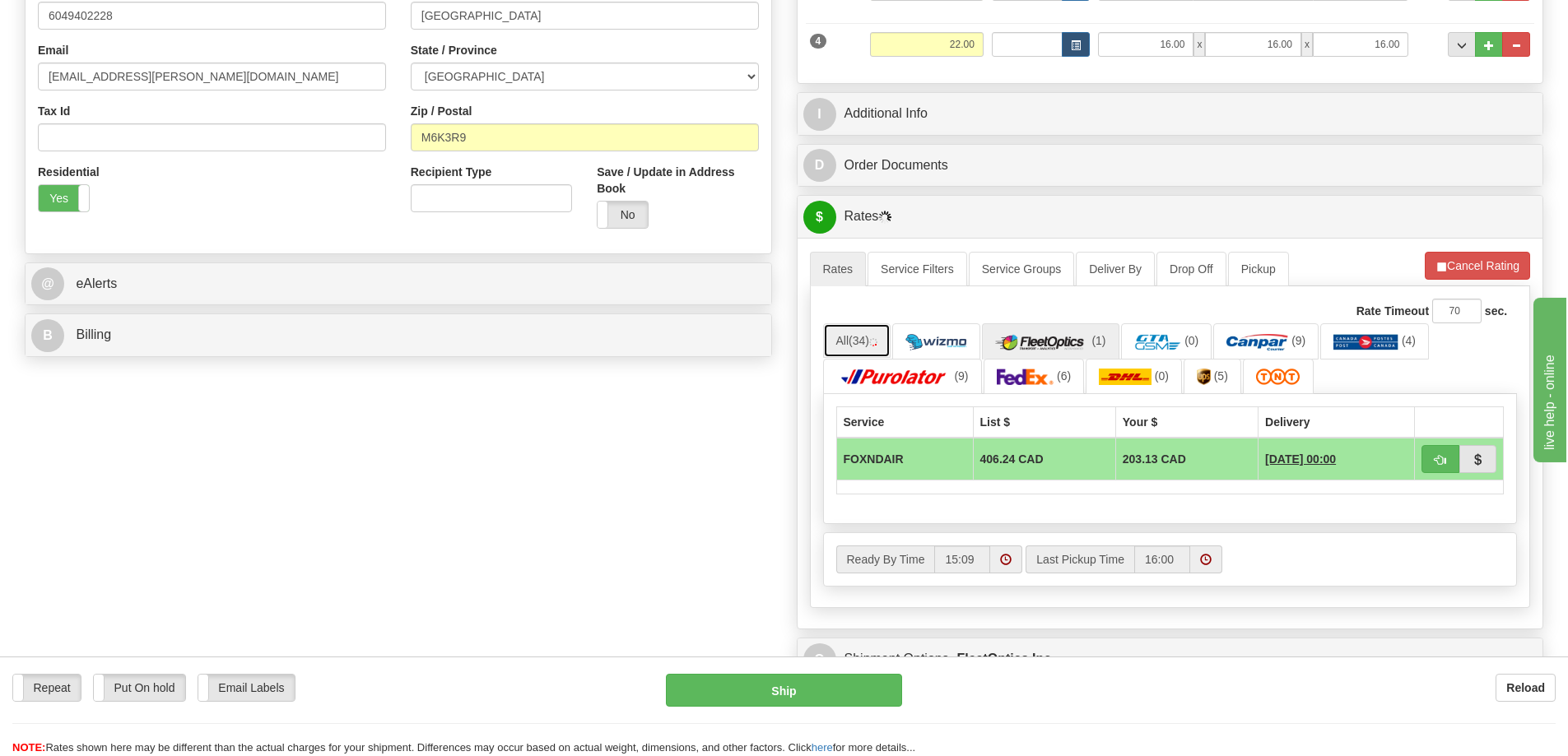
click at [859, 335] on span "(34)" at bounding box center [860, 340] width 21 height 13
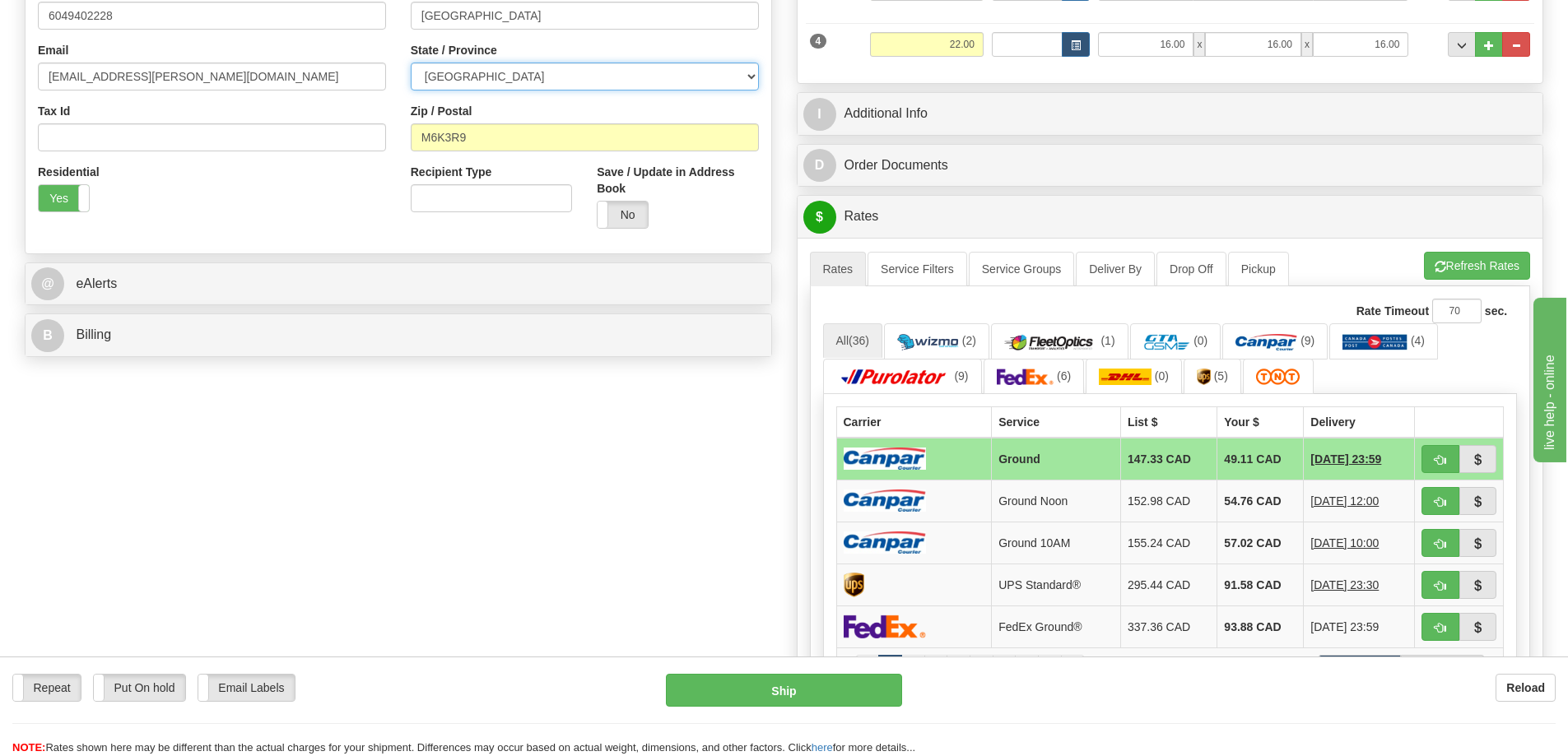
click at [529, 71] on select "ALBERTA BRITISH COLUMBIA MANITOBA NEW BRUNSWICK NEWFOUNDLAND NOVA SCOTIA NUNAVU…" at bounding box center [584, 76] width 348 height 28
select select "BC"
click at [411, 62] on select "ALBERTA BRITISH COLUMBIA MANITOBA NEW BRUNSWICK NEWFOUNDLAND NOVA SCOTIA NUNAVU…" at bounding box center [584, 76] width 348 height 28
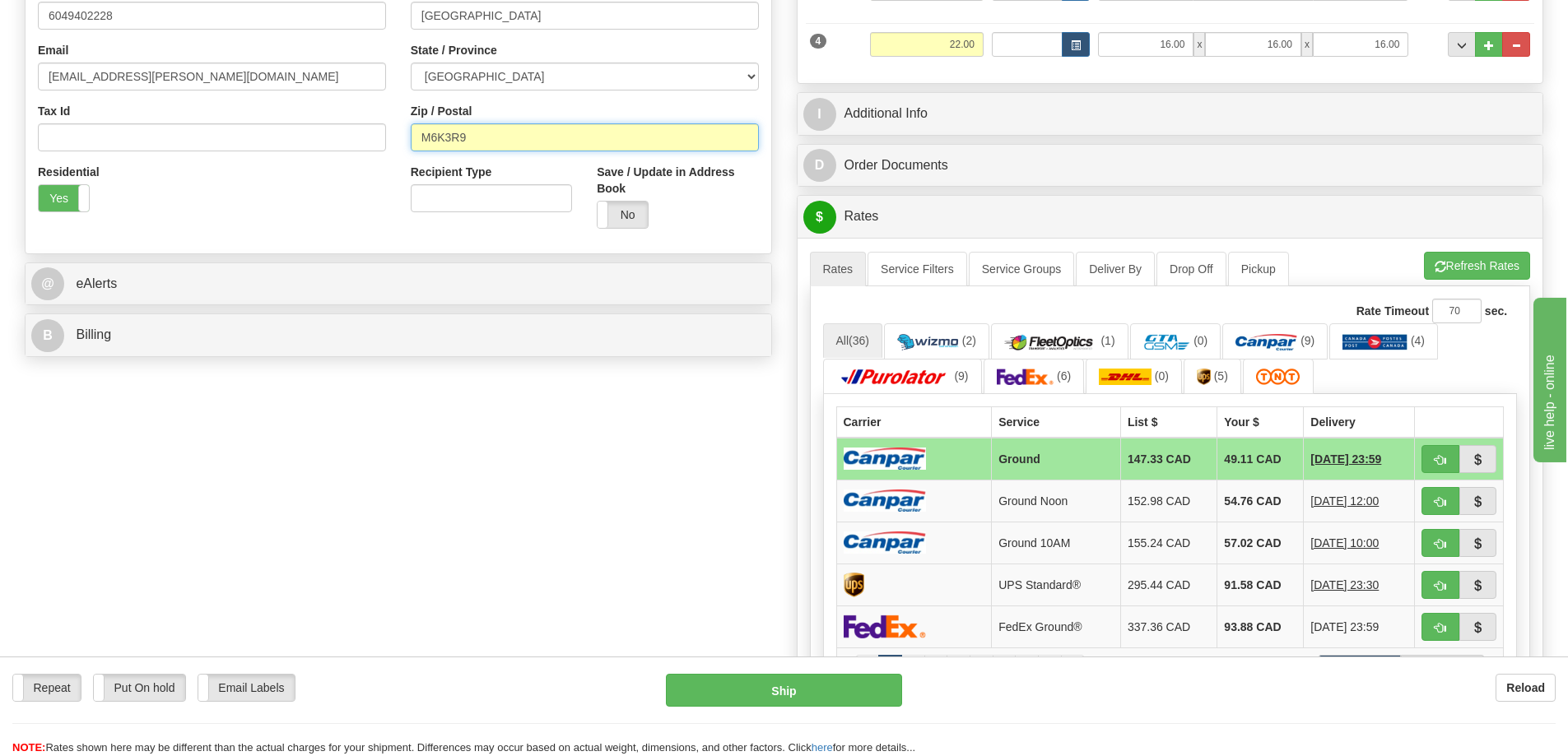
drag, startPoint x: 495, startPoint y: 141, endPoint x: 279, endPoint y: 137, distance: 216.0
click at [279, 137] on div "Country AFGHANISTAN ALAND ISLANDS ALBANIA ALGERIA AMERICAN SAMOA ANDORRA ANGOLA…" at bounding box center [398, 20] width 746 height 443
paste input "V6Y4E3"
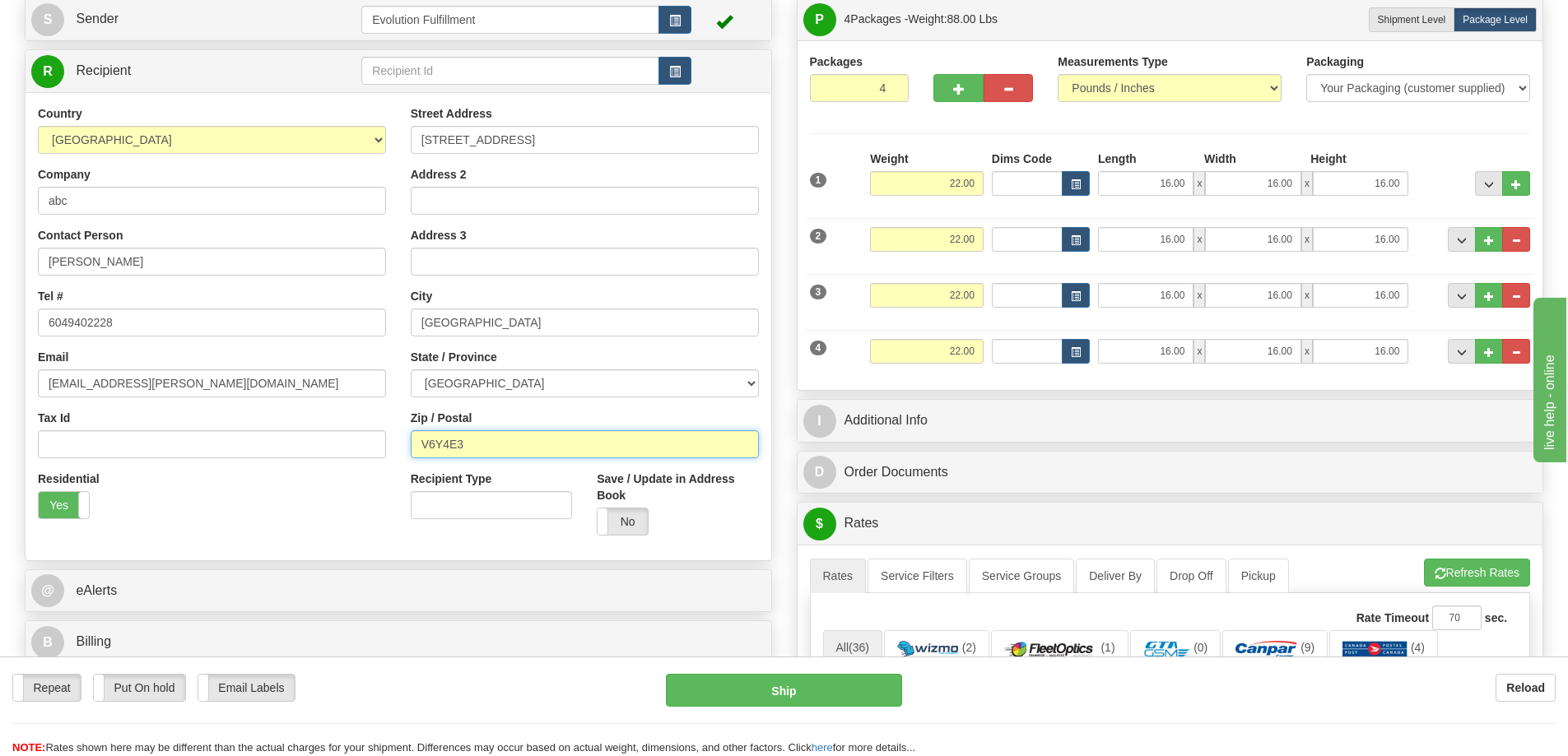
scroll to position [185, 0]
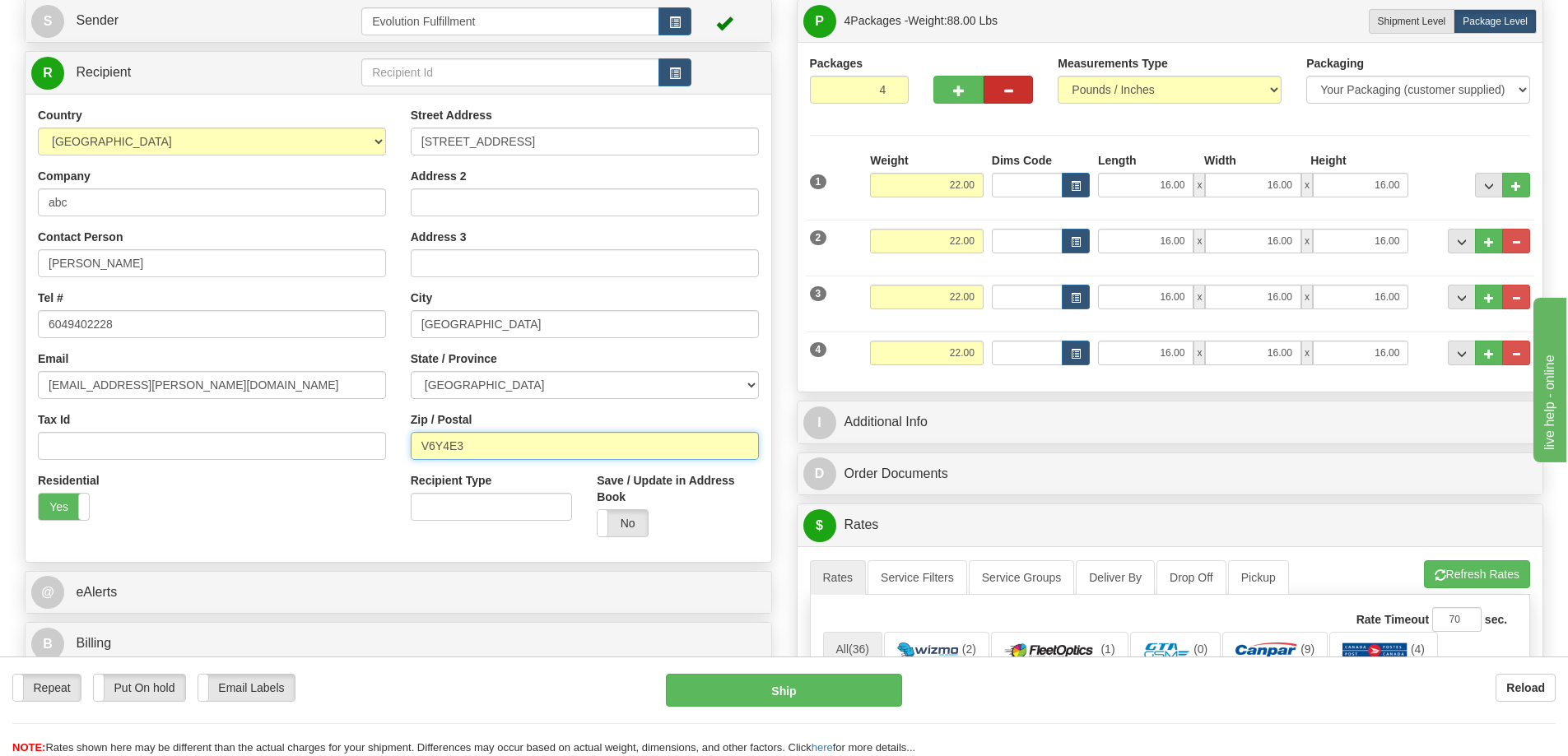
type input "V6Y4E3"
click at [1018, 91] on button "button" at bounding box center [1008, 89] width 49 height 28
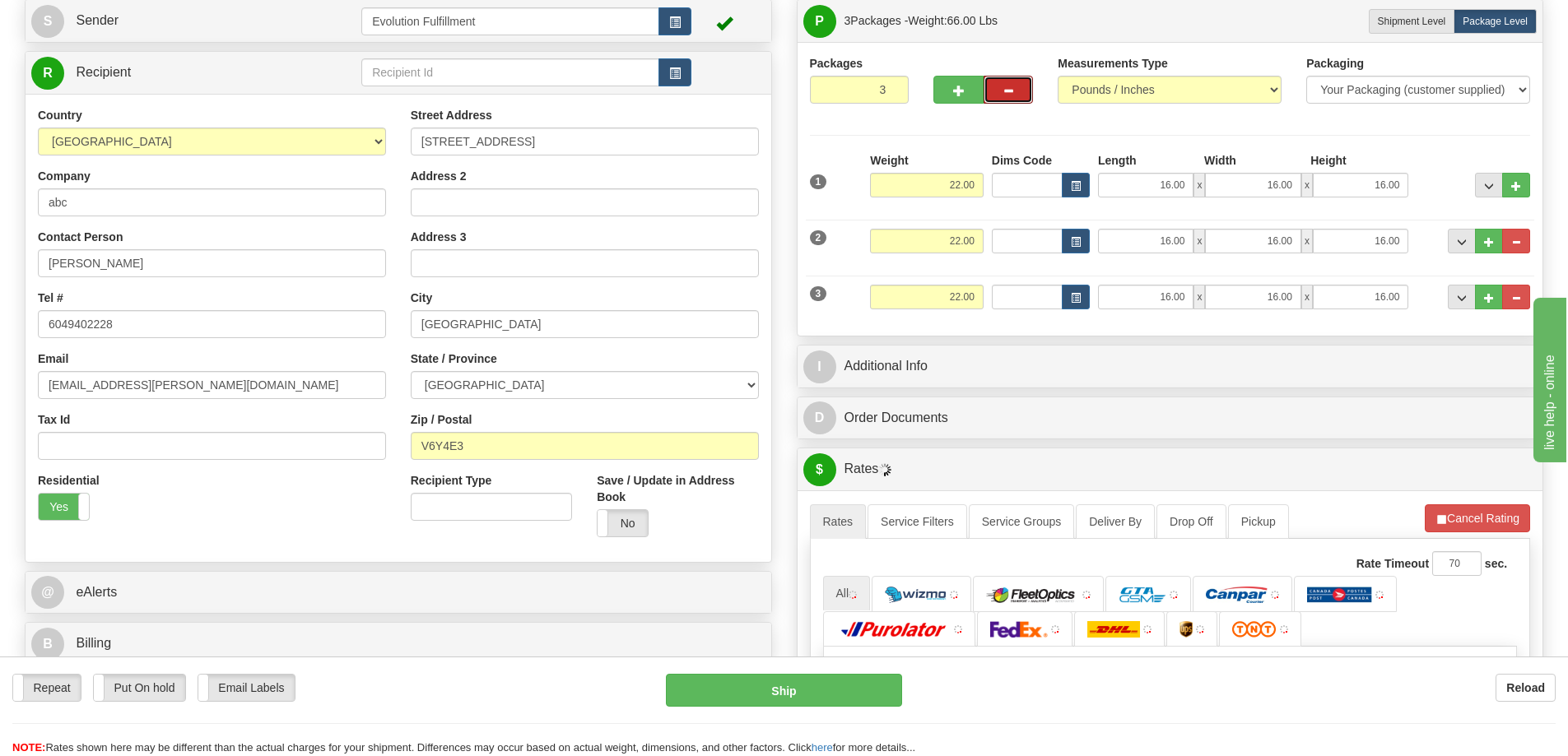
click at [1011, 90] on span "button" at bounding box center [1008, 91] width 11 height 10
type input "2"
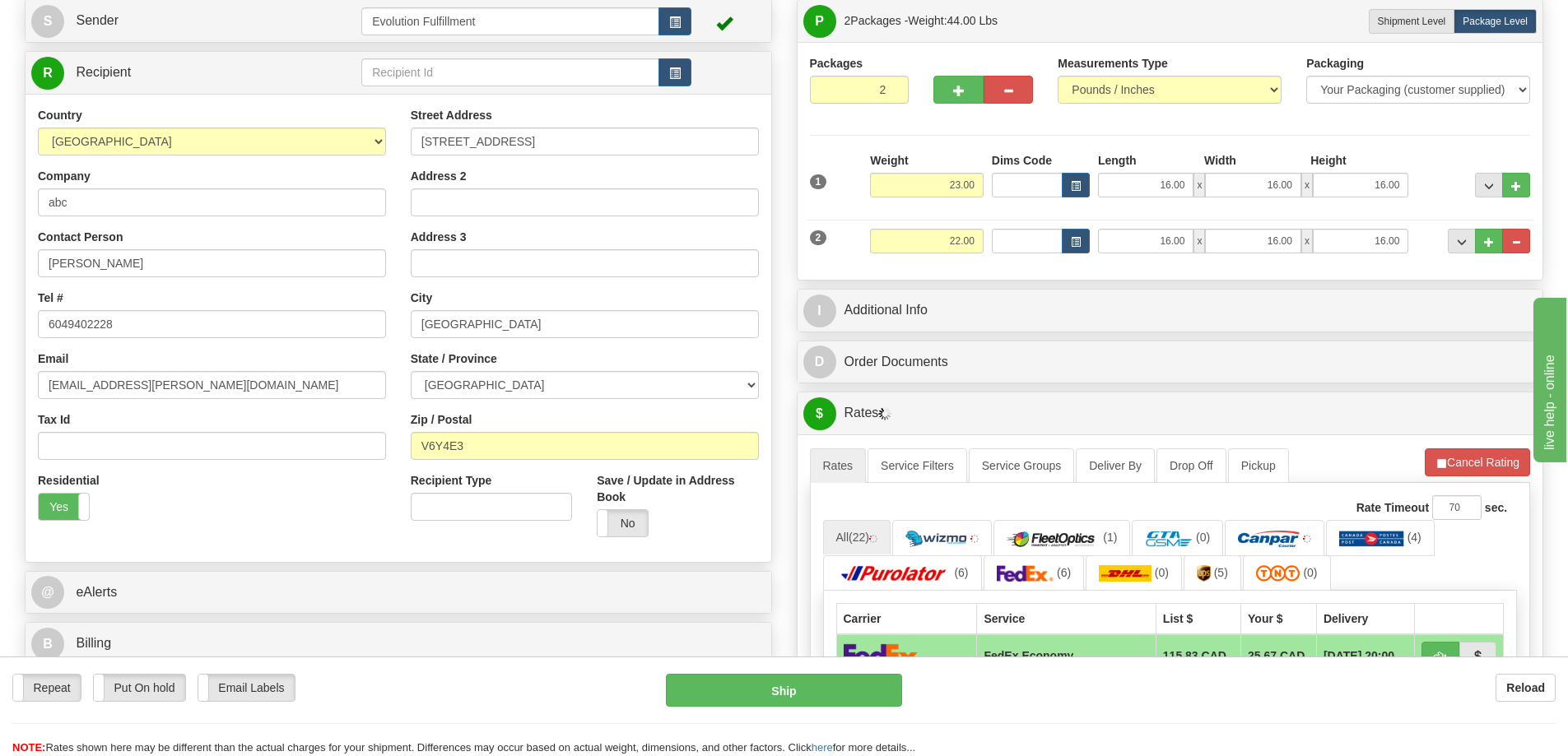
type input "23.00"
click at [952, 244] on input "22.00" at bounding box center [926, 241] width 114 height 24
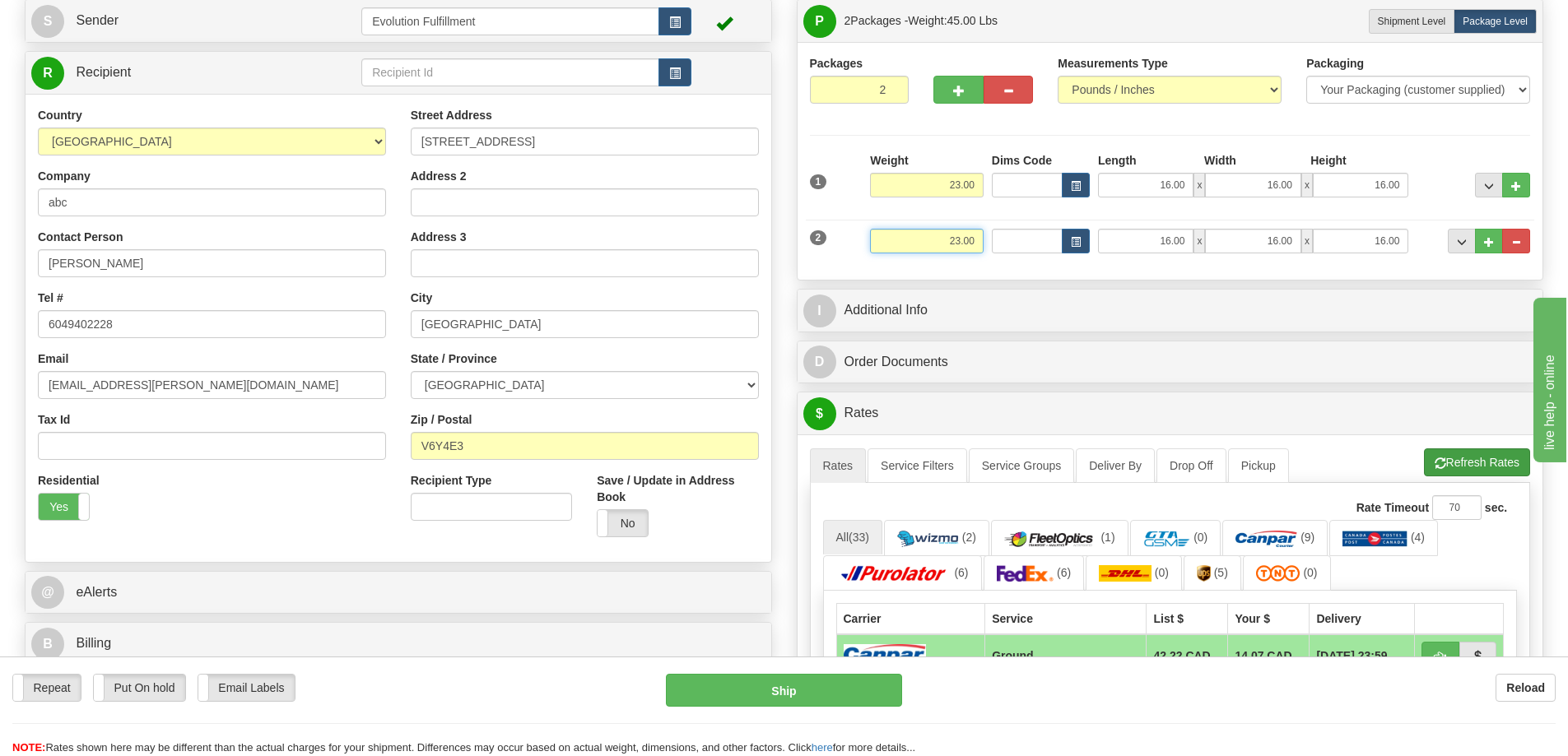
type input "23.00"
click at [1458, 462] on li "Refresh Rates Cancel Rating" at bounding box center [1478, 463] width 106 height 28
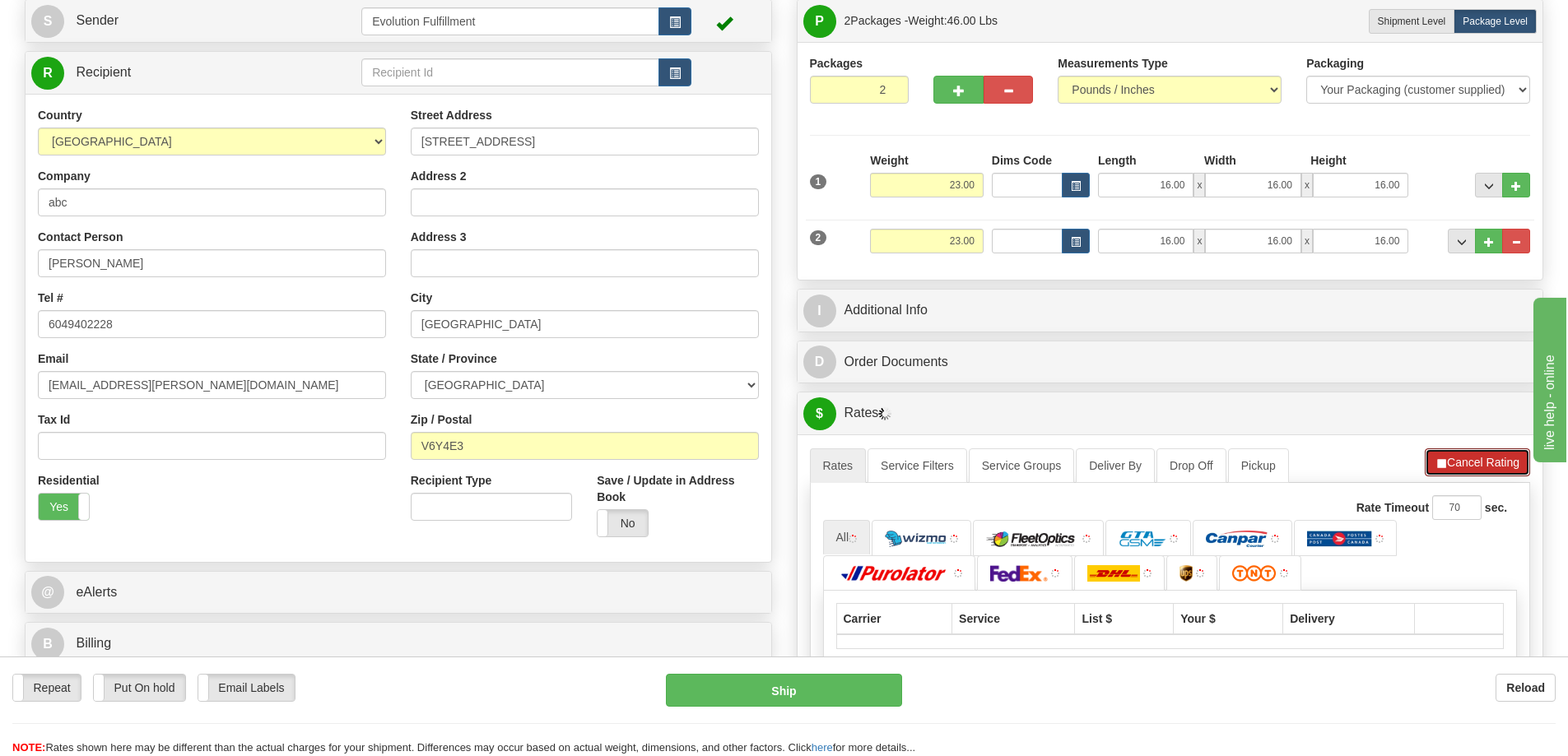
click at [1458, 462] on button "Cancel Rating" at bounding box center [1477, 463] width 105 height 28
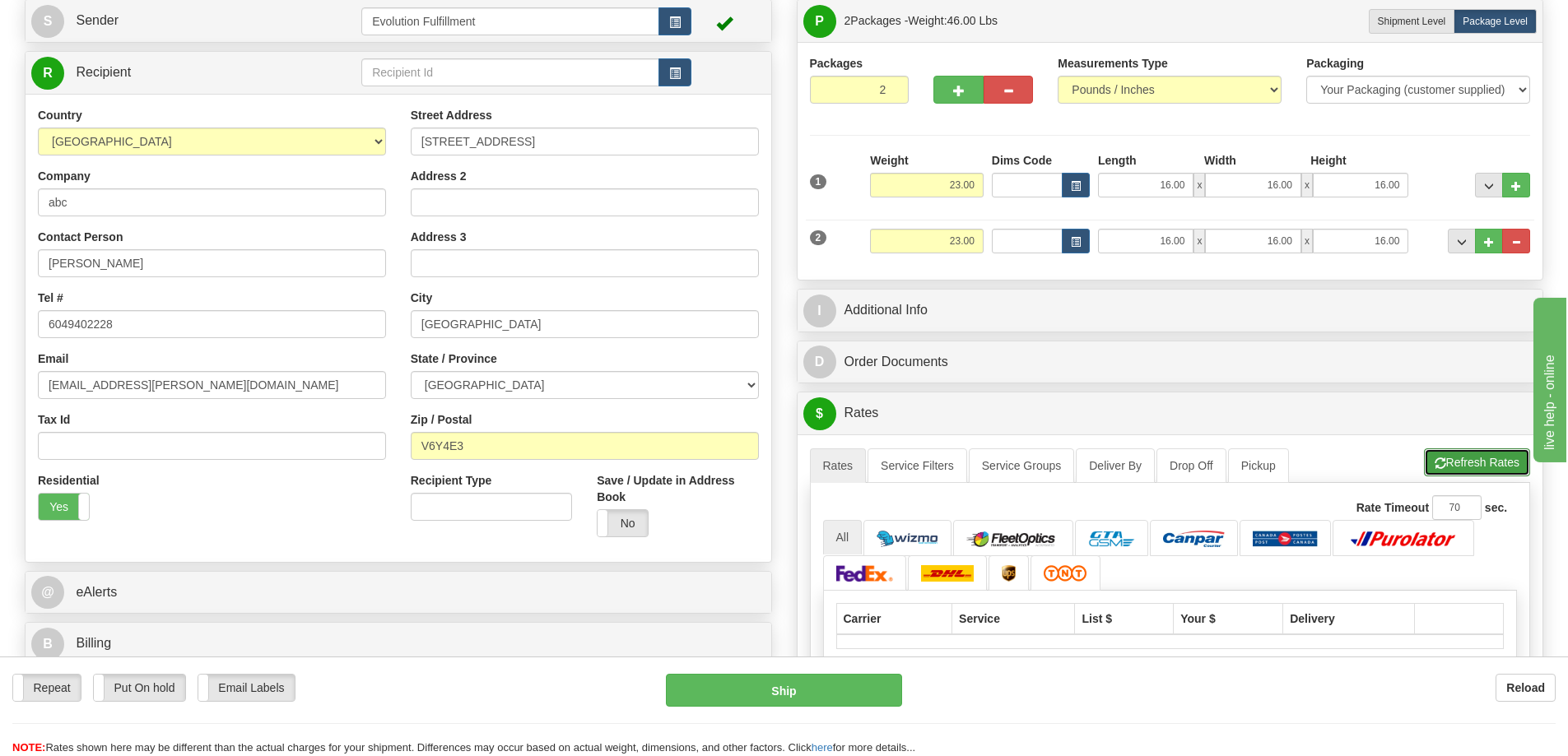
click at [1458, 462] on button "Refresh Rates" at bounding box center [1478, 463] width 106 height 28
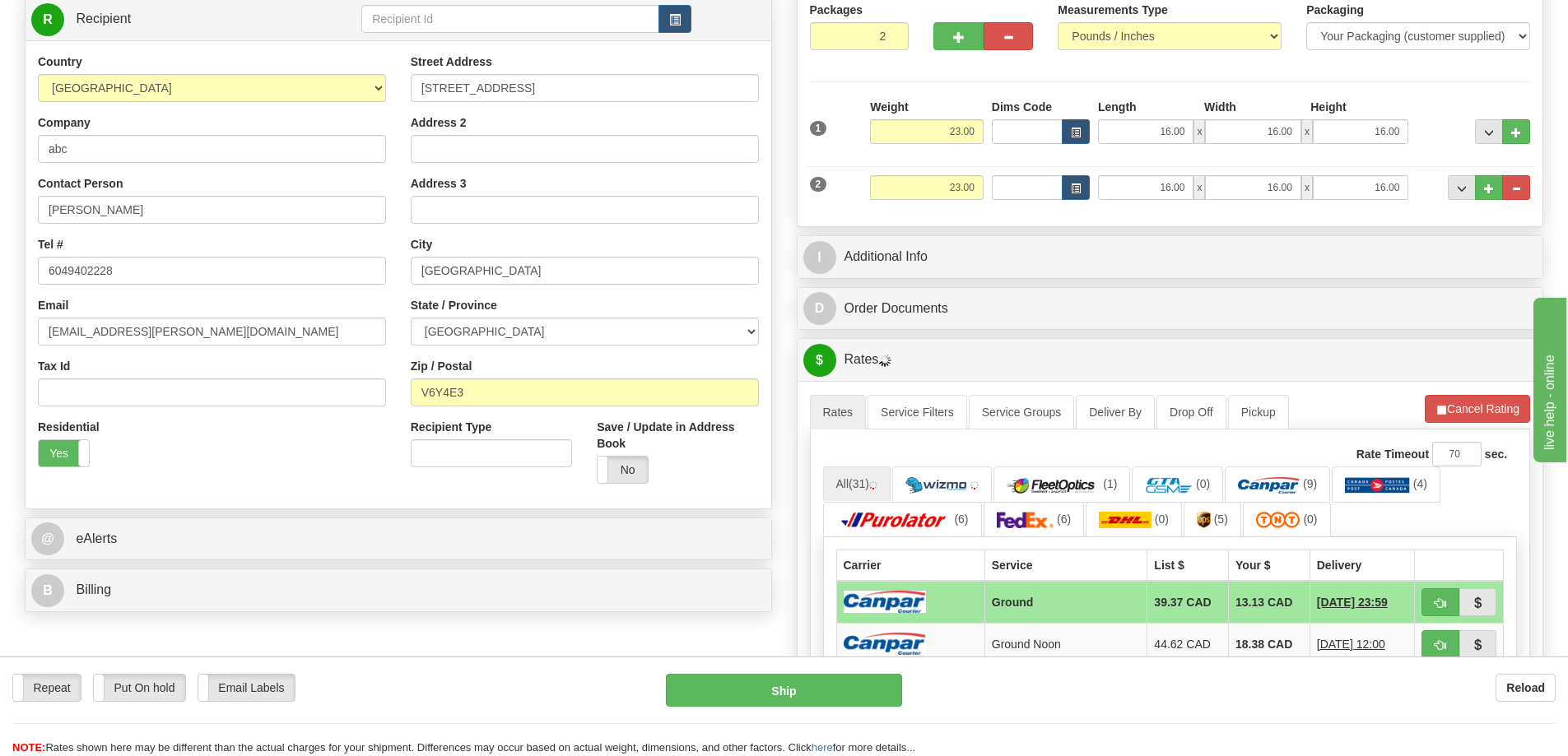
scroll to position [206, 0]
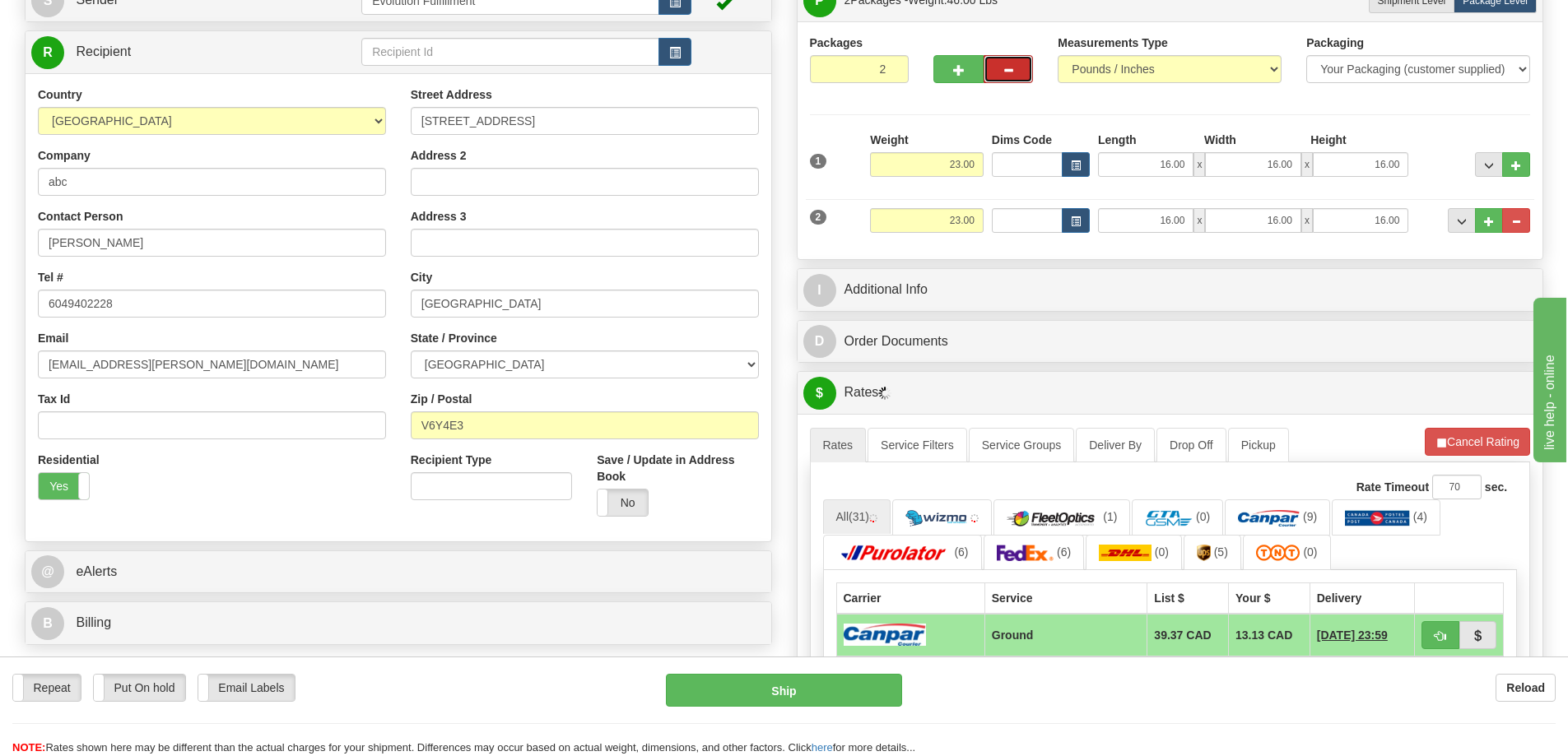
click at [995, 65] on button "button" at bounding box center [1008, 69] width 49 height 28
type input "1"
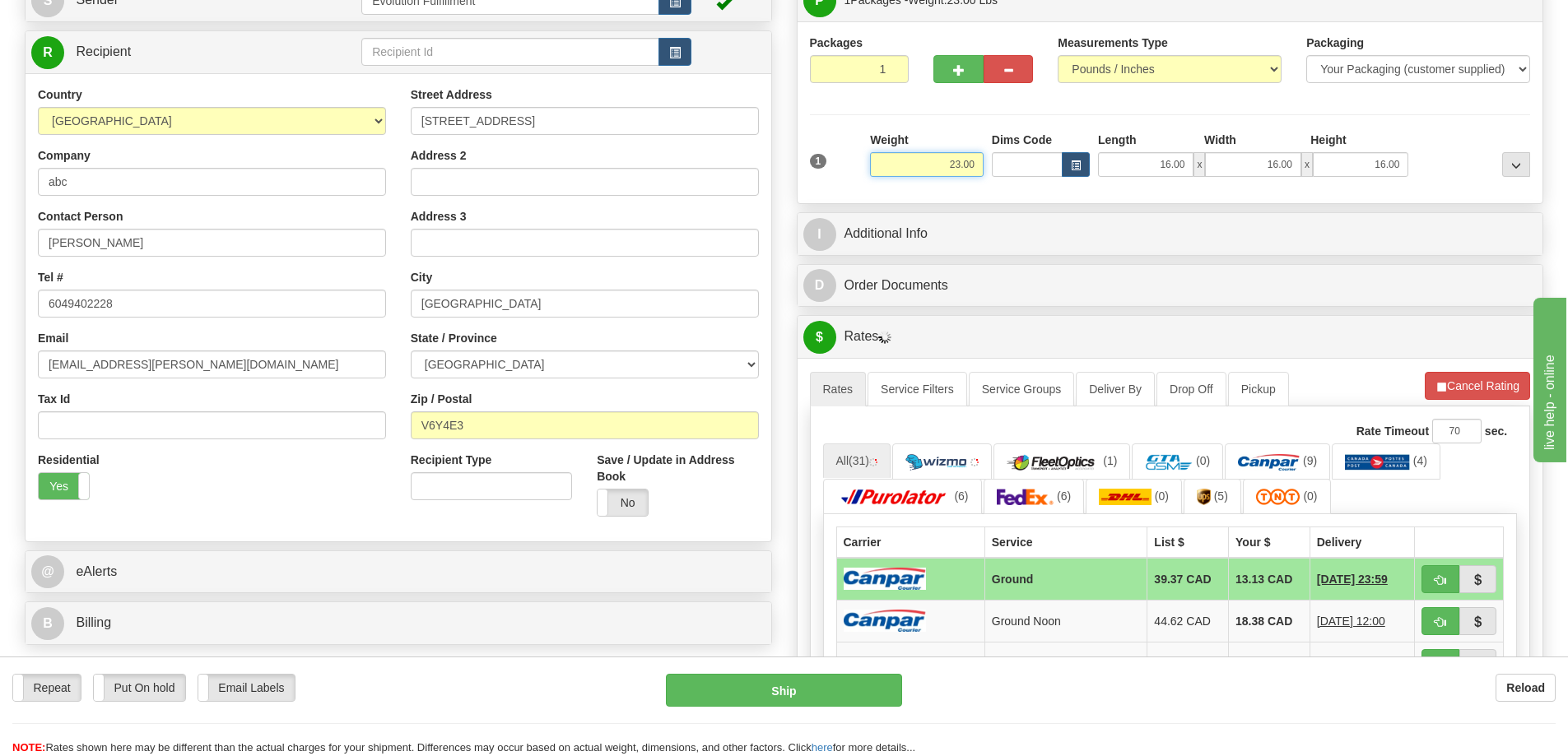
drag, startPoint x: 947, startPoint y: 145, endPoint x: 1022, endPoint y: 167, distance: 78.2
click at [1022, 167] on div "1 Weight 23.00 Dims Code x x" at bounding box center [1170, 161] width 729 height 58
type input "9.00"
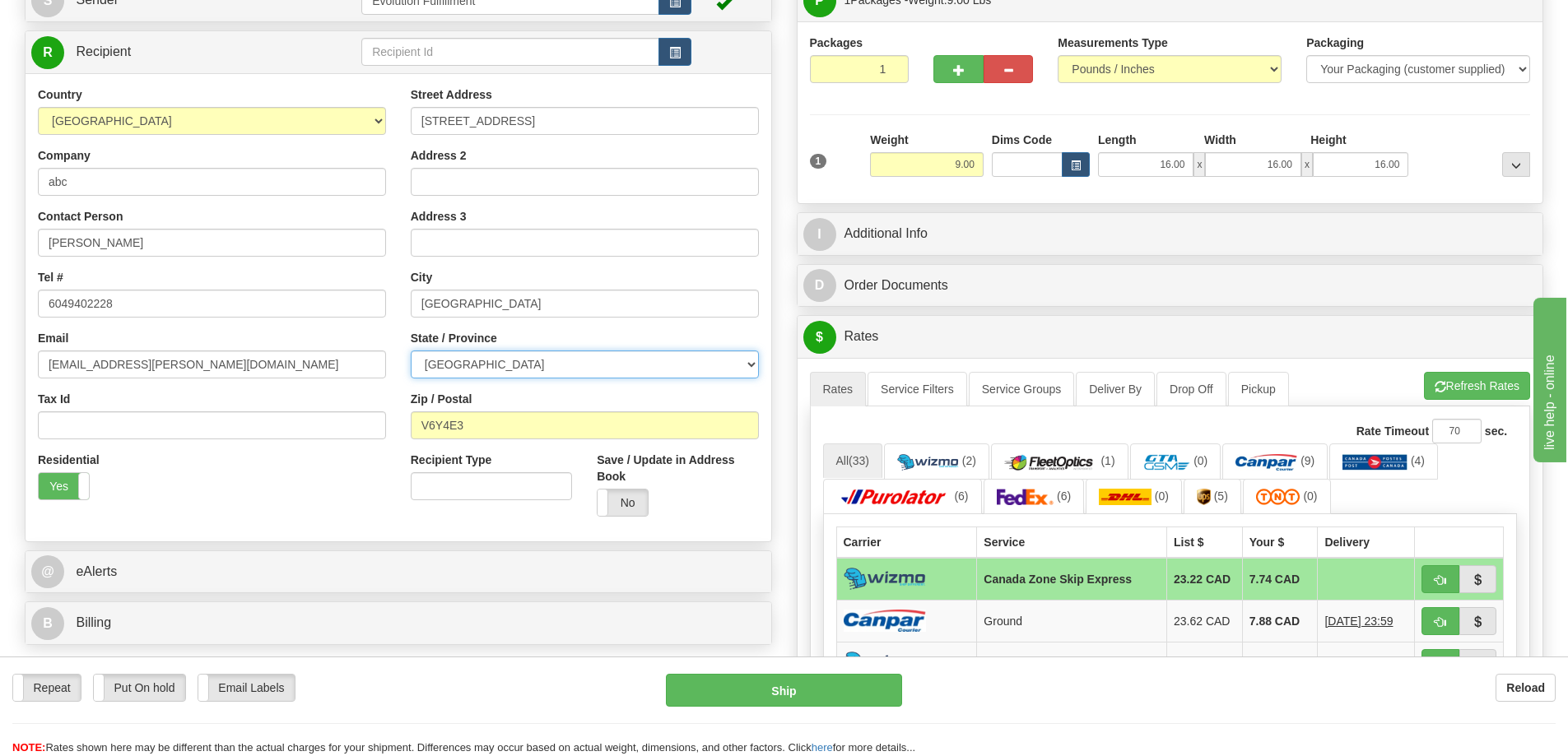
click at [517, 360] on select "ALBERTA BRITISH COLUMBIA MANITOBA NEW BRUNSWICK NEWFOUNDLAND NOVA SCOTIA NUNAVU…" at bounding box center [584, 365] width 348 height 28
select select "AB"
click at [411, 351] on select "ALBERTA BRITISH COLUMBIA MANITOBA NEW BRUNSWICK NEWFOUNDLAND NOVA SCOTIA NUNAVU…" at bounding box center [584, 365] width 348 height 28
drag, startPoint x: 484, startPoint y: 422, endPoint x: 373, endPoint y: 428, distance: 111.2
click at [373, 428] on div "Country AFGHANISTAN ALAND ISLANDS ALBANIA ALGERIA AMERICAN SAMOA ANDORRA ANGOLA…" at bounding box center [398, 308] width 746 height 443
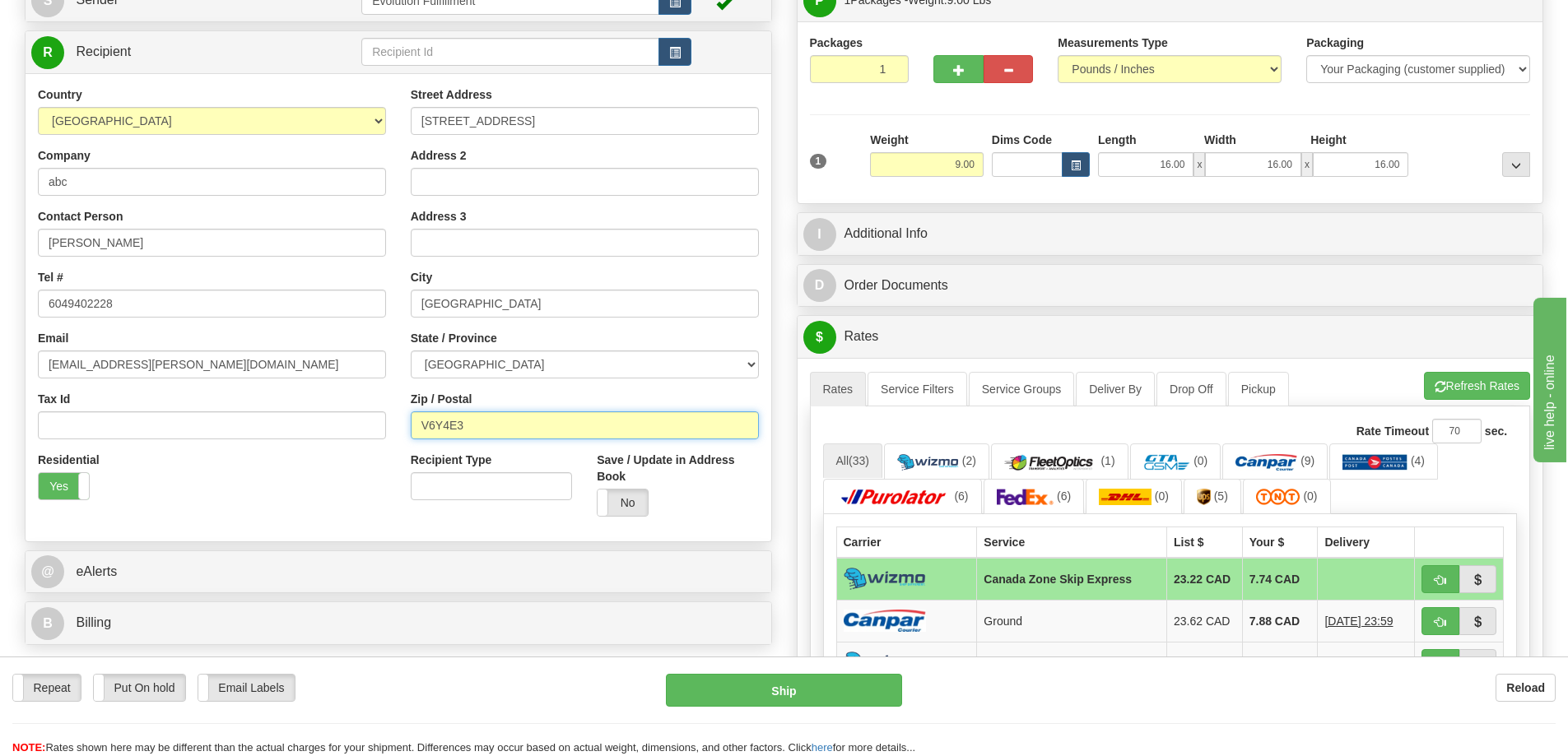
paste input "T5Z3R8"
type input "T5Z3R8"
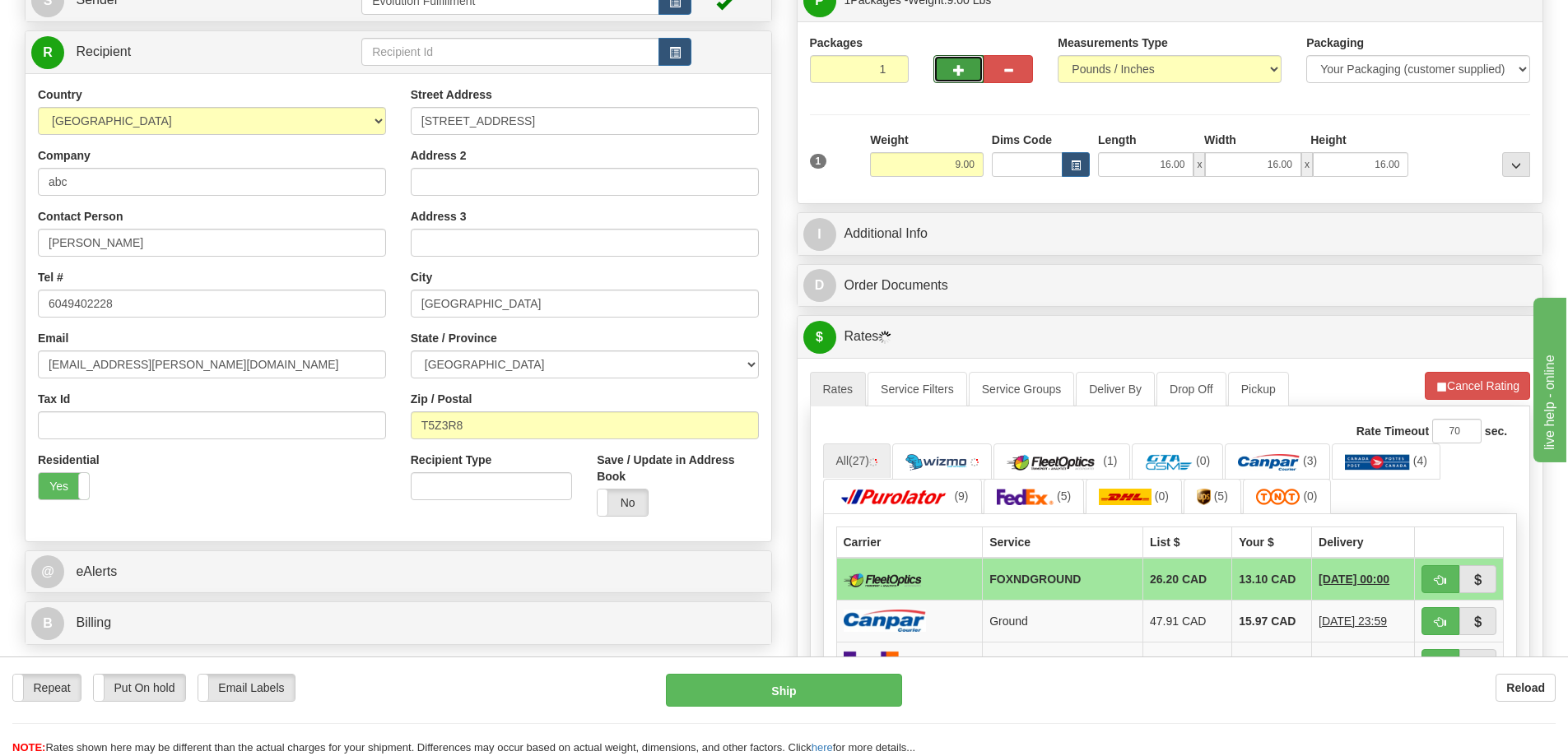
drag, startPoint x: 945, startPoint y: 67, endPoint x: 947, endPoint y: 83, distance: 16.1
click at [945, 67] on button "button" at bounding box center [958, 69] width 49 height 28
radio input "true"
type input "2"
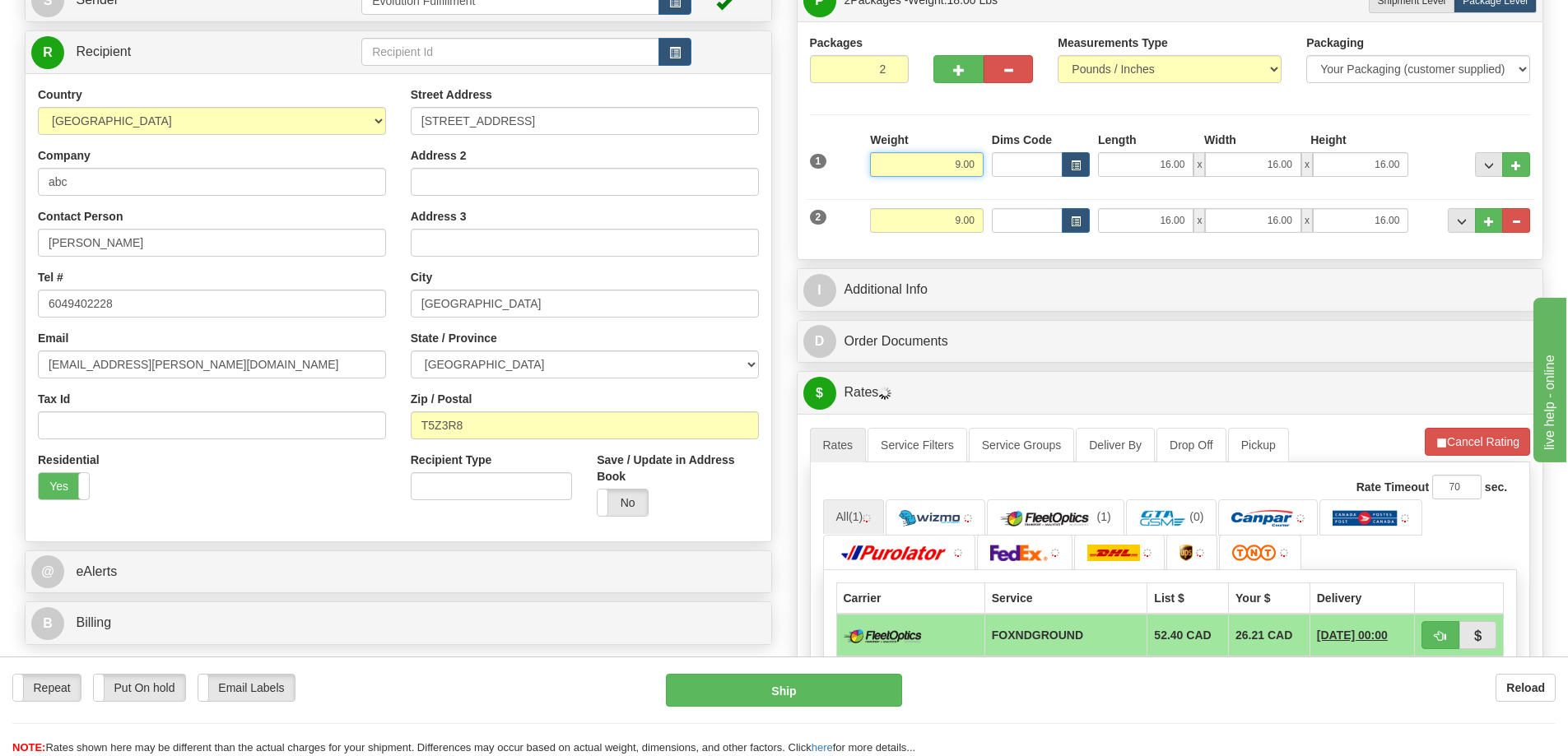
drag, startPoint x: 939, startPoint y: 156, endPoint x: 997, endPoint y: 155, distance: 58.0
click at [997, 155] on div "1 Weight 9.00 Dims Code x x" at bounding box center [1170, 161] width 729 height 58
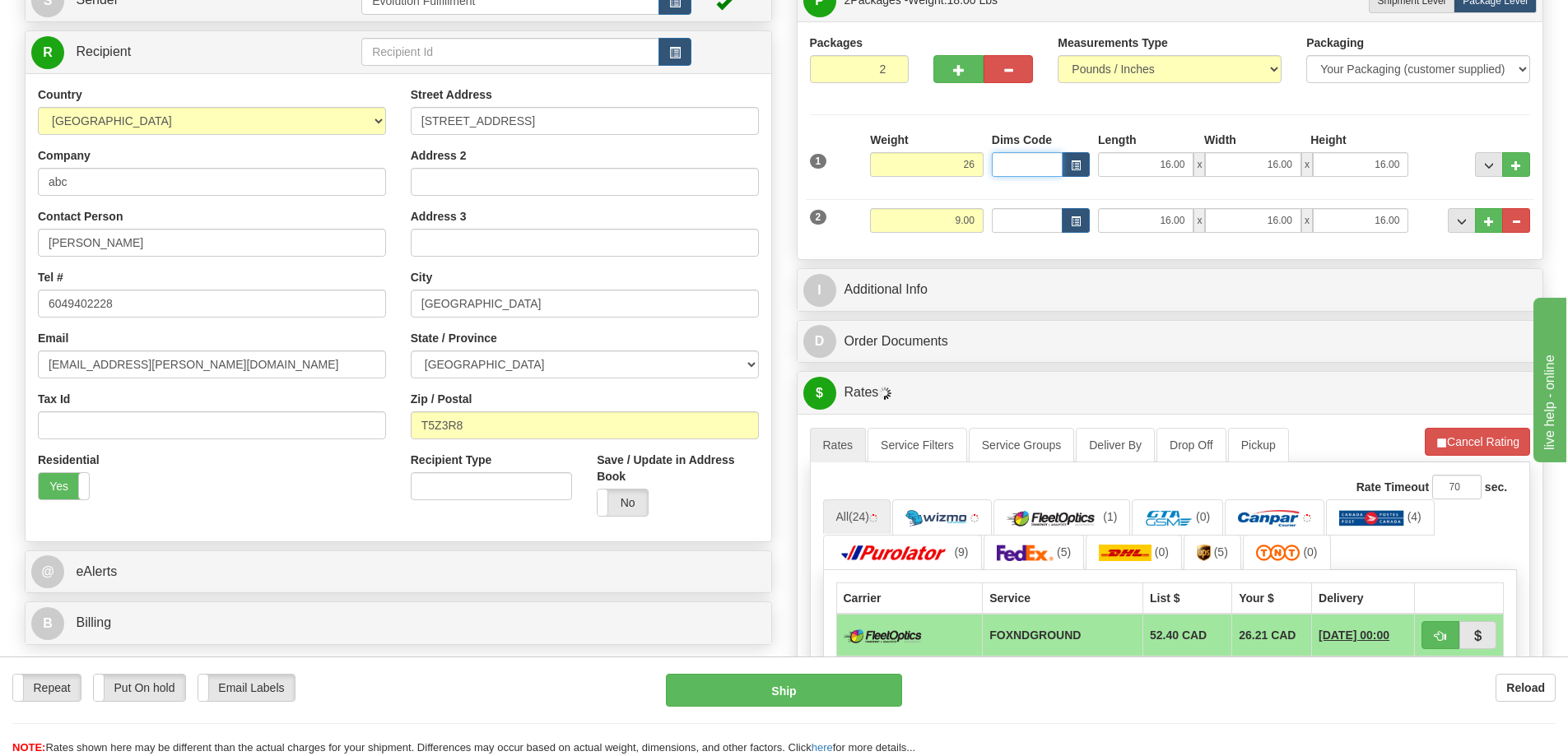
type input "26.00"
click at [1510, 435] on button "Cancel Rating" at bounding box center [1477, 442] width 105 height 28
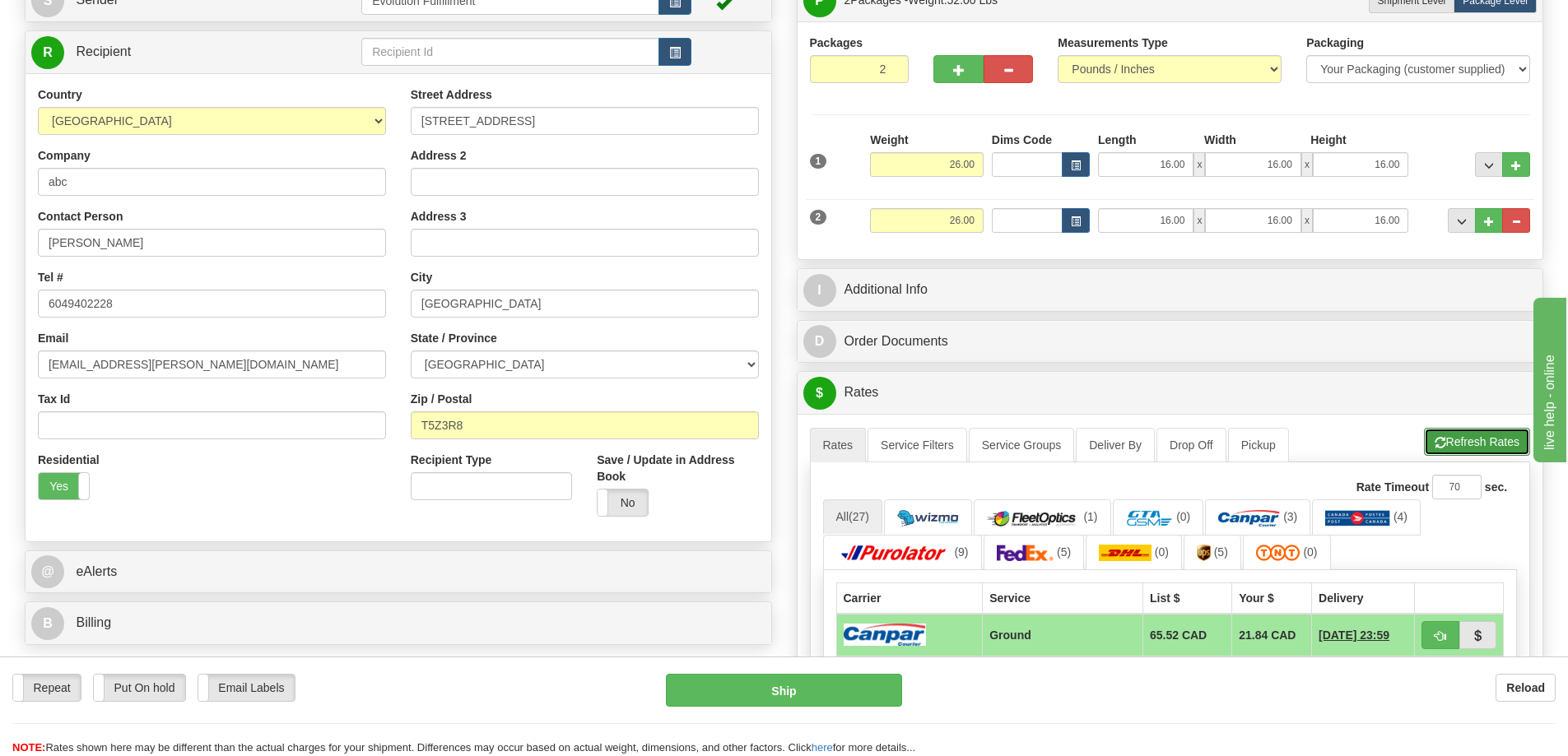
click at [1491, 444] on button "Refresh Rates" at bounding box center [1478, 442] width 106 height 28
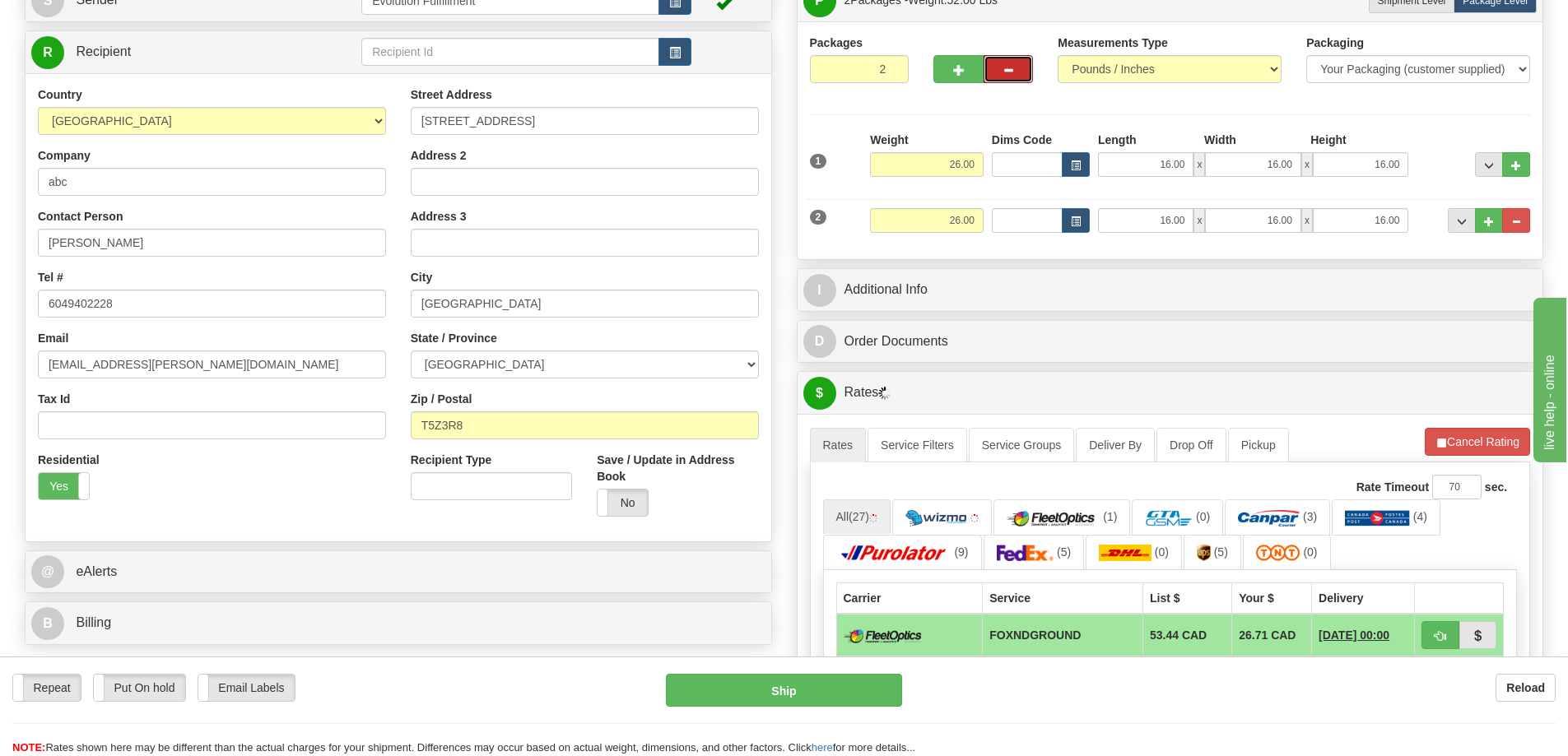
drag, startPoint x: 1011, startPoint y: 56, endPoint x: 998, endPoint y: 79, distance: 26.4
click at [1011, 56] on button "button" at bounding box center [1008, 69] width 49 height 28
type input "1"
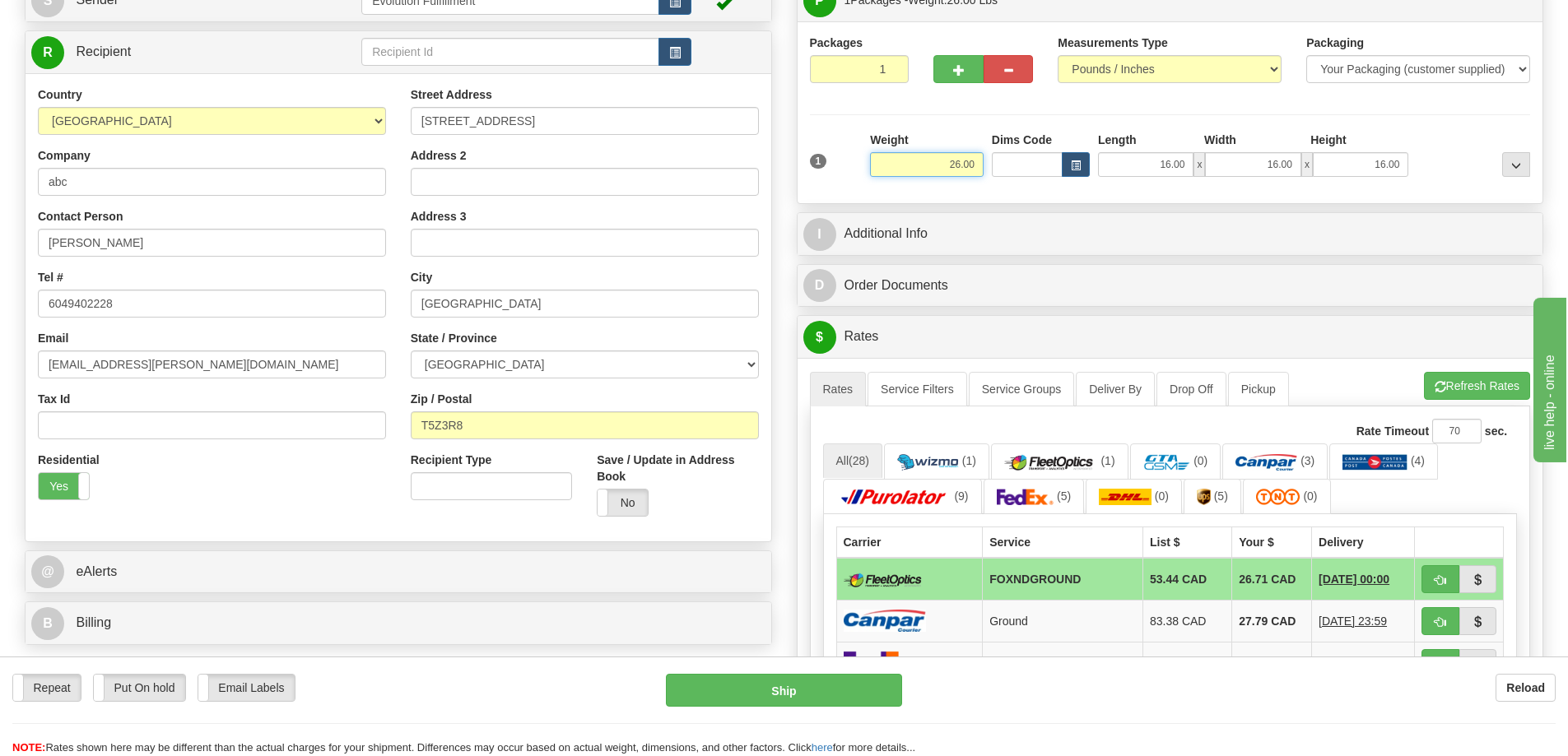
drag, startPoint x: 944, startPoint y: 167, endPoint x: 1035, endPoint y: 166, distance: 91.0
click at [1011, 165] on div "1 Weight 26.00 Dims Code x x" at bounding box center [1170, 161] width 729 height 58
drag, startPoint x: 945, startPoint y: 162, endPoint x: 1191, endPoint y: 190, distance: 247.6
click at [1152, 187] on div "1 Weight 4.00 Dims Code x x" at bounding box center [1170, 161] width 729 height 58
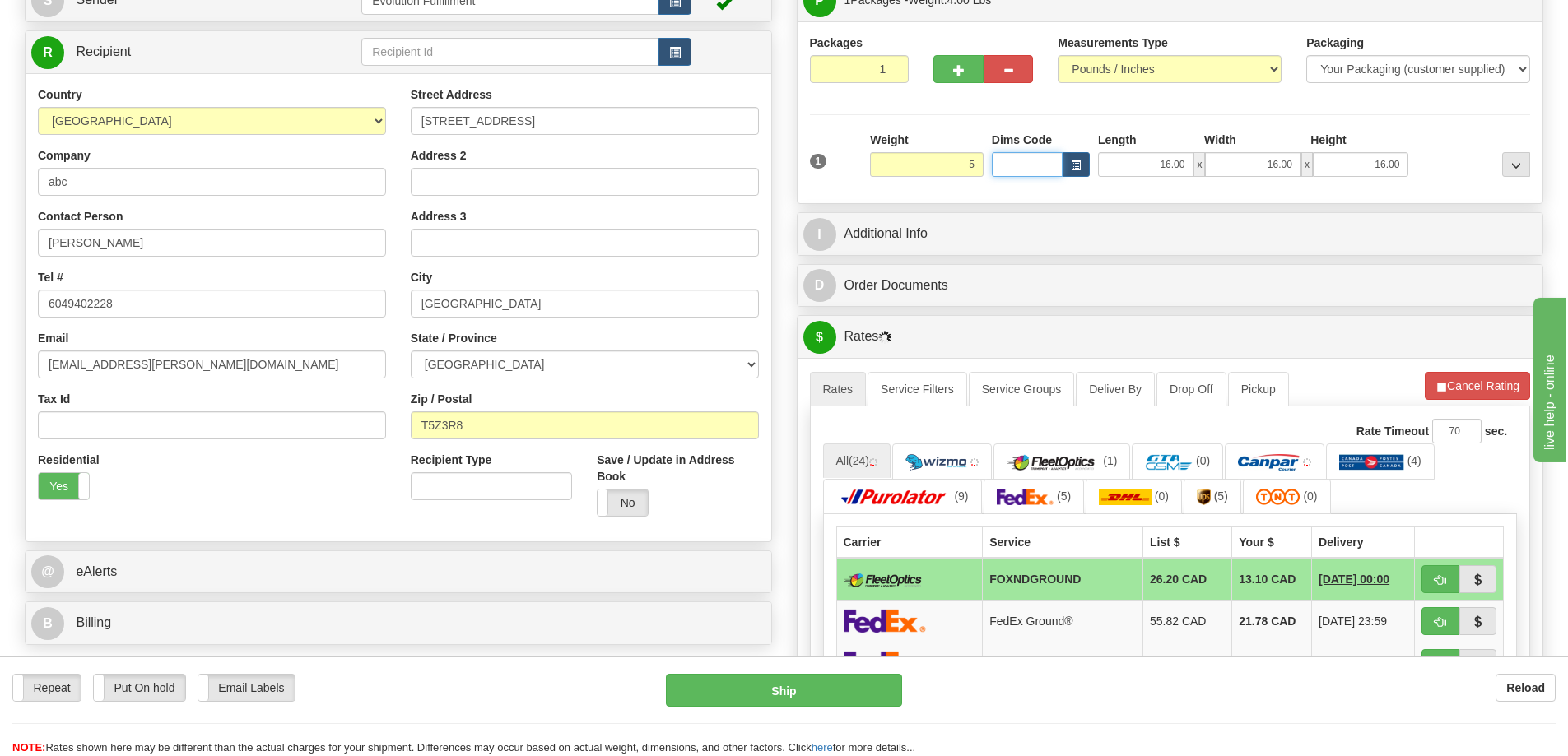
type input "5.00"
type input "4.00"
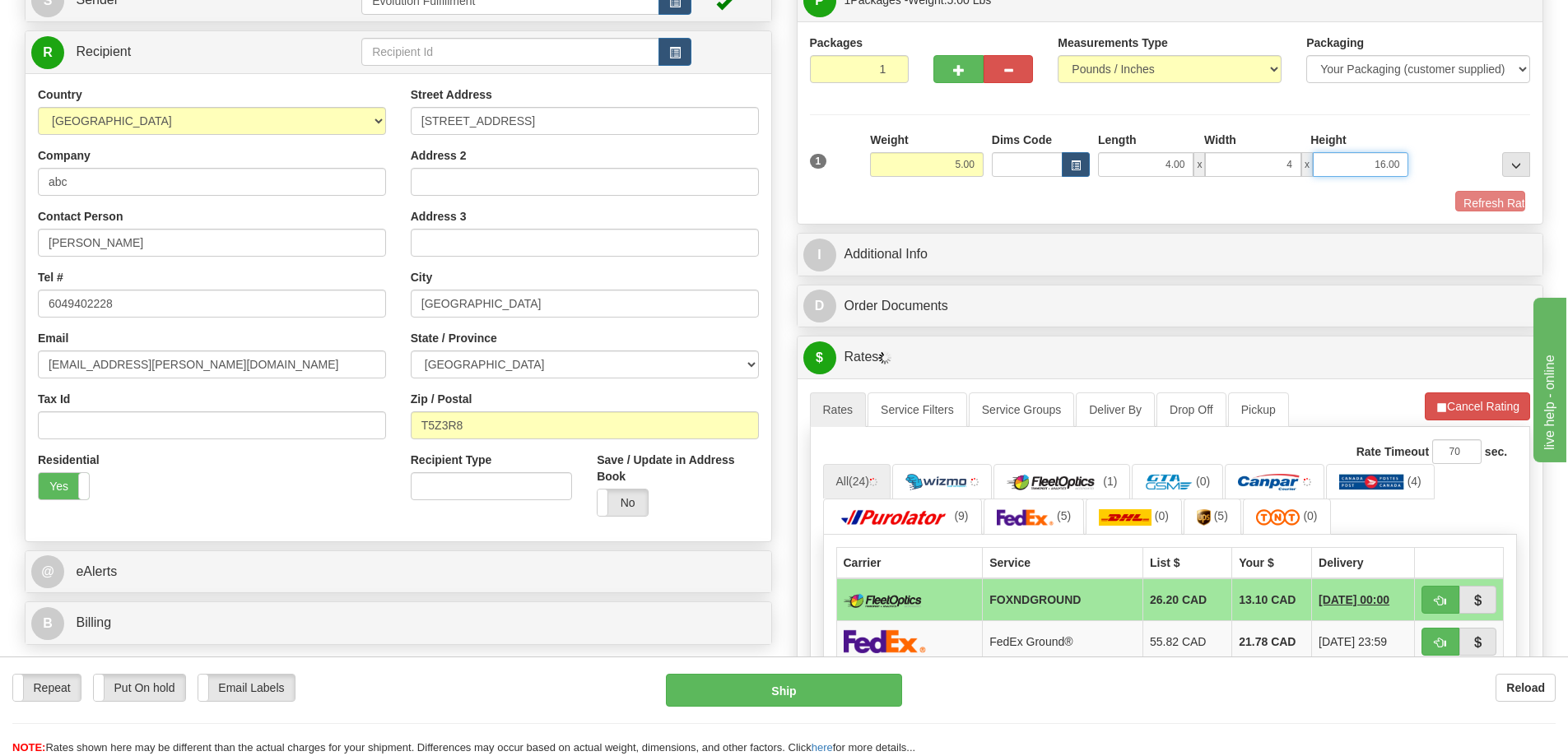
type input "4.00"
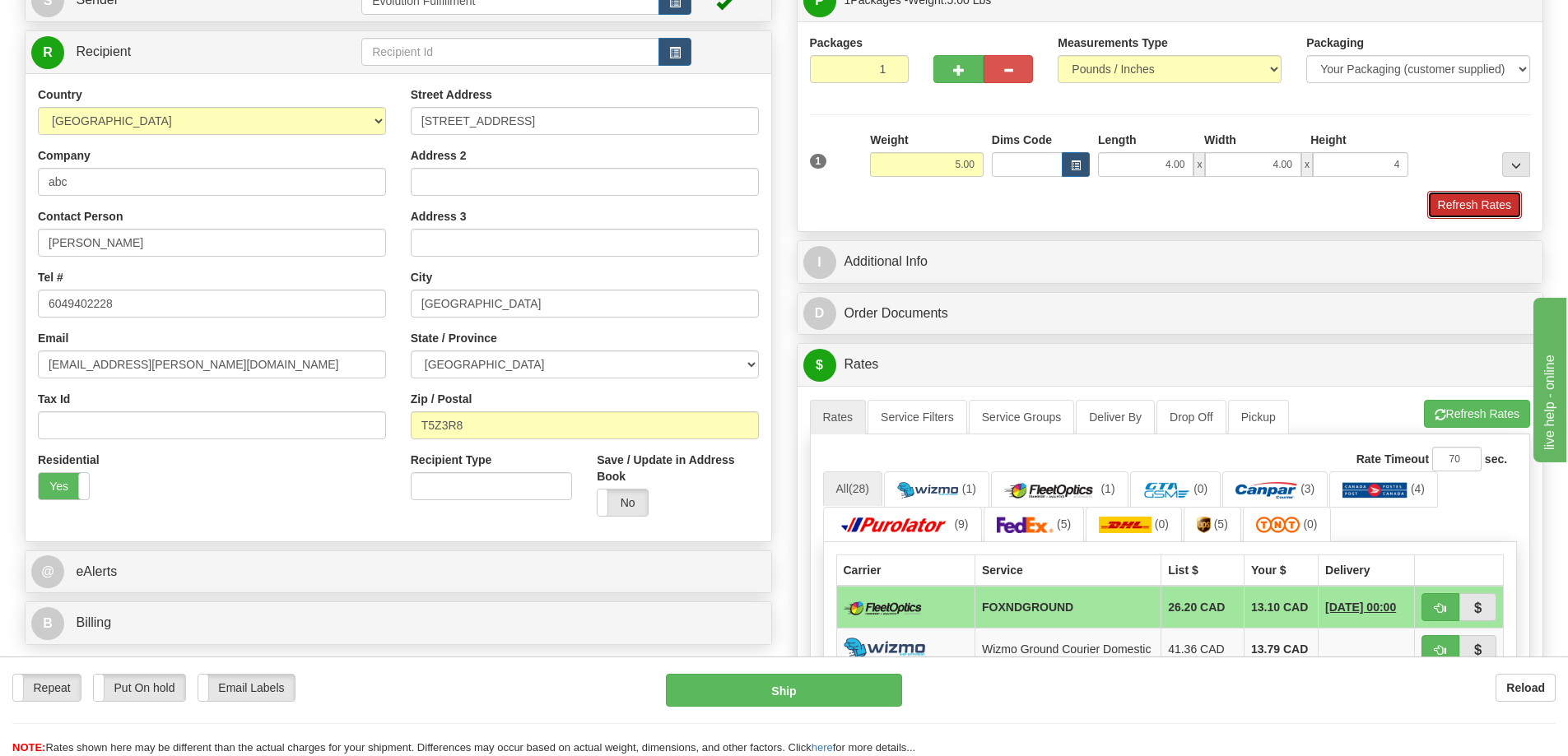
type input "4.00"
click at [1446, 196] on button "Refresh Rates" at bounding box center [1474, 205] width 95 height 28
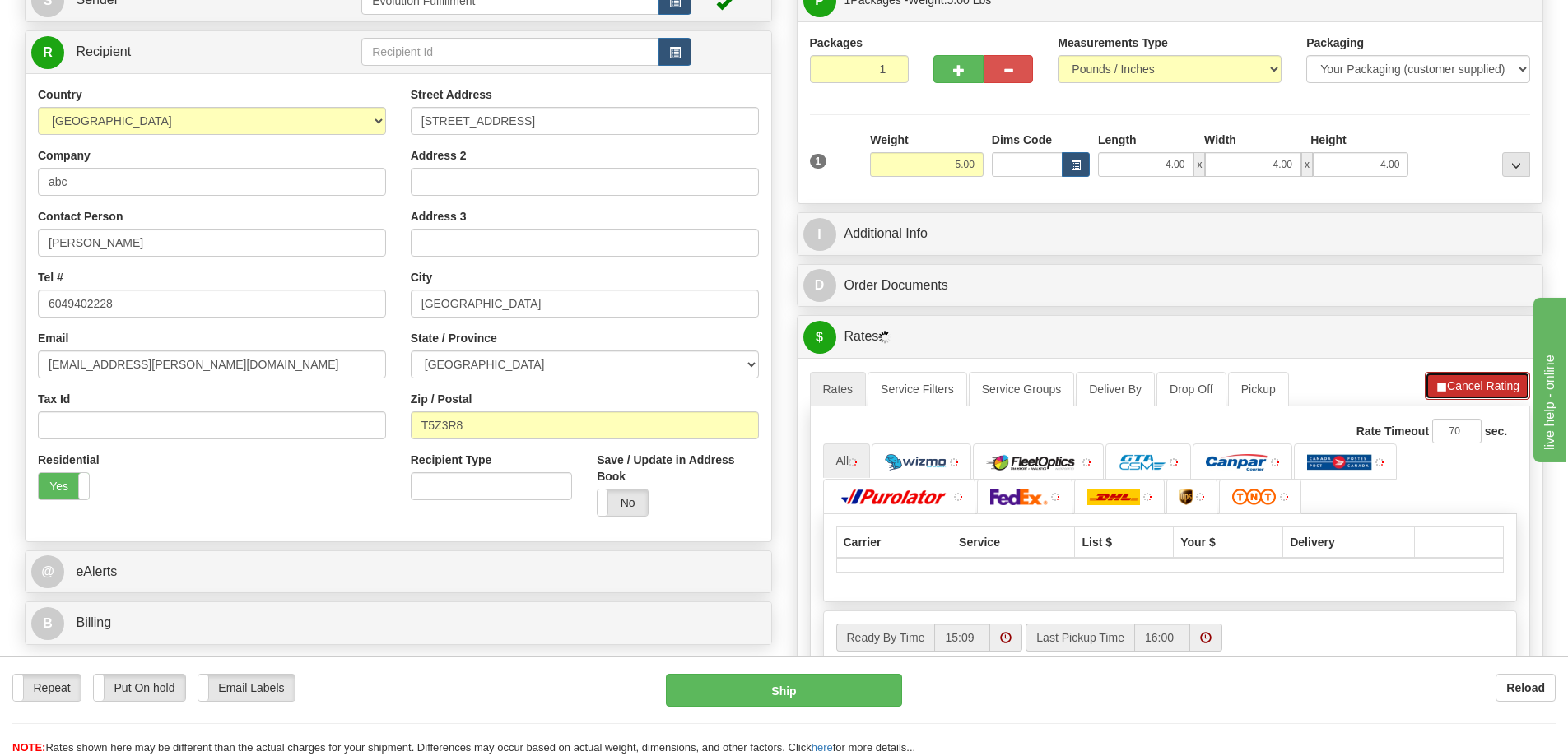
click at [1473, 377] on button "Cancel Rating" at bounding box center [1477, 386] width 105 height 28
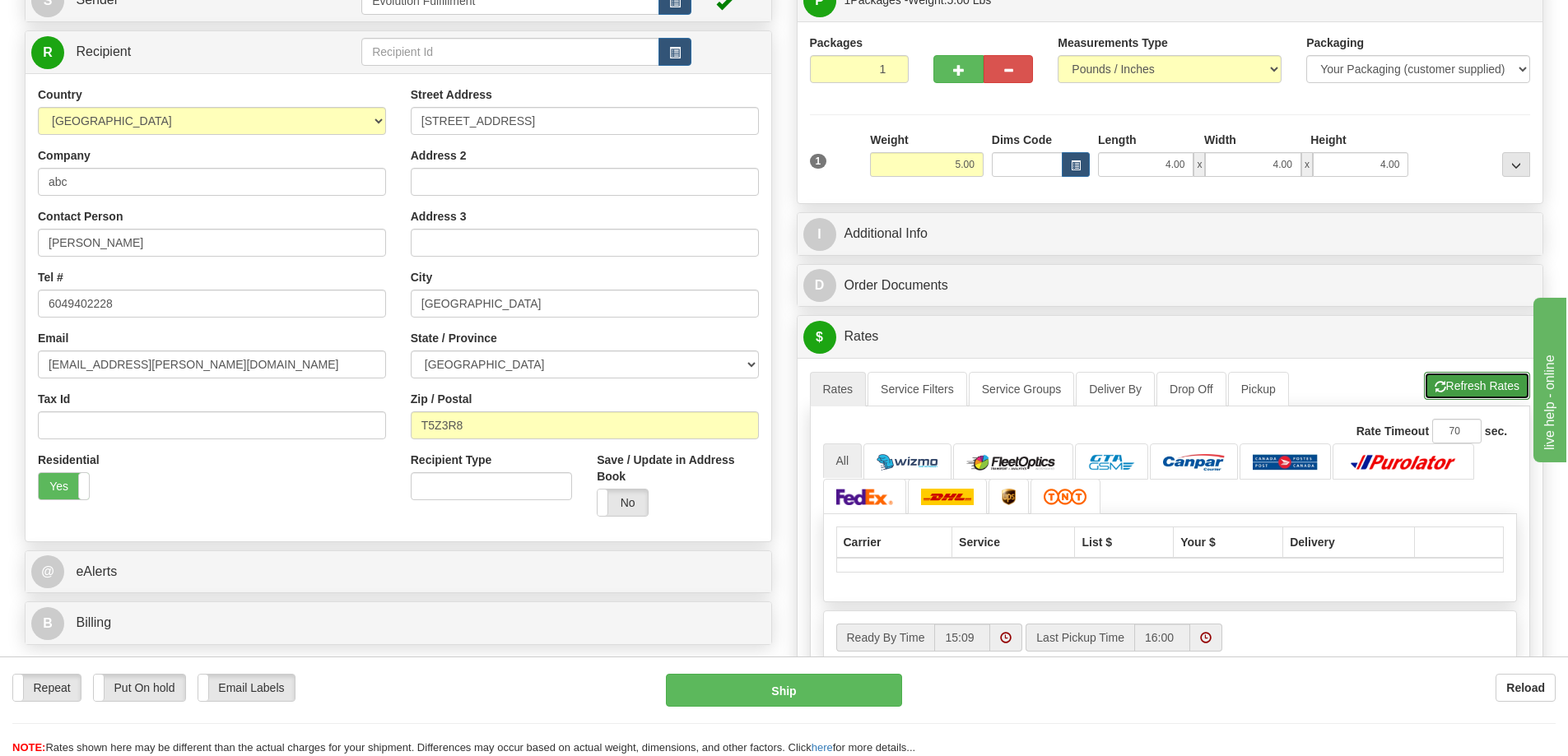
click at [1474, 381] on button "Refresh Rates" at bounding box center [1478, 386] width 106 height 28
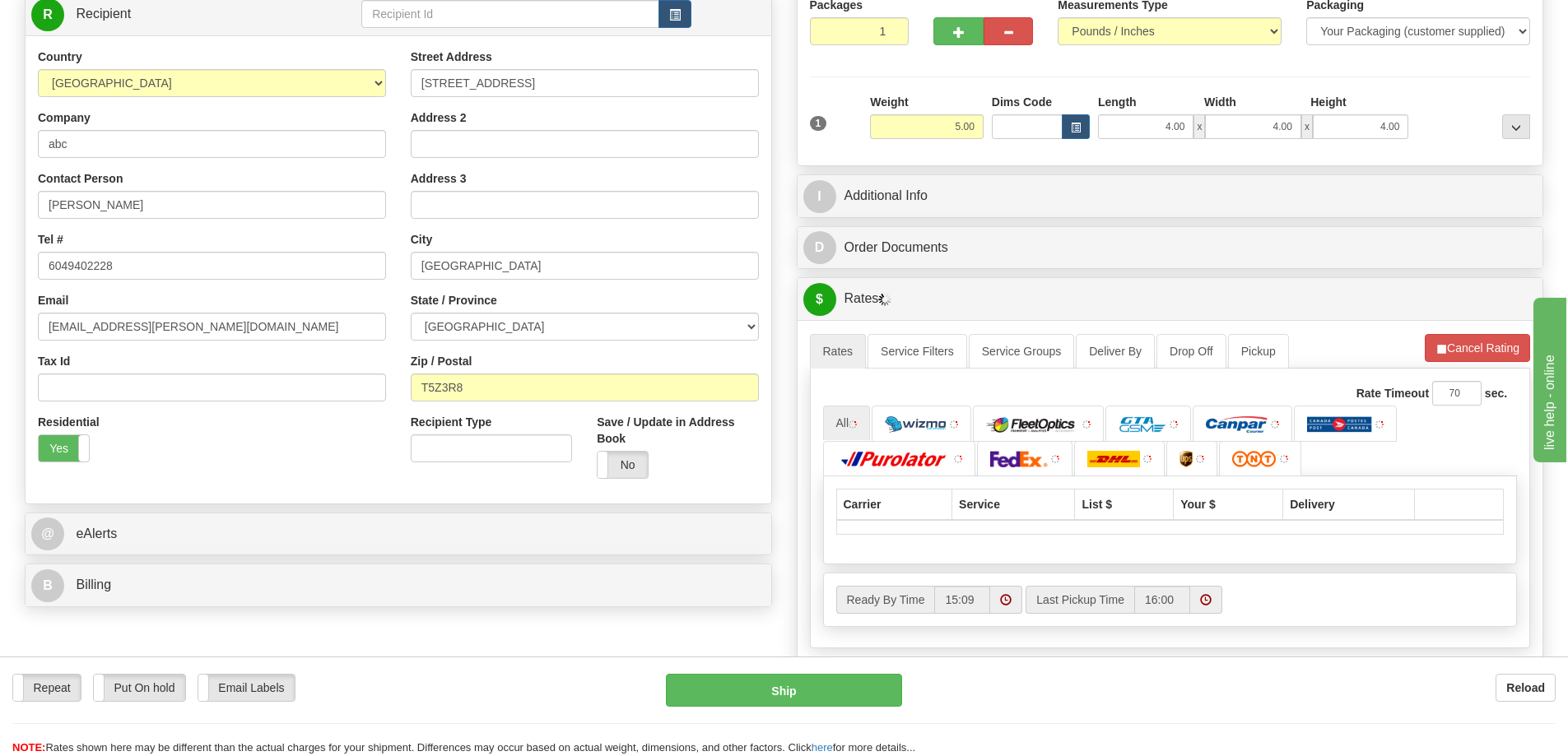
scroll to position [391, 0]
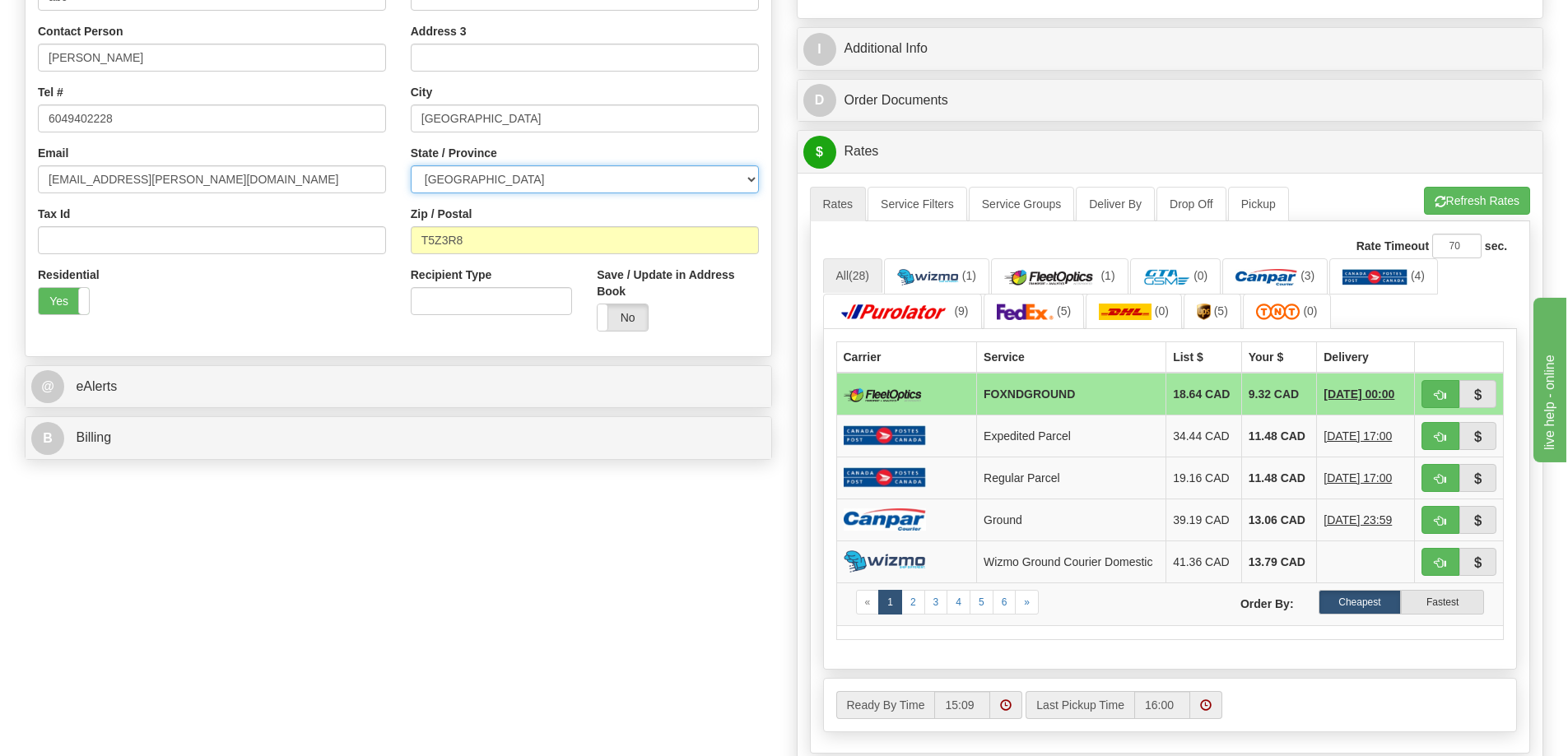
click at [425, 178] on select "ALBERTA BRITISH COLUMBIA MANITOBA NEW BRUNSWICK NEWFOUNDLAND NOVA SCOTIA NUNAVU…" at bounding box center [584, 180] width 348 height 28
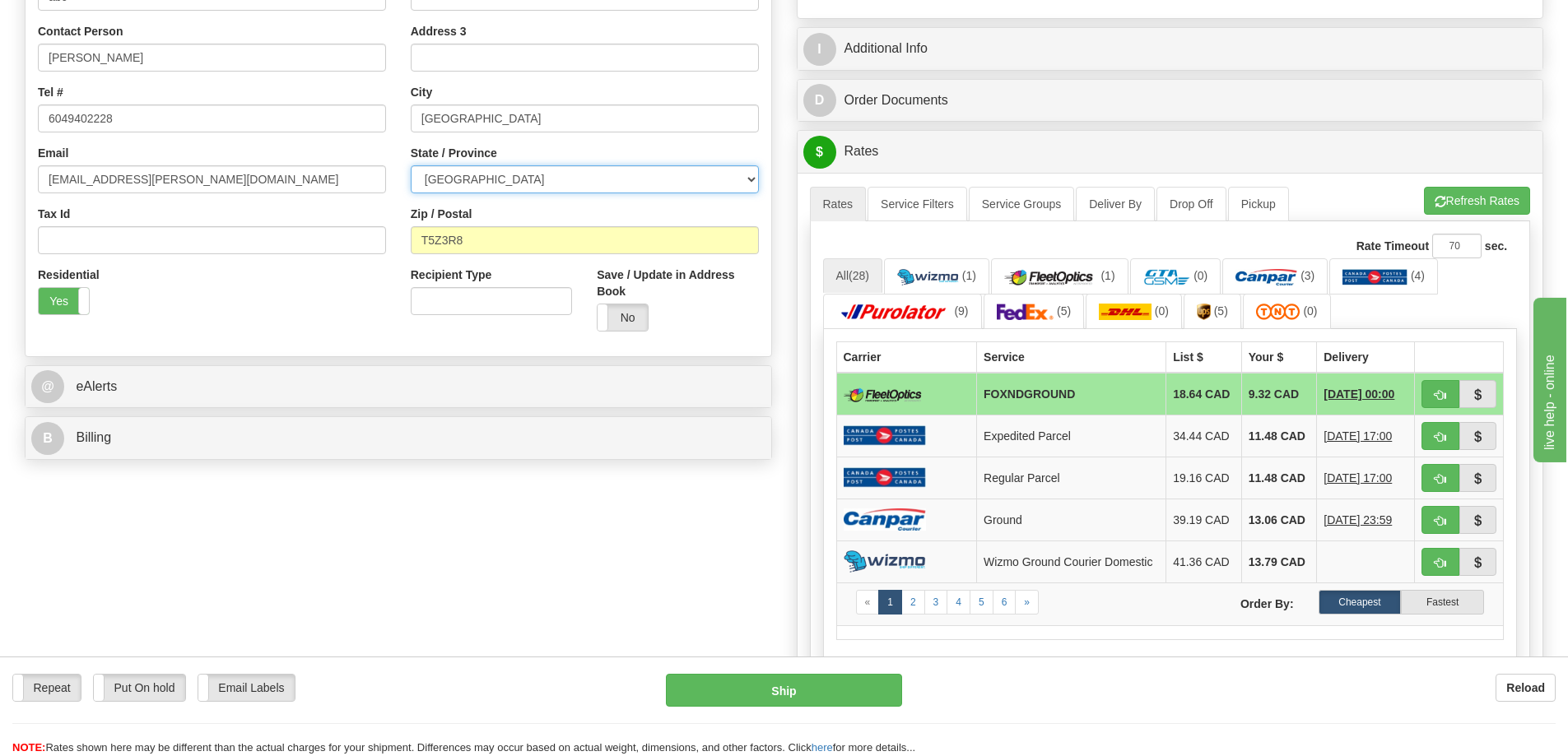
select select "SK"
click at [411, 166] on select "ALBERTA BRITISH COLUMBIA MANITOBA NEW BRUNSWICK NEWFOUNDLAND NOVA SCOTIA NUNAVU…" at bounding box center [584, 180] width 348 height 28
drag, startPoint x: 486, startPoint y: 237, endPoint x: 358, endPoint y: 231, distance: 128.1
click at [358, 231] on div "Country AFGHANISTAN ALAND ISLANDS ALBANIA ALGERIA AMERICAN SAMOA ANDORRA ANGOLA…" at bounding box center [398, 122] width 746 height 443
paste input "S4H3R2"
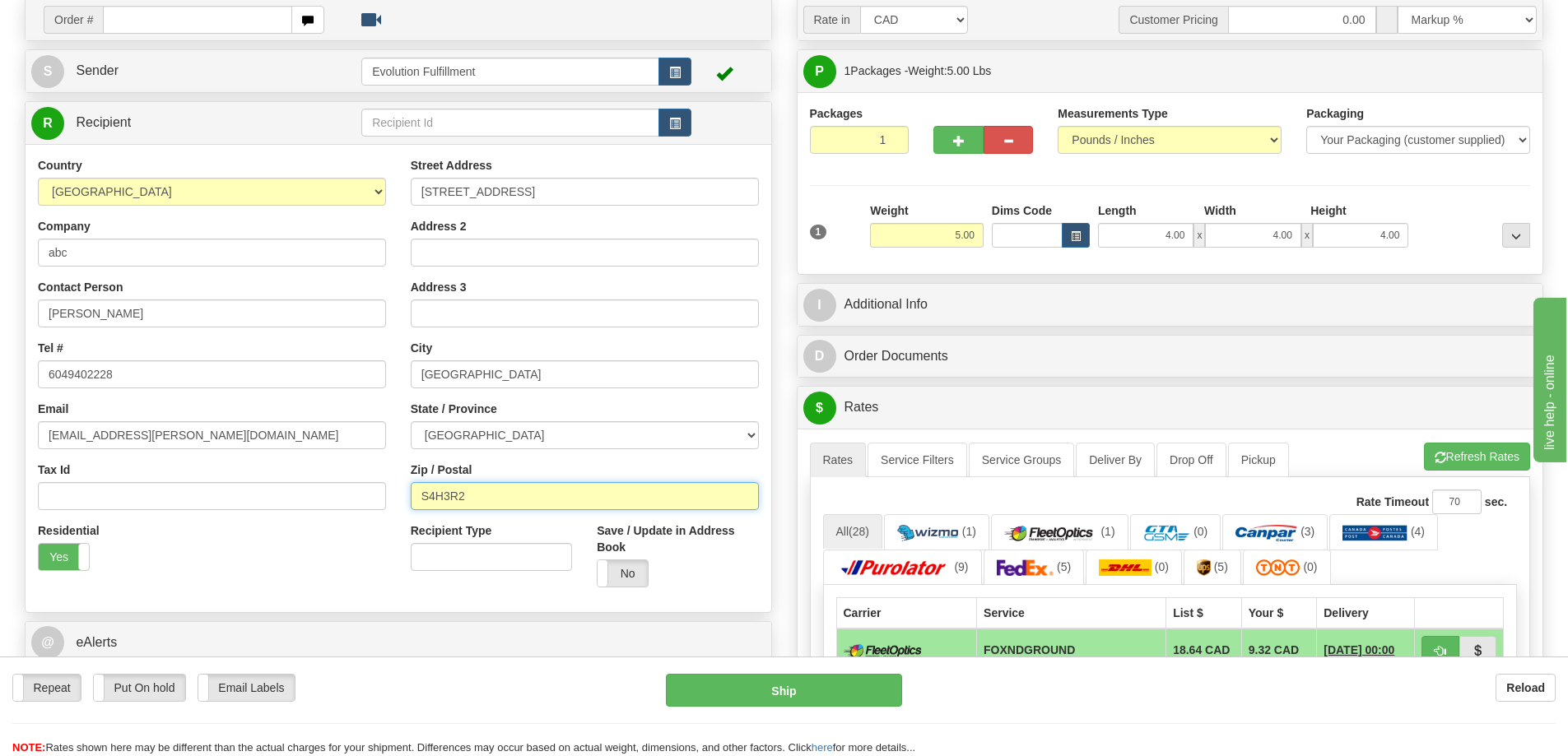
scroll to position [103, 0]
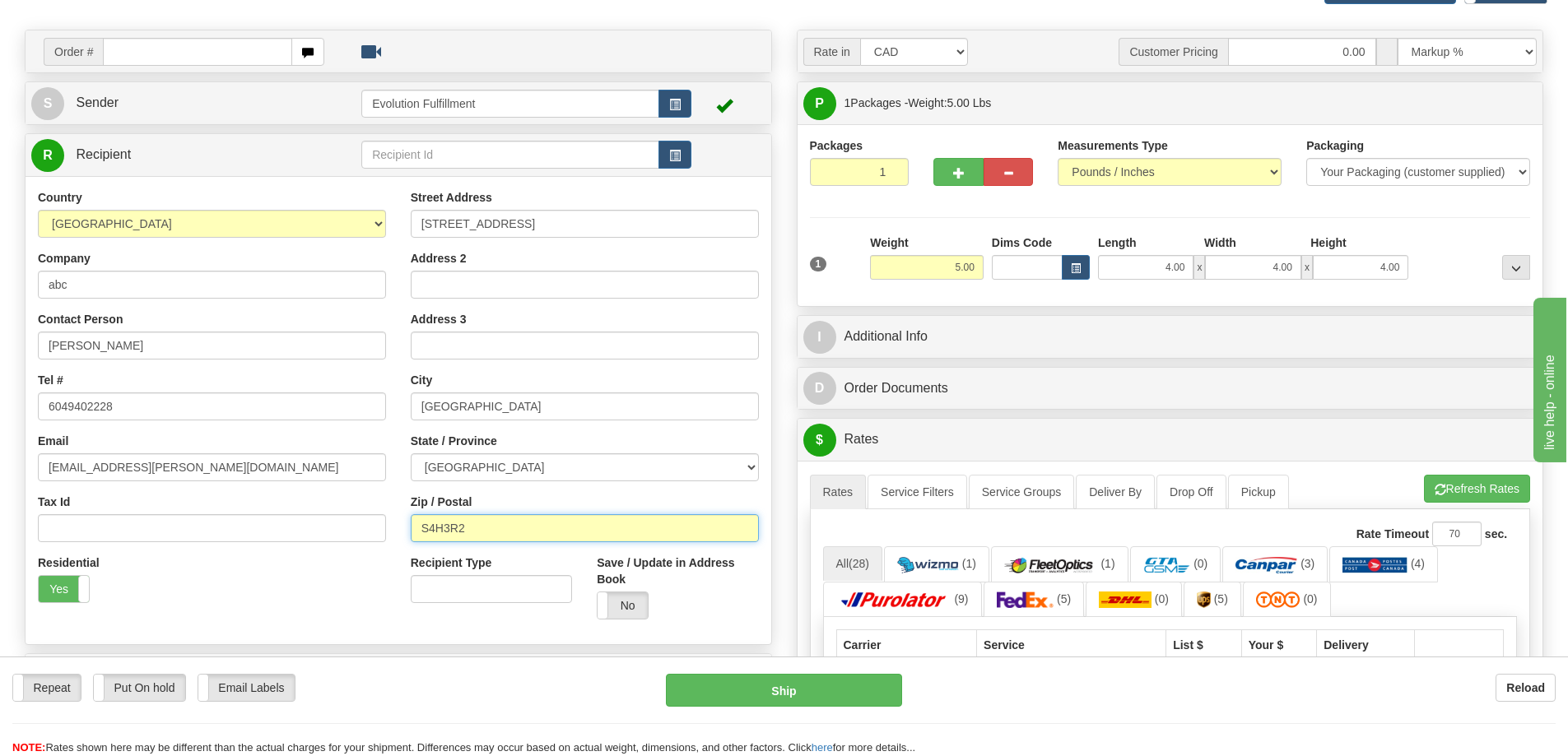
type input "S4H3R2"
drag, startPoint x: 926, startPoint y: 262, endPoint x: 1036, endPoint y: 269, distance: 110.2
click at [1036, 269] on div "1 Weight 5.00 Dims Code 4.00" at bounding box center [1170, 263] width 729 height 58
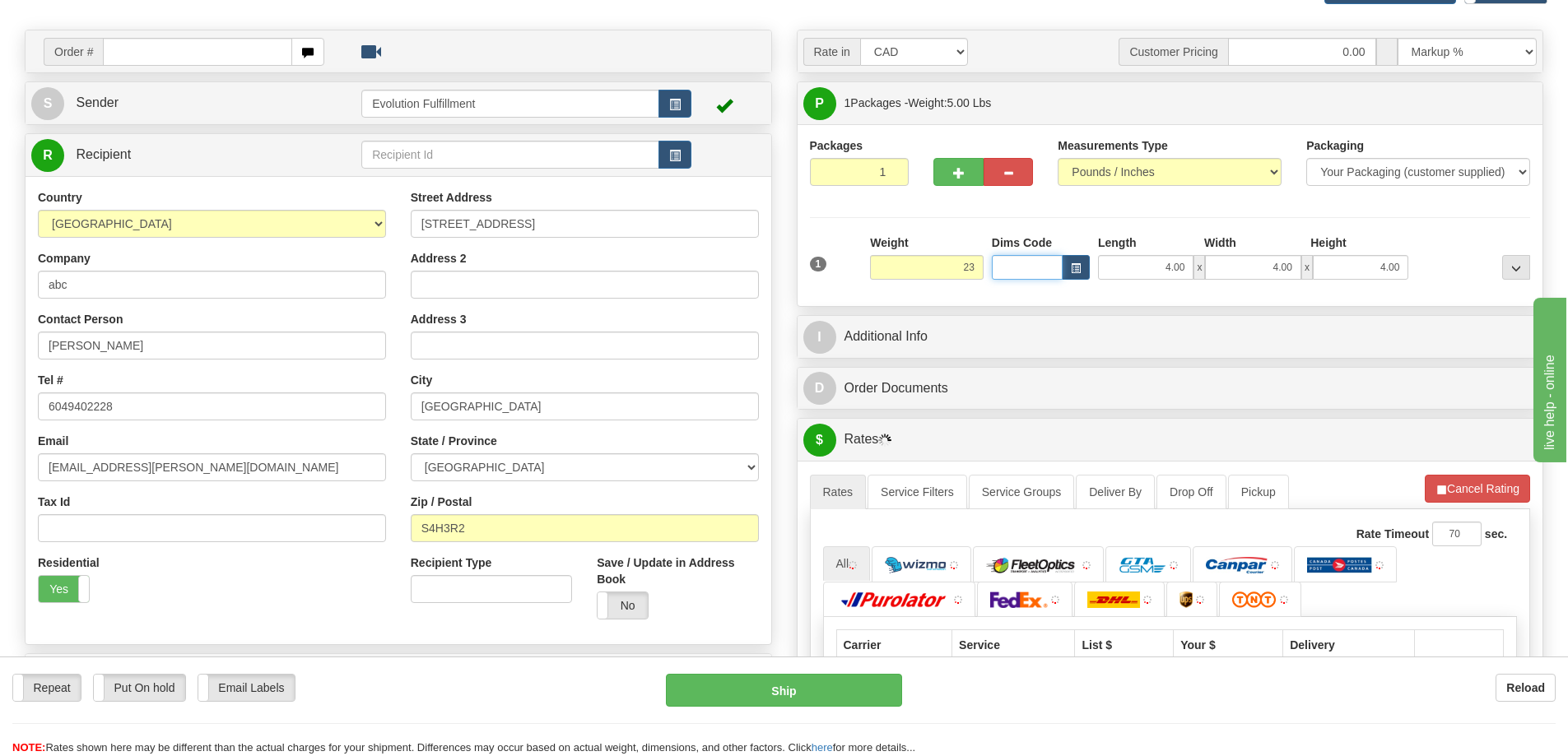
type input "23.00"
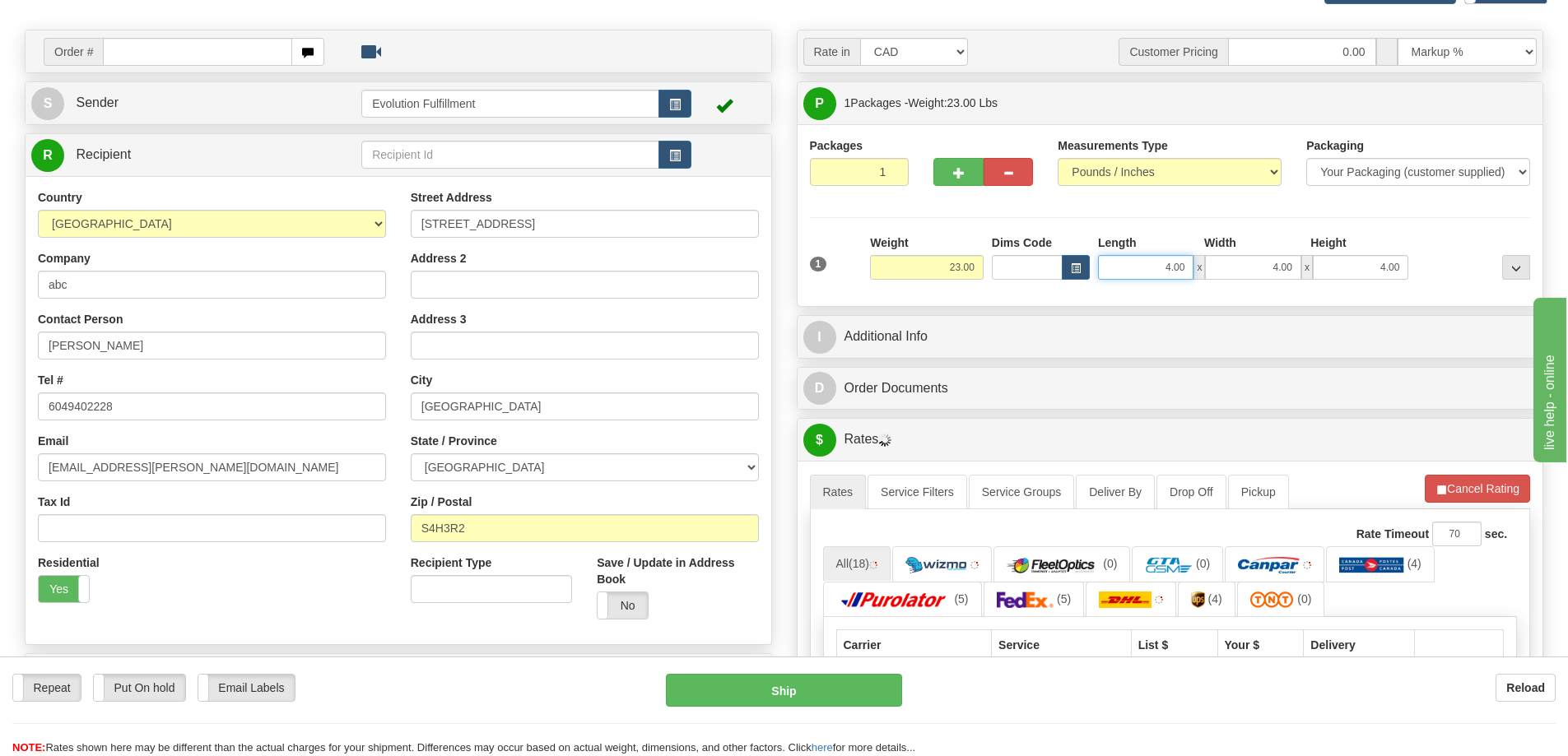
drag, startPoint x: 1124, startPoint y: 272, endPoint x: 1279, endPoint y: 265, distance: 155.2
click at [1255, 269] on div "4.00 x 4.00 x 4.00" at bounding box center [1253, 267] width 310 height 24
type input "16.00"
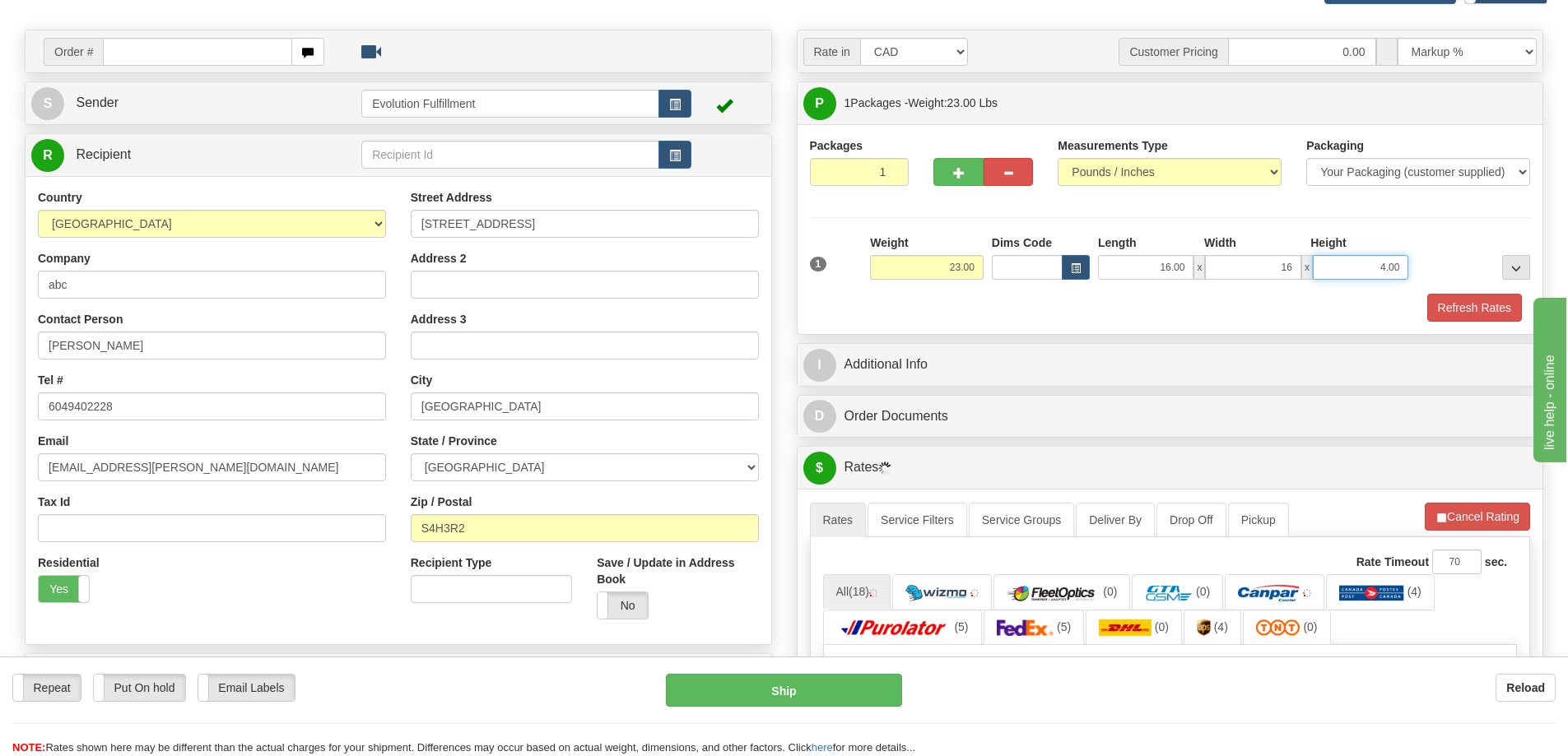
type input "16.00"
drag, startPoint x: 861, startPoint y: 170, endPoint x: 1026, endPoint y: 185, distance: 165.7
click at [951, 179] on div "Packages 1 1" at bounding box center [1170, 168] width 746 height 63
type input "3"
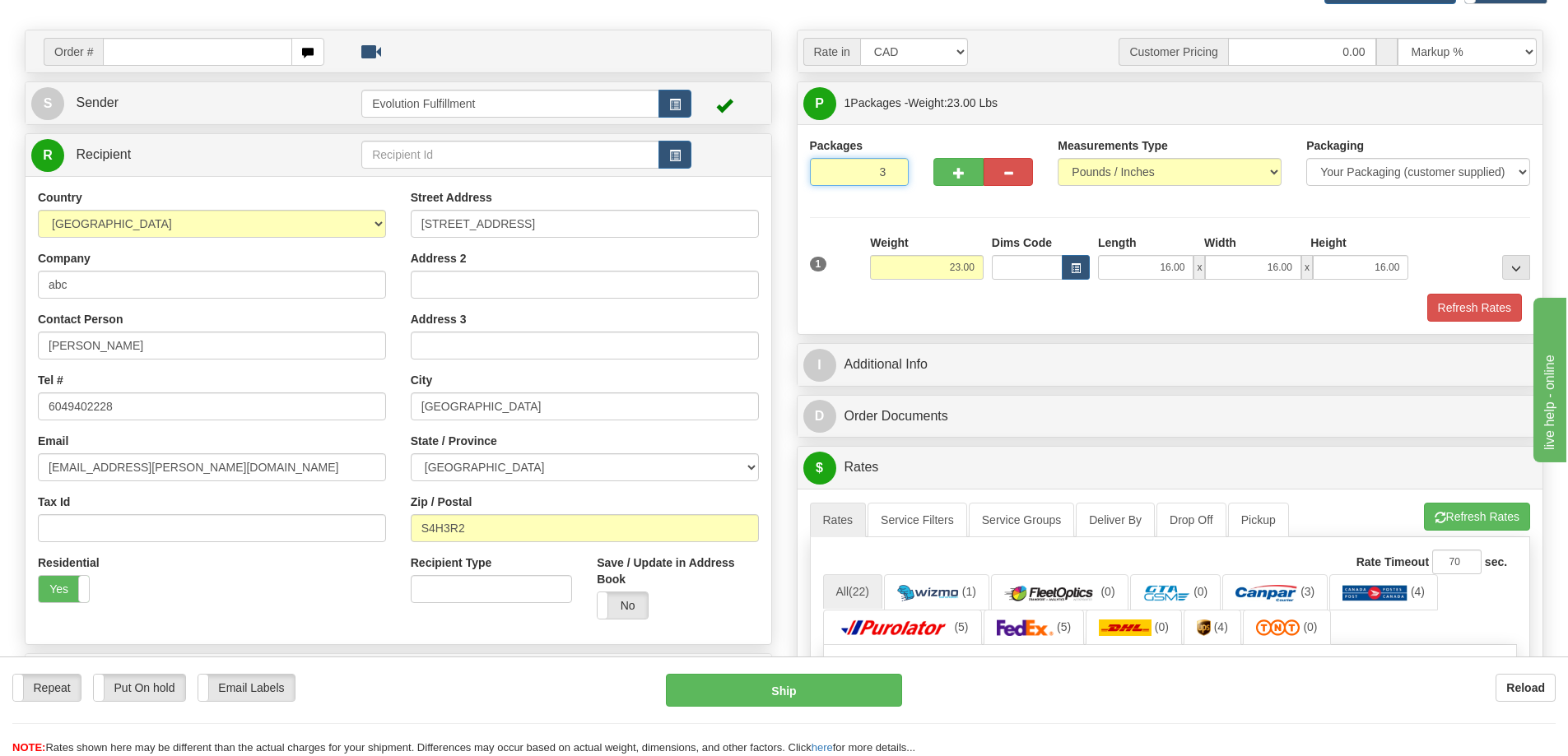
radio input "true"
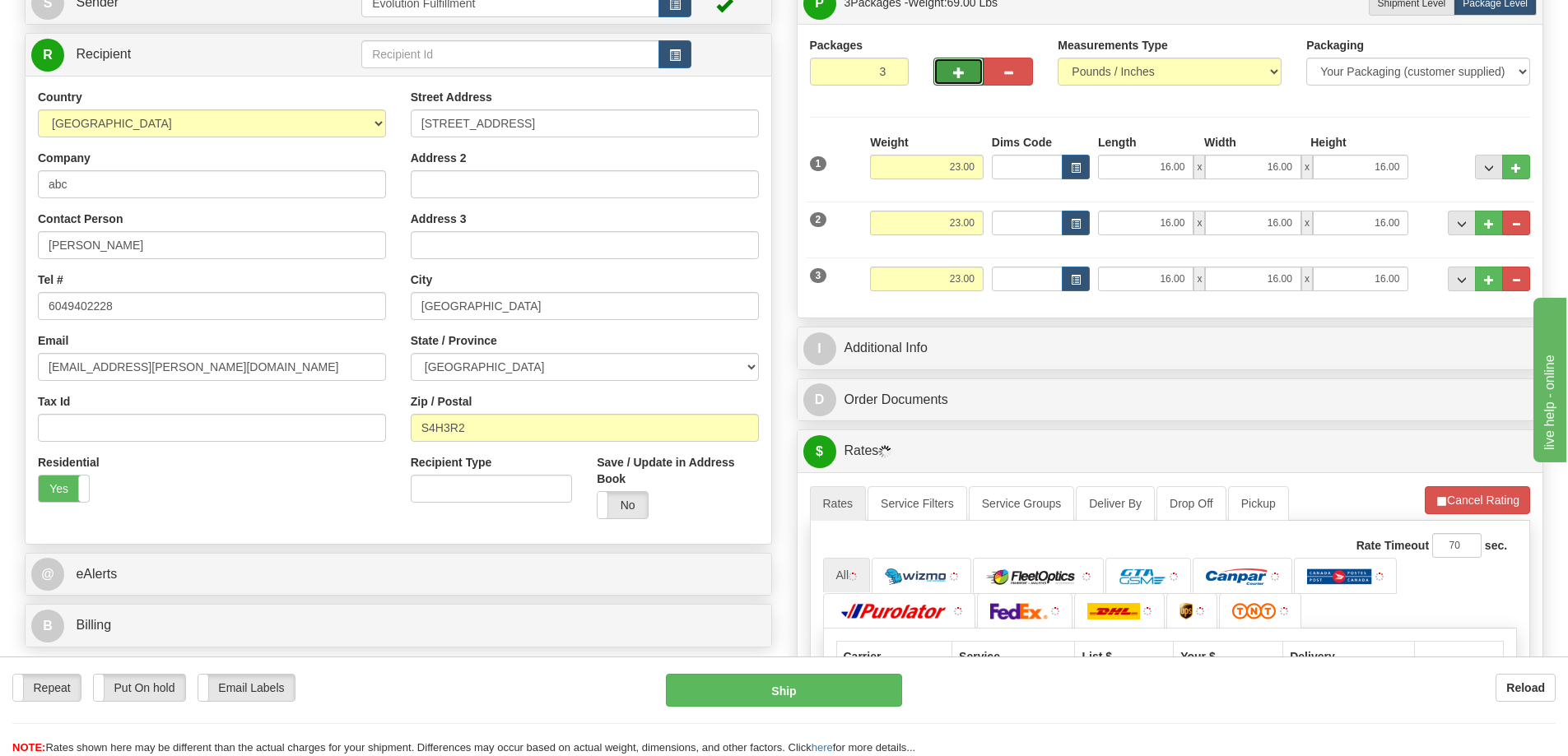
scroll to position [411, 0]
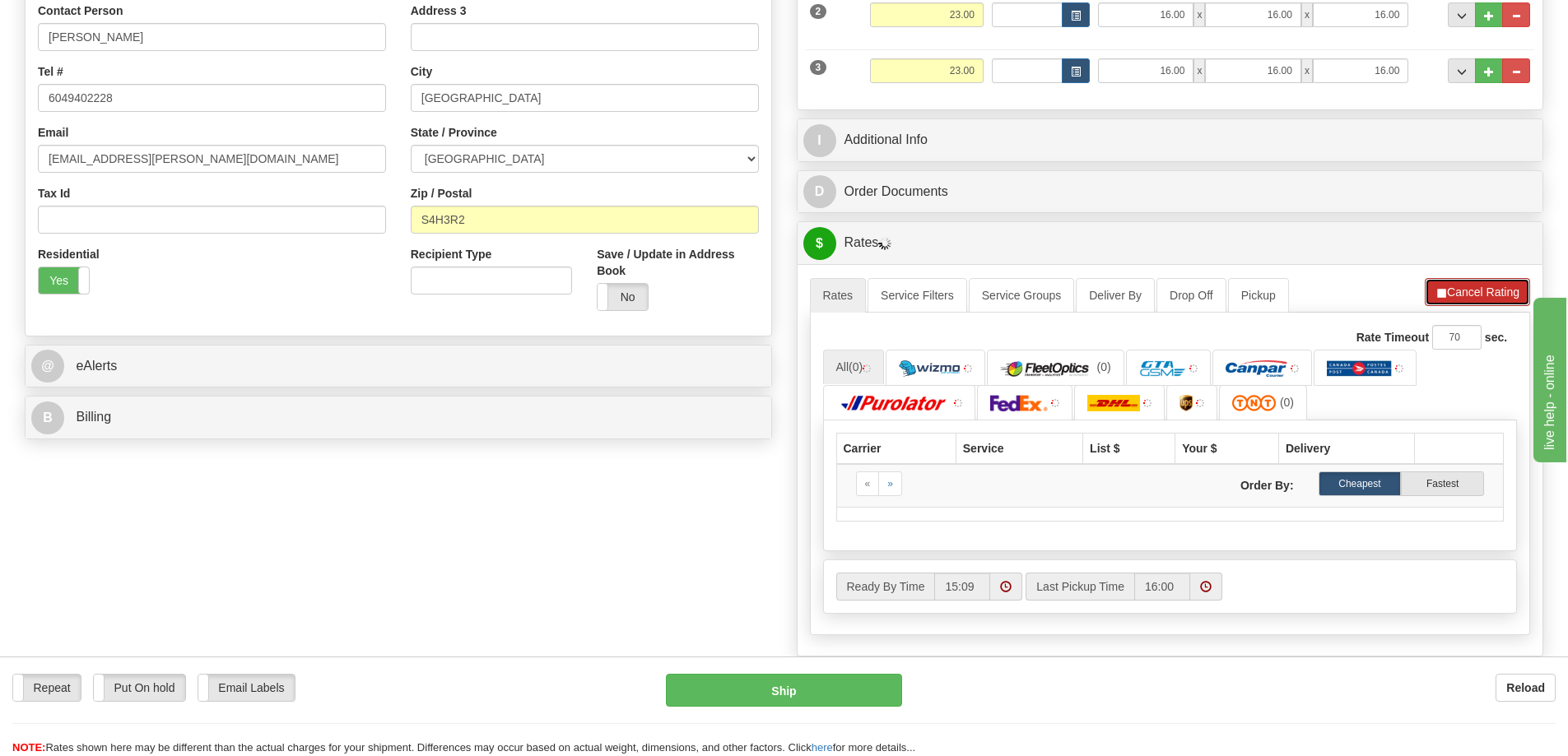
click at [1455, 292] on button "Cancel Rating" at bounding box center [1477, 293] width 105 height 28
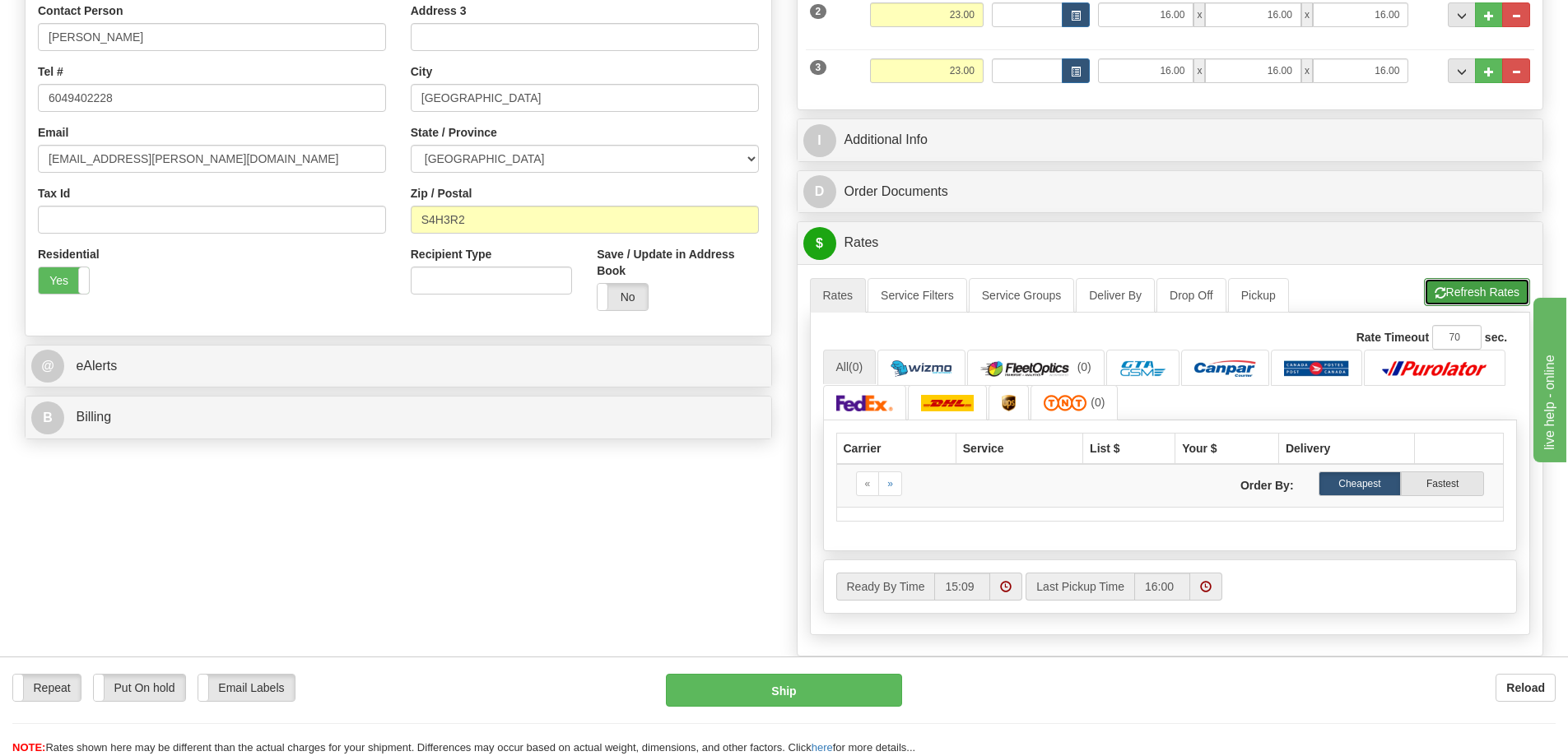
click at [1455, 292] on button "Refresh Rates" at bounding box center [1478, 293] width 106 height 28
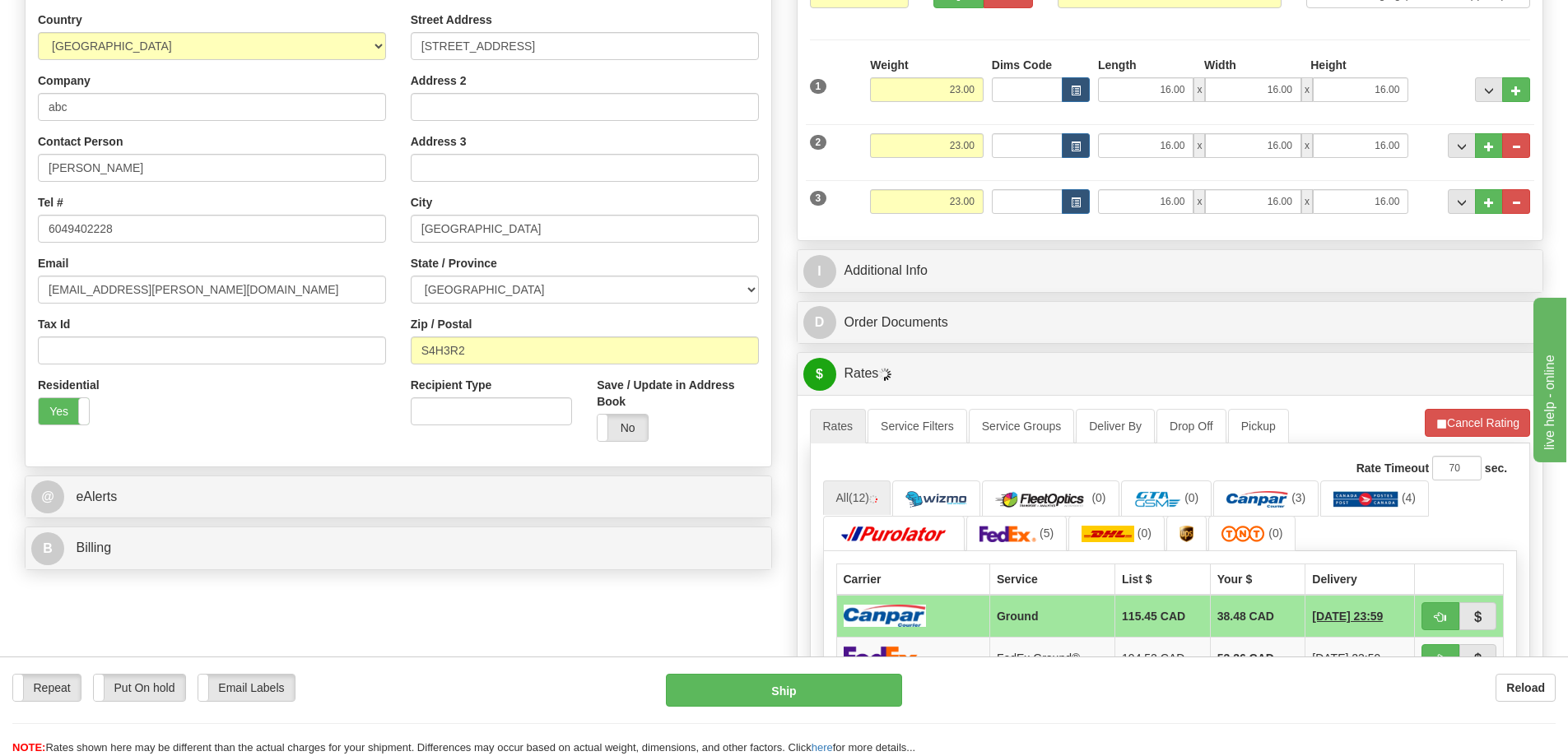
scroll to position [227, 0]
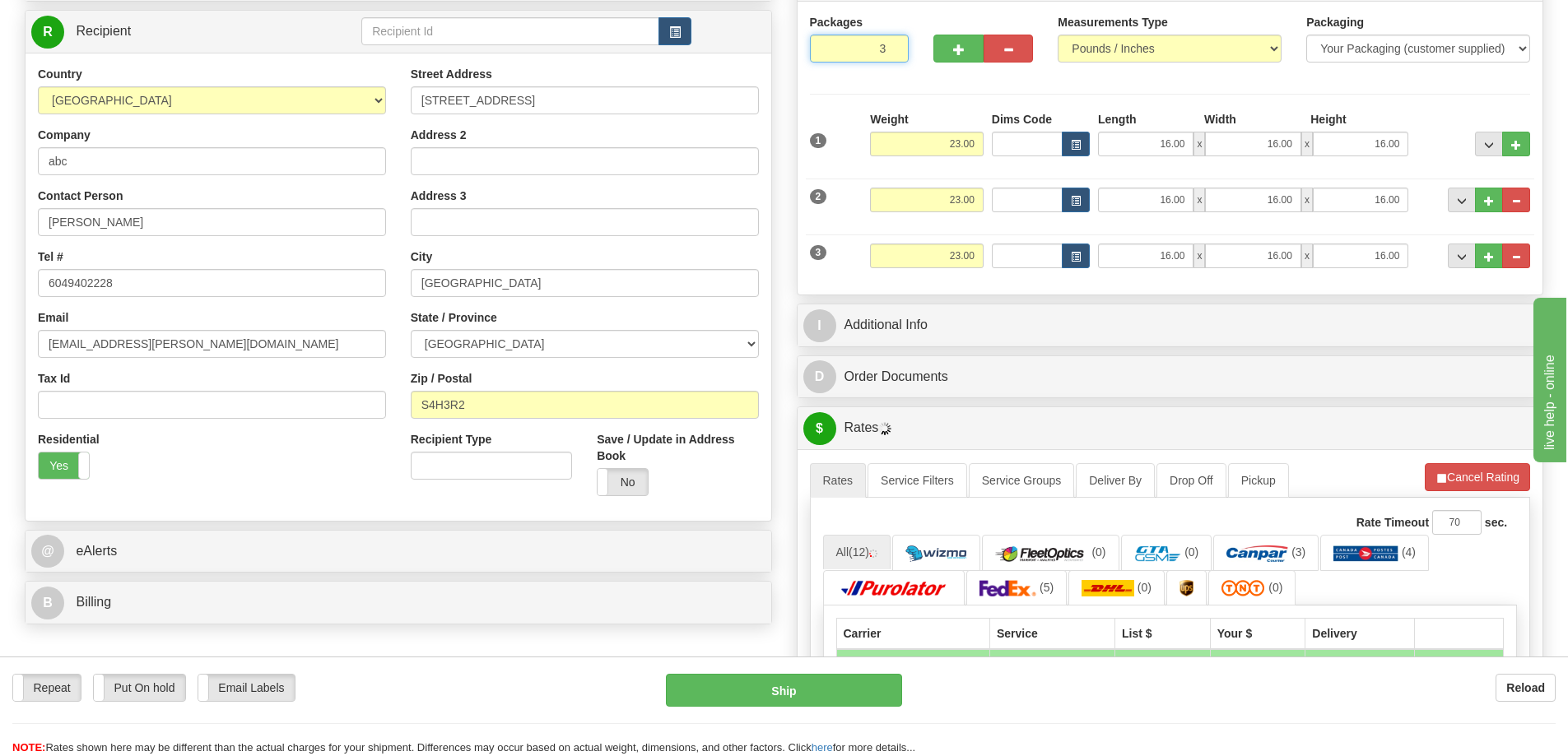
drag, startPoint x: 873, startPoint y: 49, endPoint x: 946, endPoint y: 36, distance: 74.1
click at [889, 49] on input "3" at bounding box center [860, 49] width 100 height 28
type input "1"
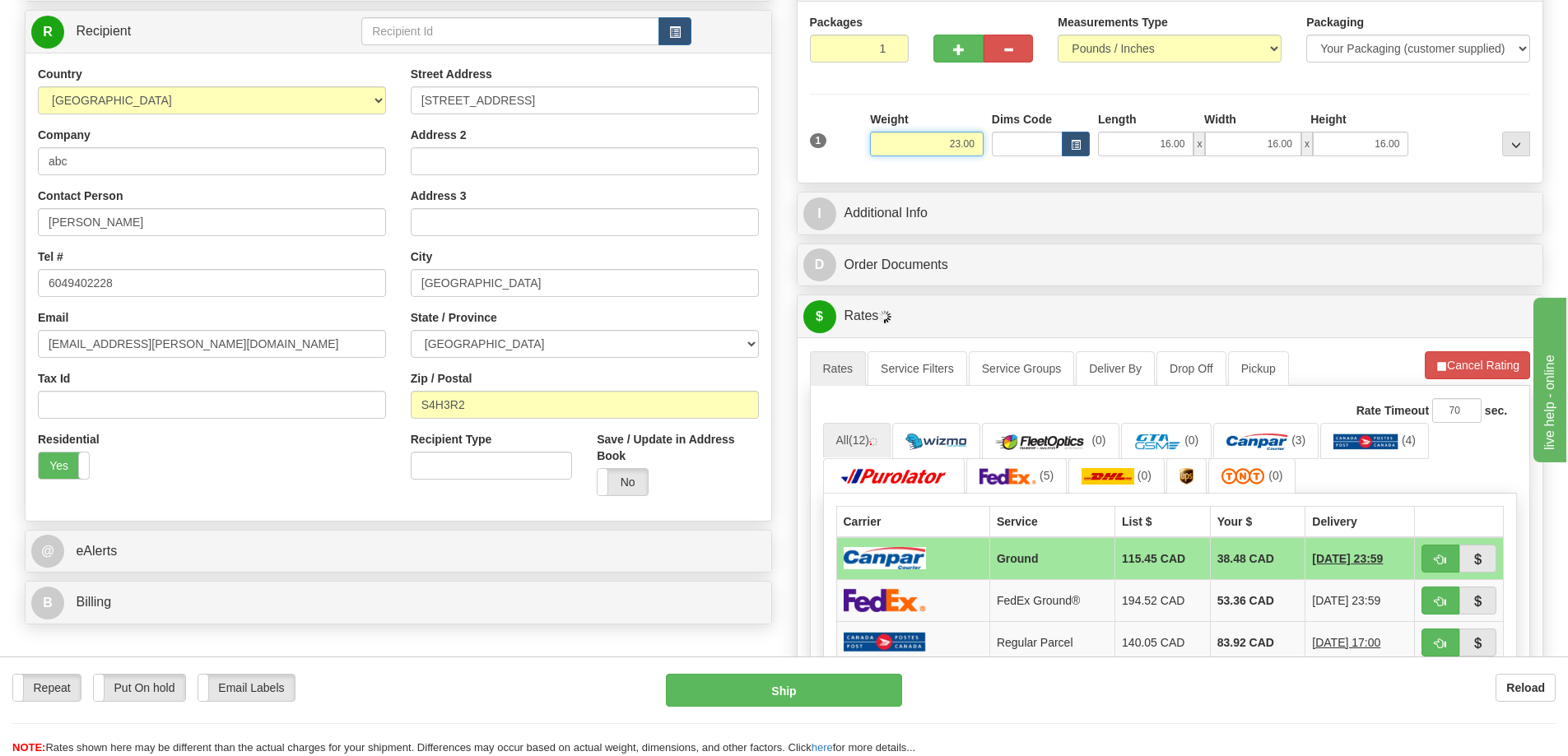
drag, startPoint x: 939, startPoint y: 141, endPoint x: 1090, endPoint y: 139, distance: 151.0
click at [1088, 139] on div "1 Weight 23.00 Dims Code x x" at bounding box center [1170, 140] width 729 height 58
type input "5.00"
type input "4.00"
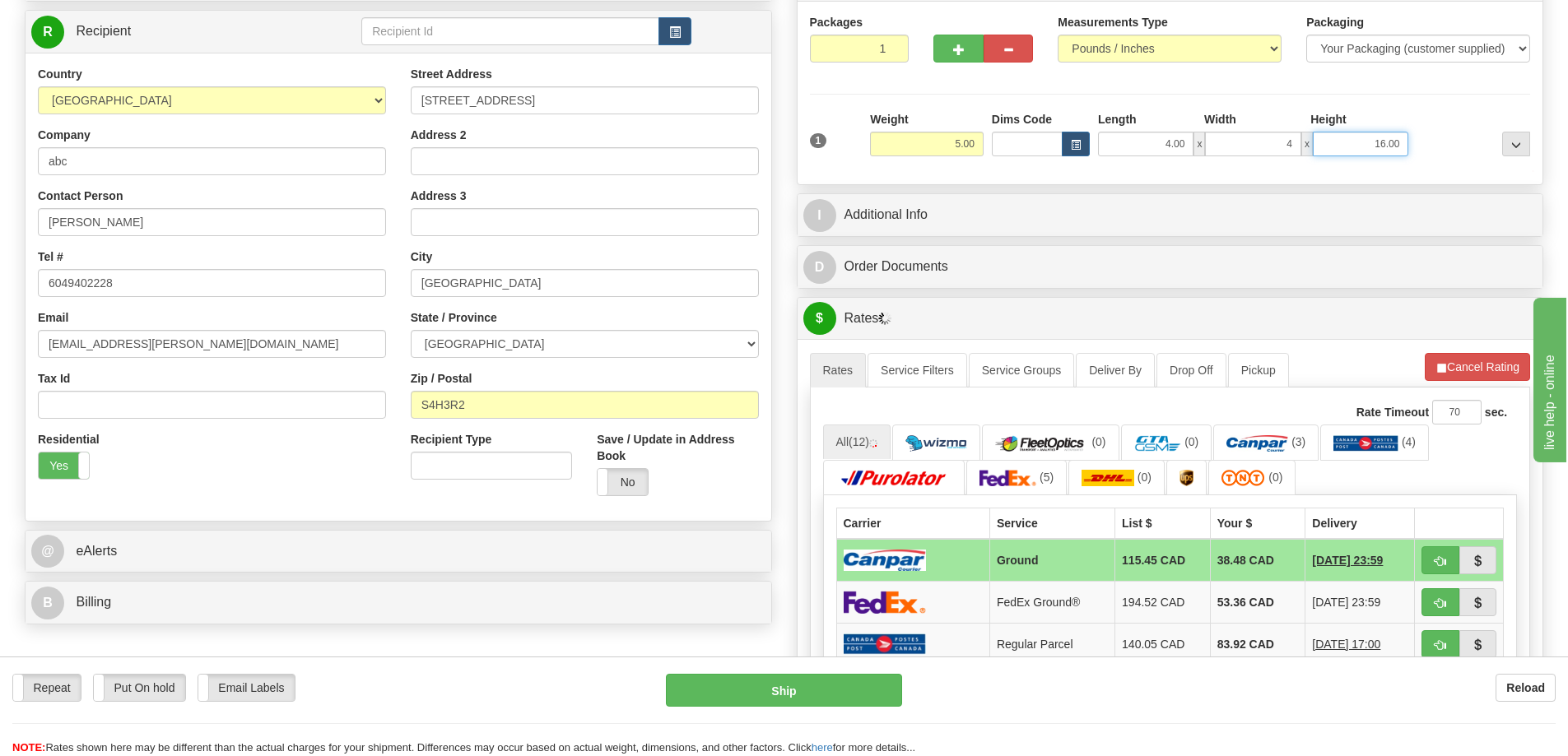
type input "4.00"
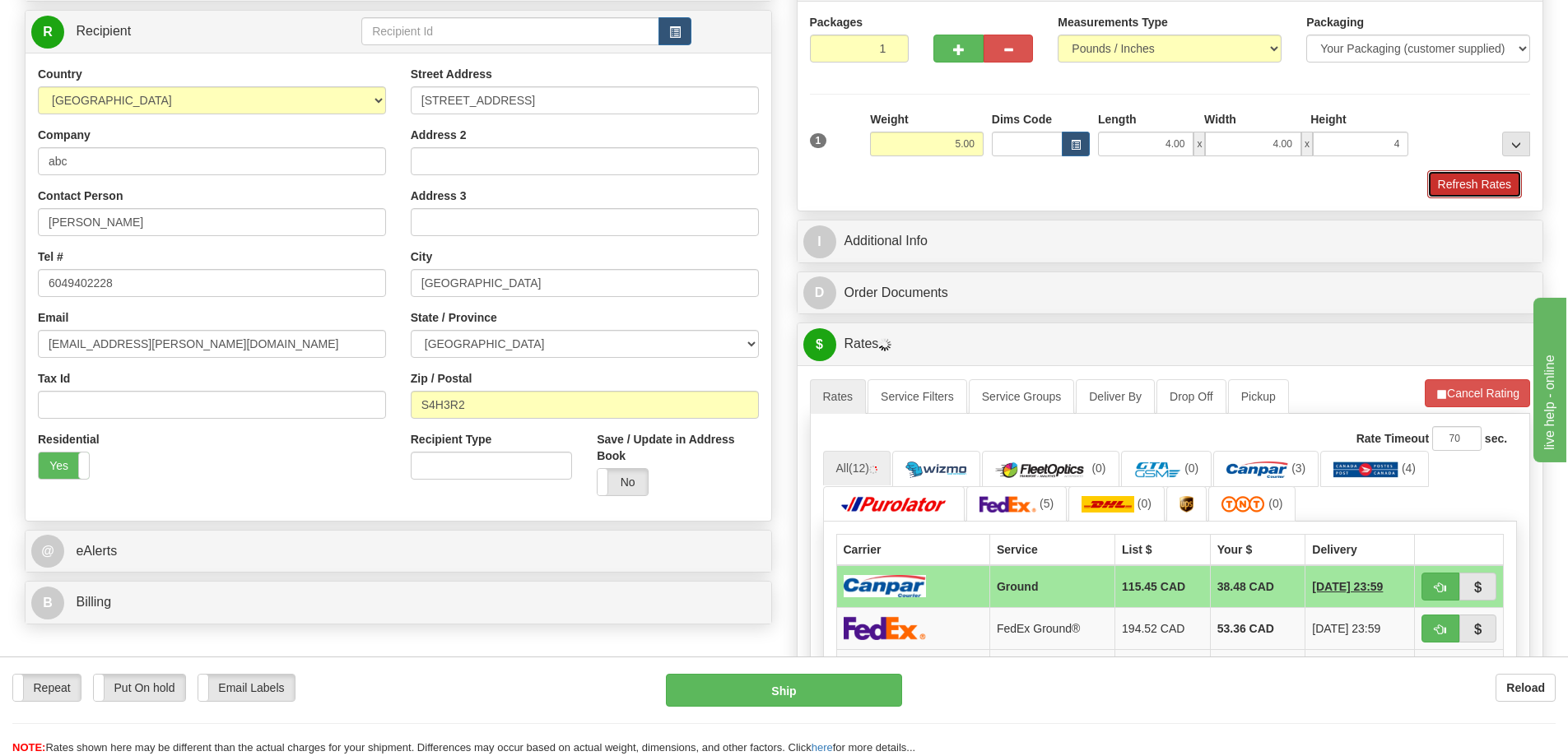
type input "4.00"
click at [1474, 198] on button "Refresh Rates" at bounding box center [1474, 184] width 95 height 28
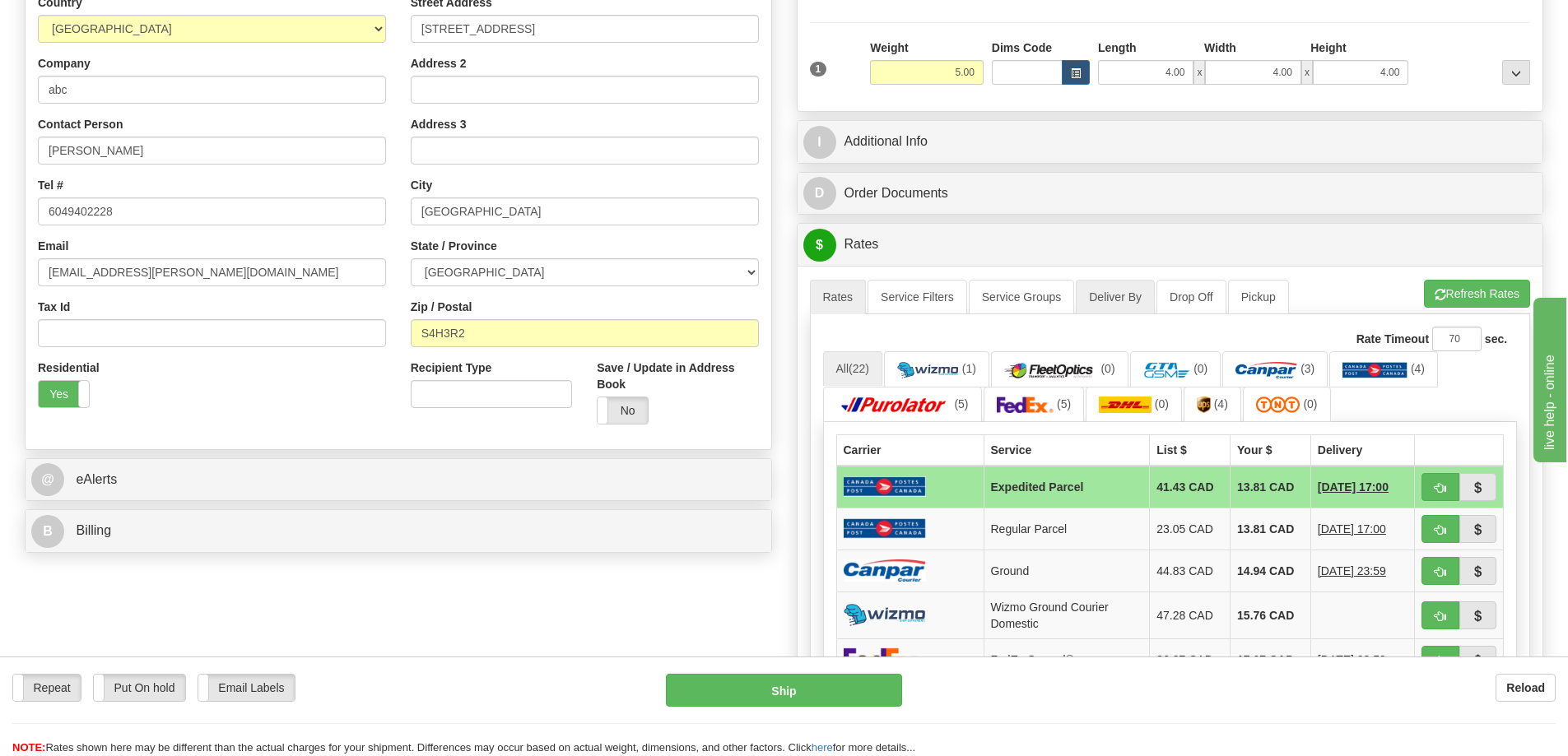
scroll to position [411, 0]
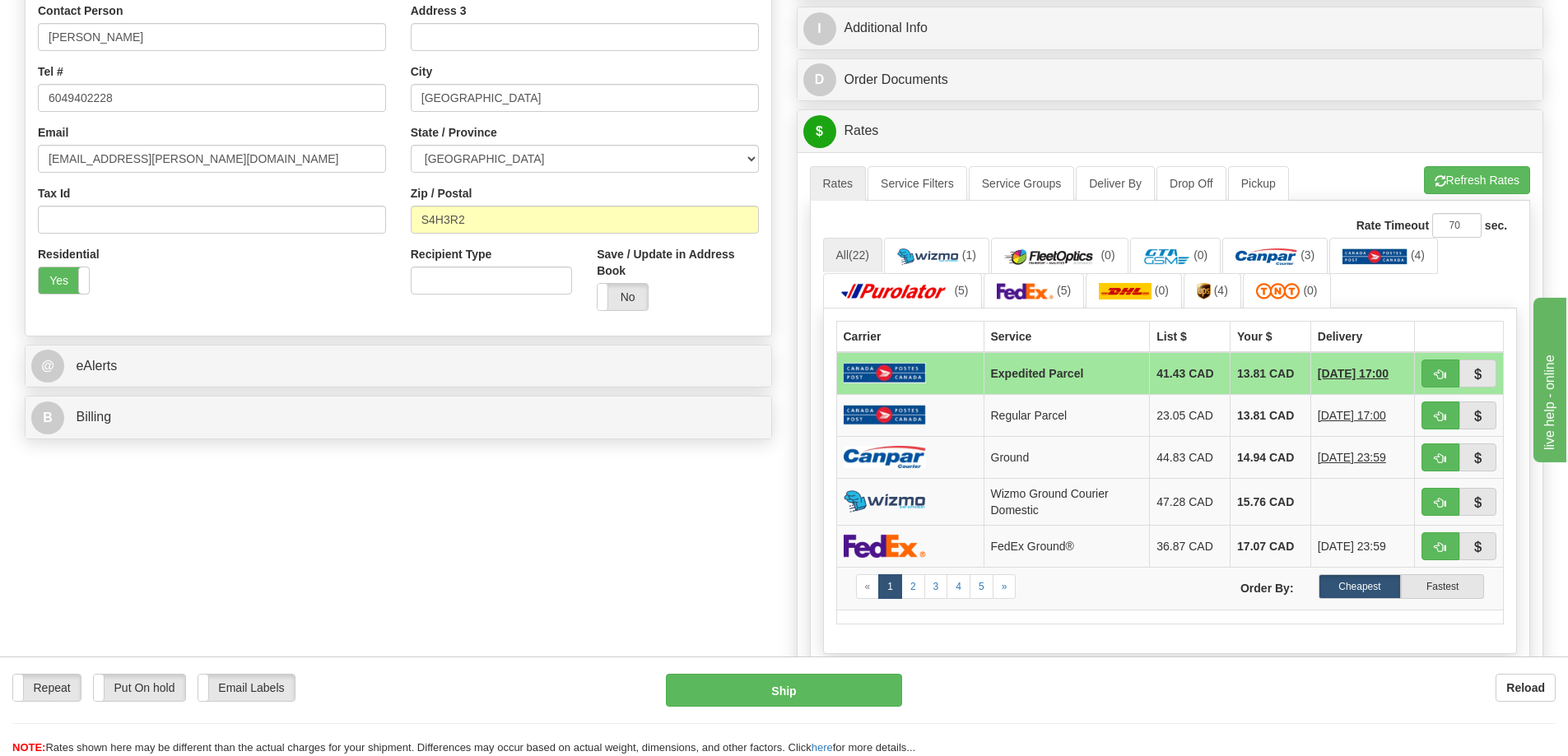
click at [732, 561] on div "Order # S Sender" at bounding box center [784, 296] width 1544 height 1150
